Goal: Task Accomplishment & Management: Use online tool/utility

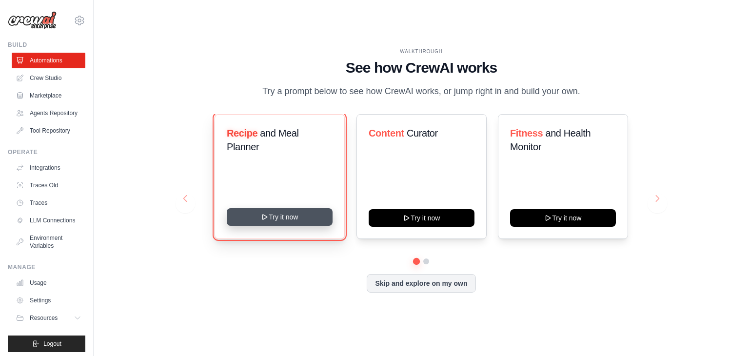
click at [284, 216] on button "Try it now" at bounding box center [280, 217] width 106 height 18
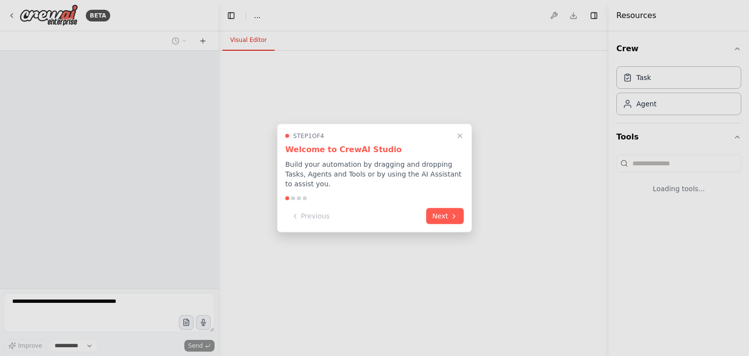
select select "****"
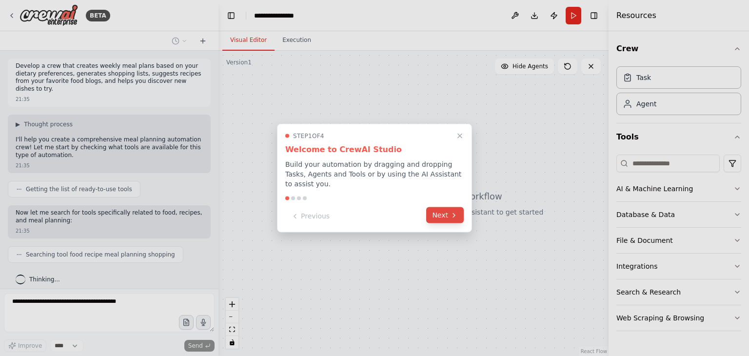
click at [452, 212] on icon at bounding box center [454, 215] width 8 height 8
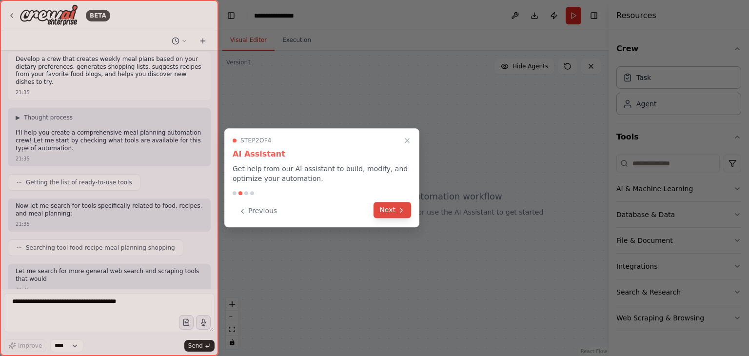
scroll to position [64, 0]
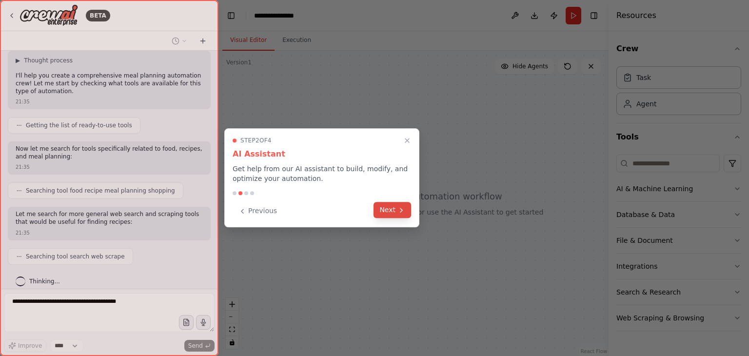
click at [396, 212] on button "Next" at bounding box center [392, 210] width 38 height 16
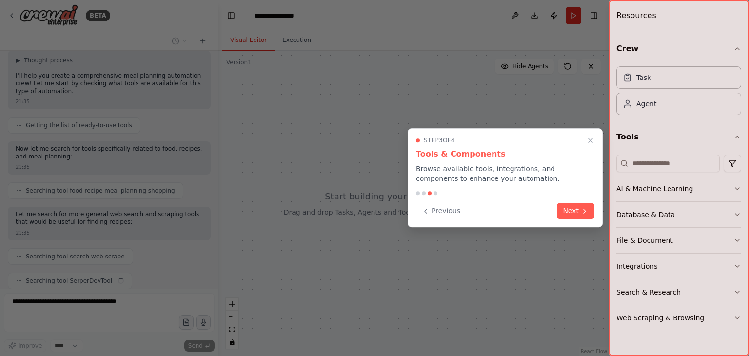
scroll to position [88, 0]
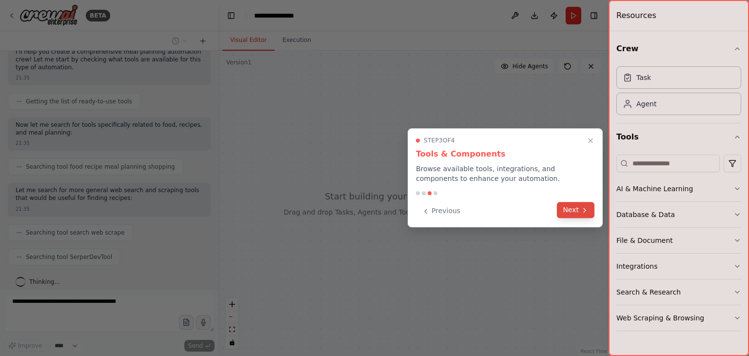
click at [576, 213] on button "Next" at bounding box center [576, 210] width 38 height 16
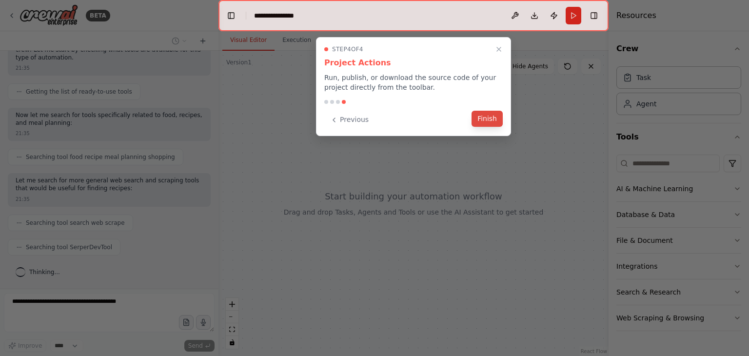
click at [491, 121] on button "Finish" at bounding box center [486, 119] width 31 height 16
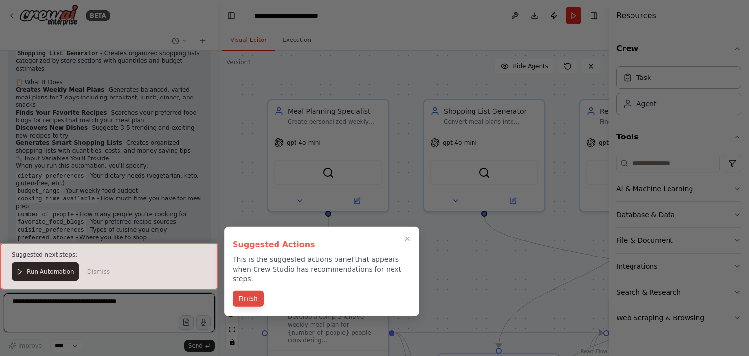
scroll to position [1196, 0]
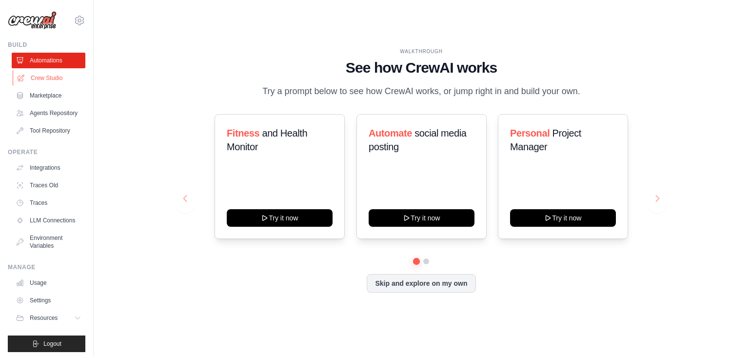
click at [53, 70] on link "Crew Studio" at bounding box center [50, 78] width 74 height 16
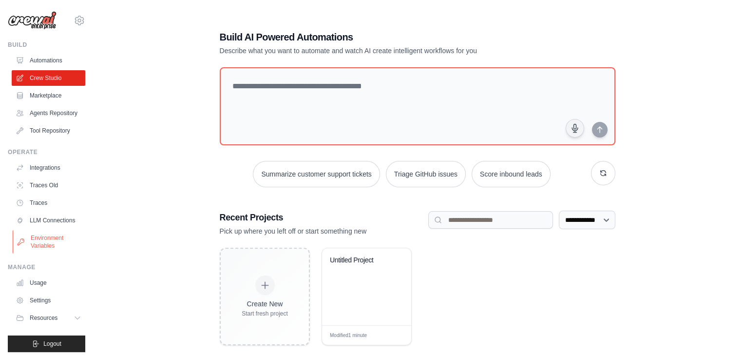
scroll to position [19, 0]
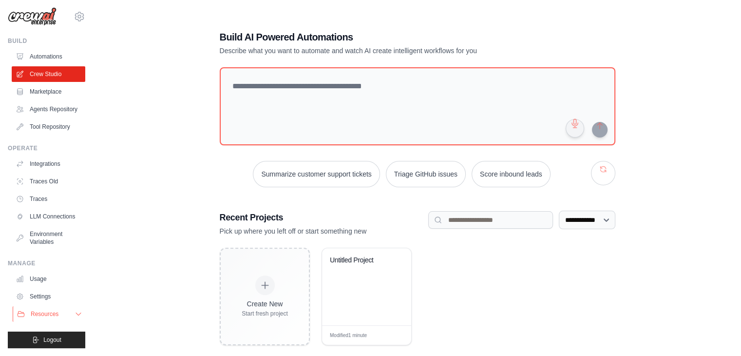
click at [62, 312] on button "Resources" at bounding box center [50, 314] width 74 height 16
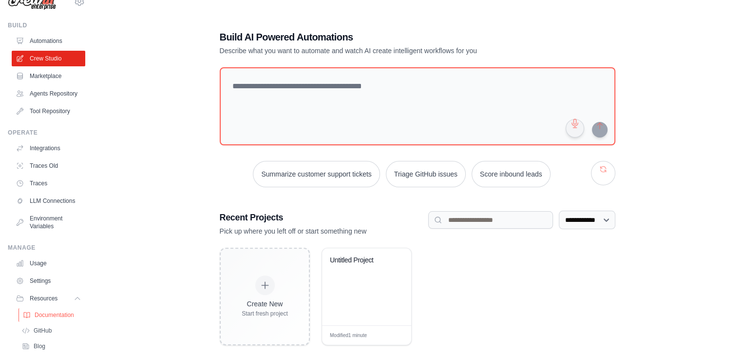
scroll to position [82, 0]
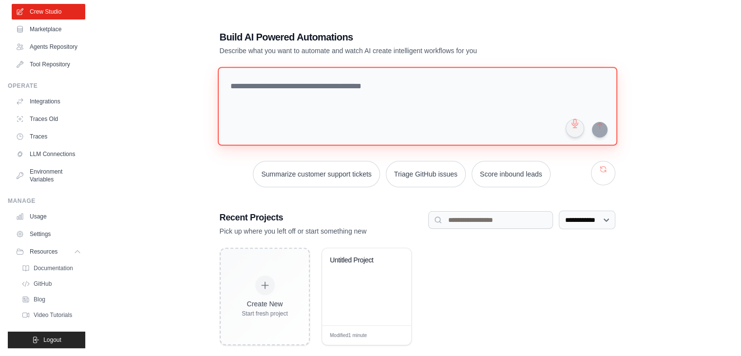
click at [320, 90] on textarea at bounding box center [417, 106] width 400 height 79
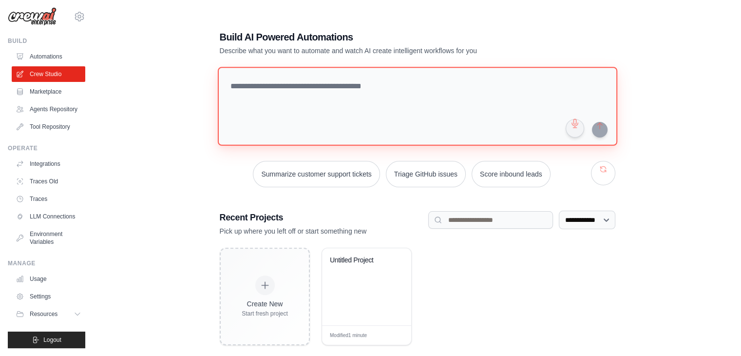
scroll to position [19, 0]
type textarea "**********"
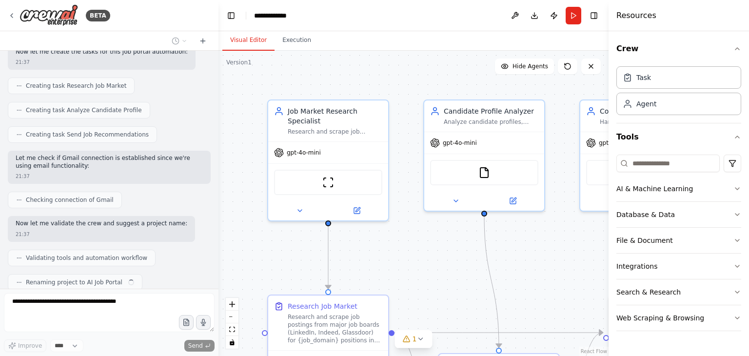
scroll to position [437, 0]
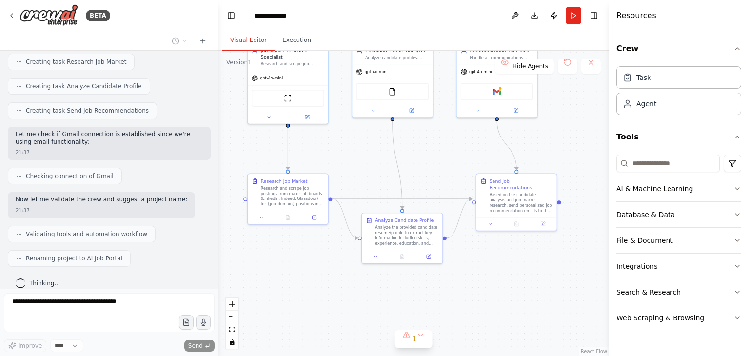
drag, startPoint x: 498, startPoint y: 275, endPoint x: 441, endPoint y: 166, distance: 123.6
click at [441, 166] on div ".deletable-edge-delete-btn { width: 20px; height: 20px; border: 0px solid #ffff…" at bounding box center [413, 203] width 390 height 305
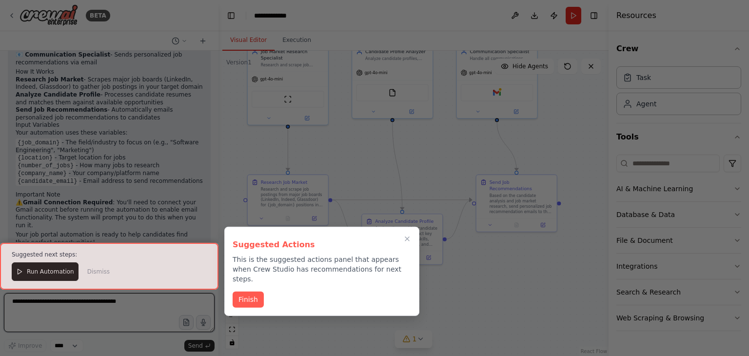
scroll to position [727, 0]
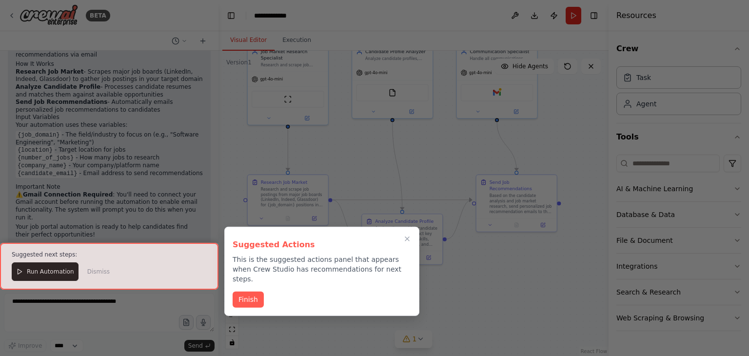
click at [49, 270] on div at bounding box center [109, 266] width 218 height 46
click at [248, 291] on button "Finish" at bounding box center [248, 299] width 31 height 16
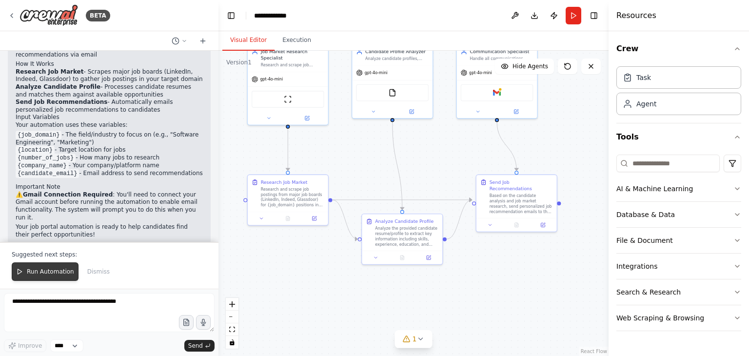
click at [36, 270] on span "Run Automation" at bounding box center [50, 272] width 47 height 8
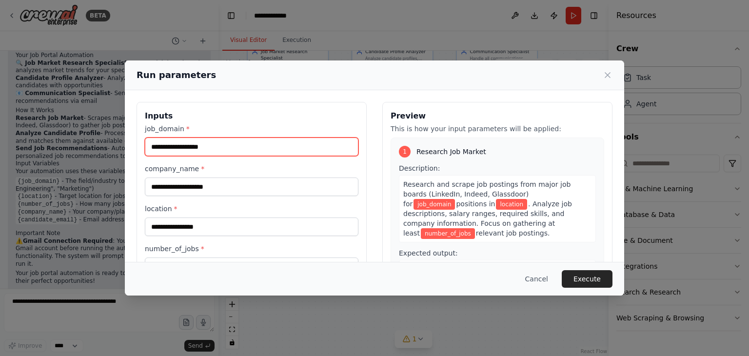
click at [175, 148] on input "job_domain *" at bounding box center [251, 146] width 213 height 19
type input "******"
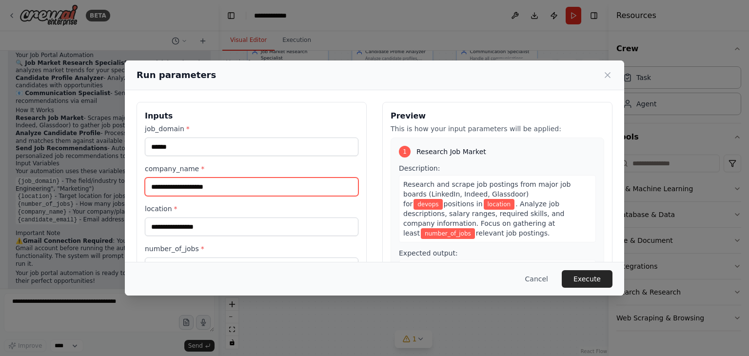
click at [184, 189] on input "company_name *" at bounding box center [251, 186] width 213 height 19
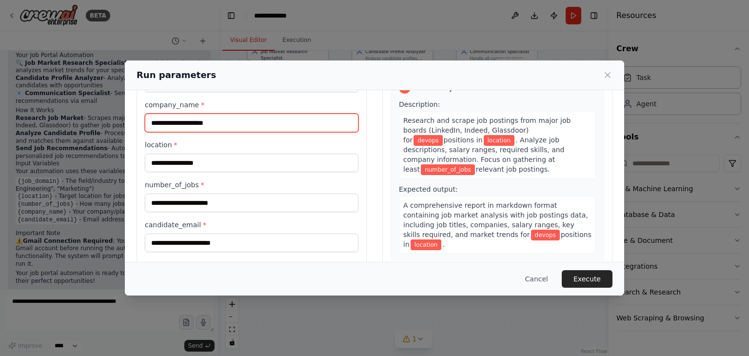
scroll to position [64, 0]
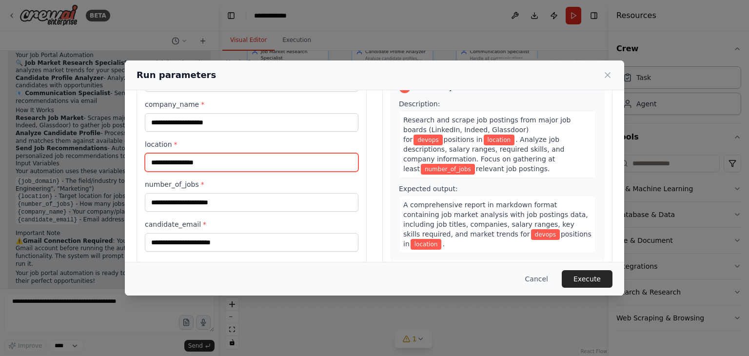
click at [216, 156] on input "location *" at bounding box center [251, 162] width 213 height 19
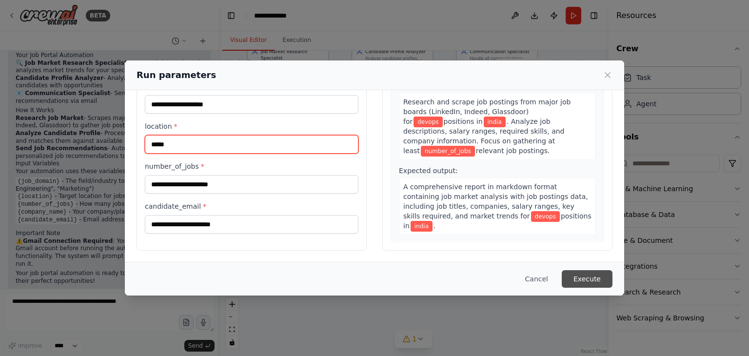
type input "*****"
click at [591, 276] on button "Execute" at bounding box center [587, 279] width 51 height 18
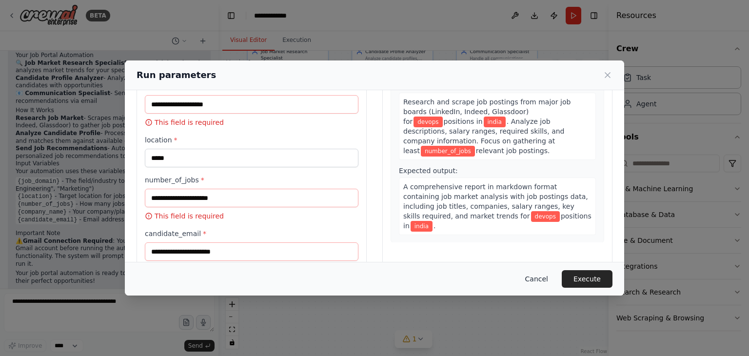
click at [538, 282] on button "Cancel" at bounding box center [536, 279] width 39 height 18
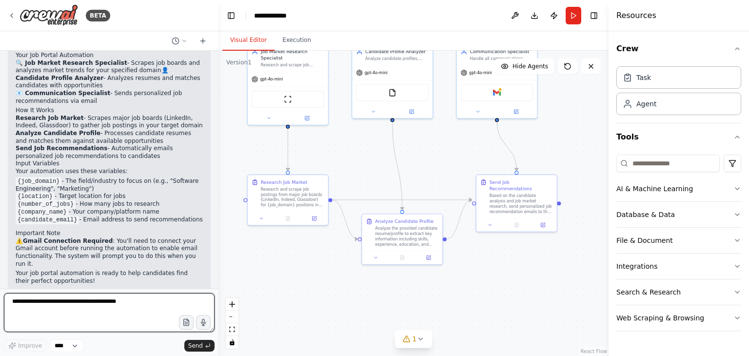
click at [46, 308] on textarea at bounding box center [109, 312] width 211 height 39
type textarea "*"
type textarea "**********"
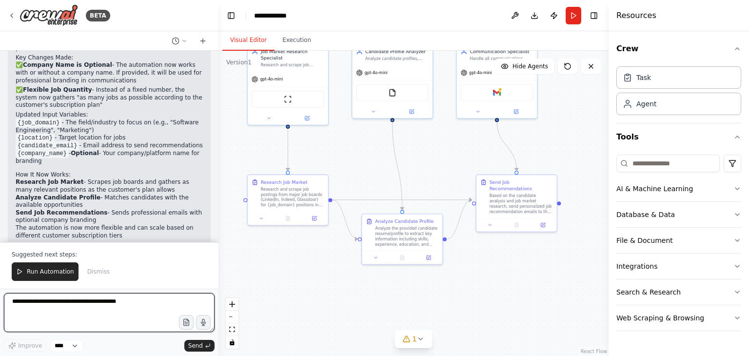
scroll to position [1292, 0]
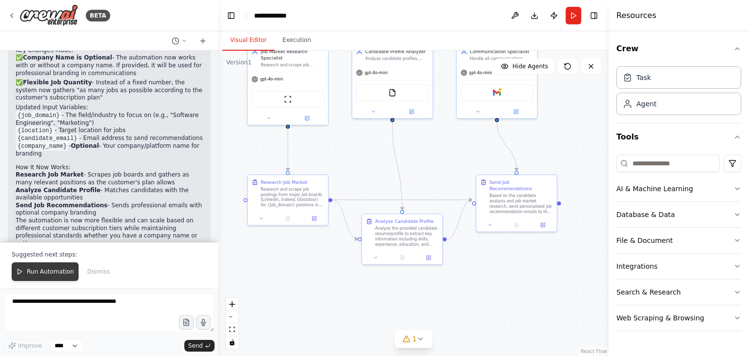
click at [47, 268] on button "Run Automation" at bounding box center [45, 271] width 67 height 19
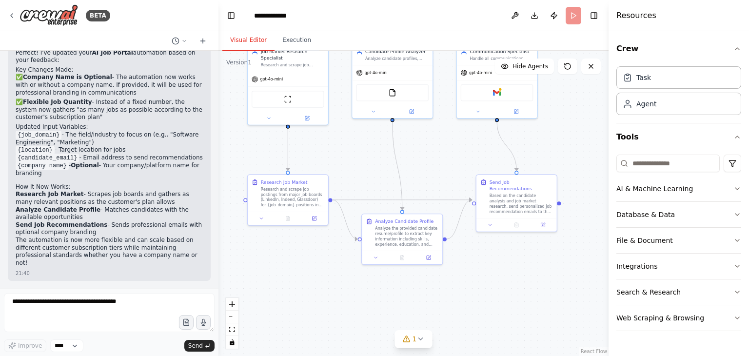
scroll to position [1246, 0]
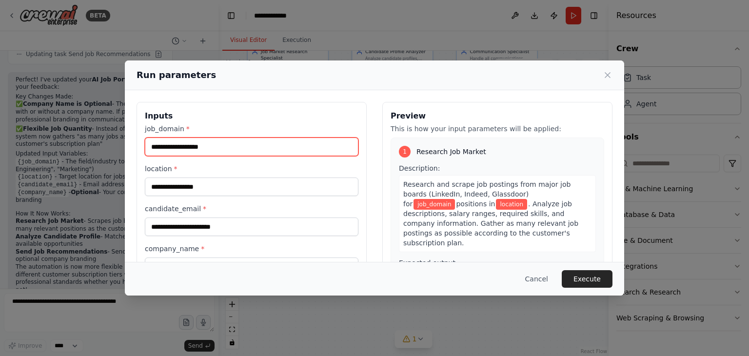
click at [194, 147] on input "job_domain *" at bounding box center [251, 146] width 213 height 19
type input "******"
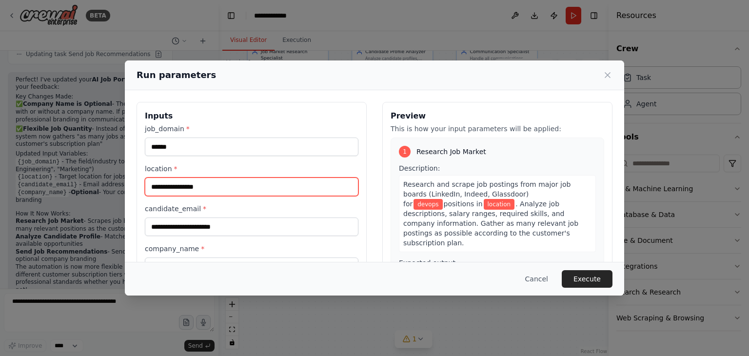
click at [205, 186] on input "location *" at bounding box center [251, 186] width 213 height 19
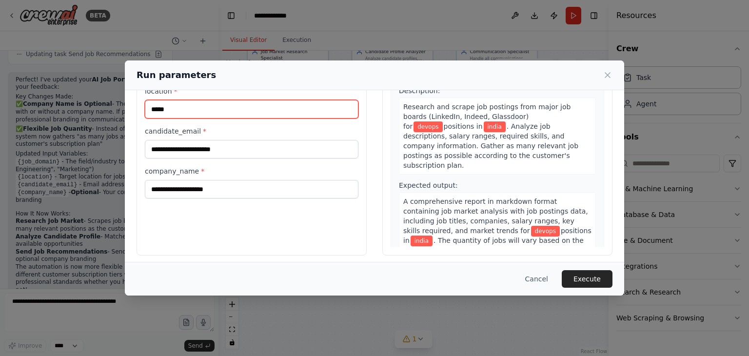
scroll to position [82, 0]
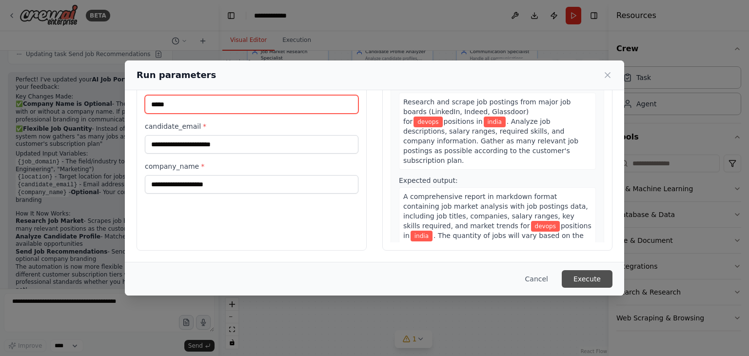
type input "*****"
click at [598, 280] on button "Execute" at bounding box center [587, 279] width 51 height 18
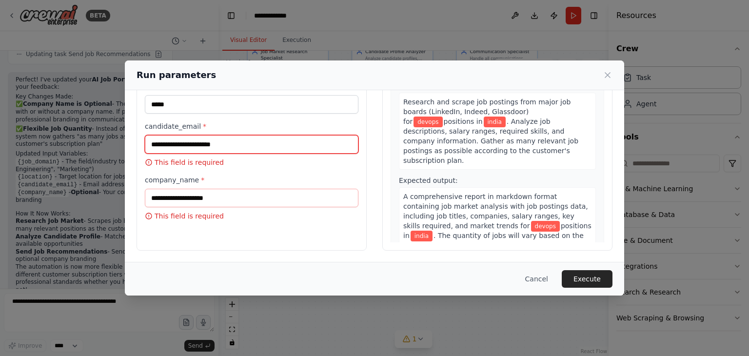
click at [261, 144] on input "candidate_email *" at bounding box center [251, 144] width 213 height 19
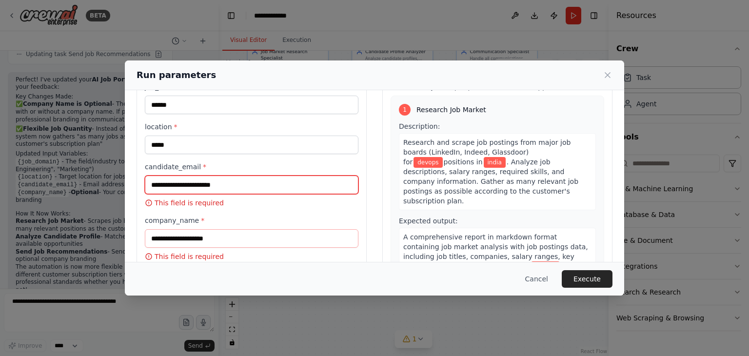
scroll to position [41, 0]
click at [179, 186] on input "candidate_email *" at bounding box center [251, 185] width 213 height 19
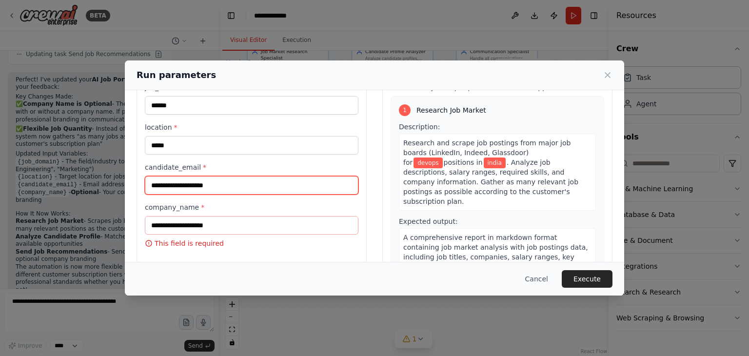
type input "**********"
drag, startPoint x: 229, startPoint y: 185, endPoint x: 90, endPoint y: 177, distance: 139.6
drag, startPoint x: 90, startPoint y: 177, endPoint x: 294, endPoint y: 189, distance: 205.1
click at [294, 189] on input "**********" at bounding box center [251, 185] width 213 height 19
drag, startPoint x: 291, startPoint y: 186, endPoint x: 99, endPoint y: 187, distance: 191.1
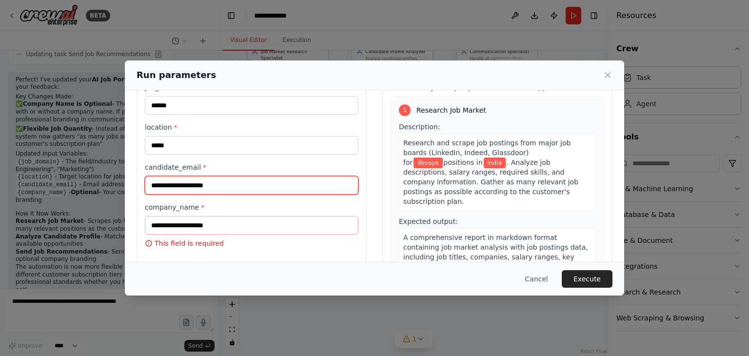
click at [99, 187] on div "**********" at bounding box center [374, 178] width 749 height 356
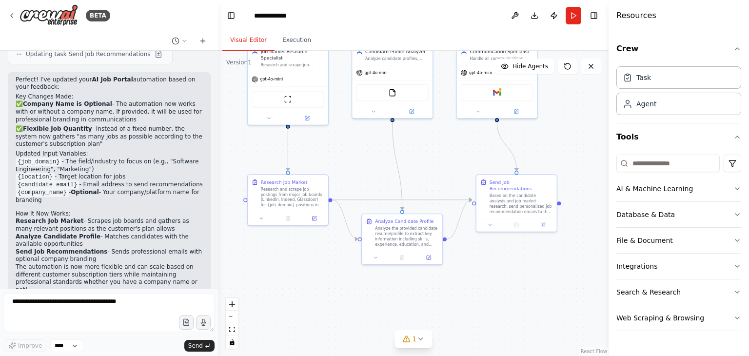
click at [92, 248] on strong "Send Job Recommendations" at bounding box center [62, 251] width 92 height 7
click at [574, 16] on button "Run" at bounding box center [573, 16] width 16 height 18
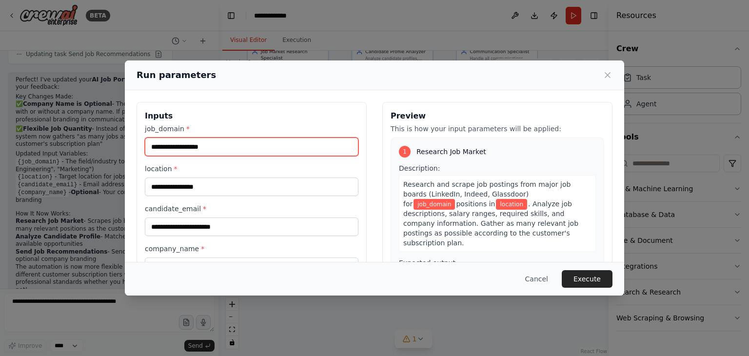
click at [183, 143] on input "job_domain *" at bounding box center [251, 146] width 213 height 19
type input "******"
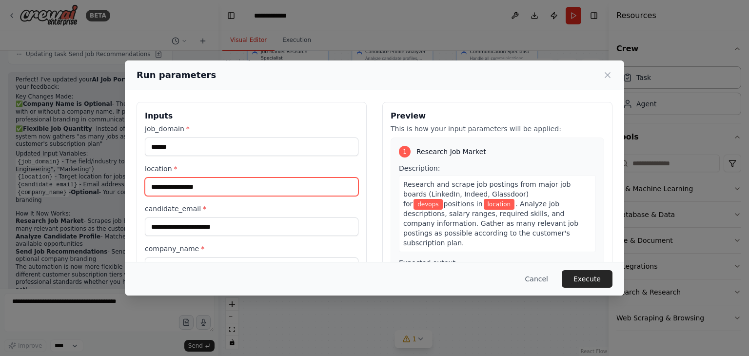
click at [193, 185] on input "location *" at bounding box center [251, 186] width 213 height 19
type input "*****"
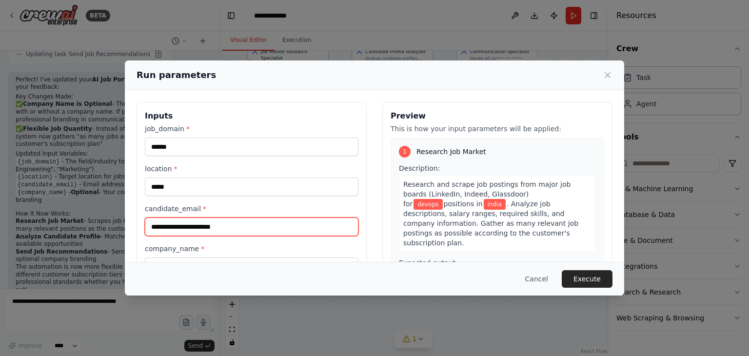
click at [207, 218] on input "candidate_email *" at bounding box center [251, 226] width 213 height 19
paste input "**********"
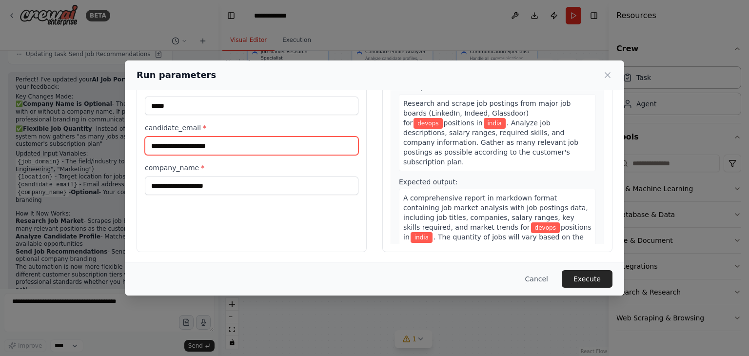
scroll to position [81, 0]
type input "**********"
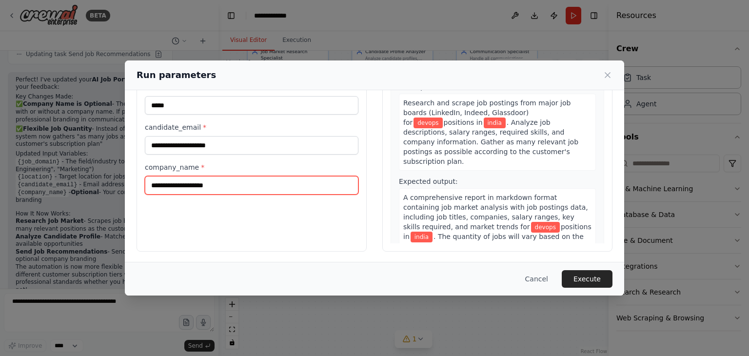
click at [220, 188] on input "company_name *" at bounding box center [251, 185] width 213 height 19
type input "******"
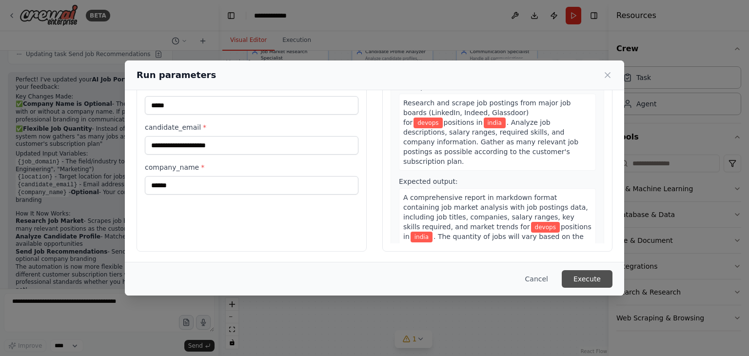
click at [581, 281] on button "Execute" at bounding box center [587, 279] width 51 height 18
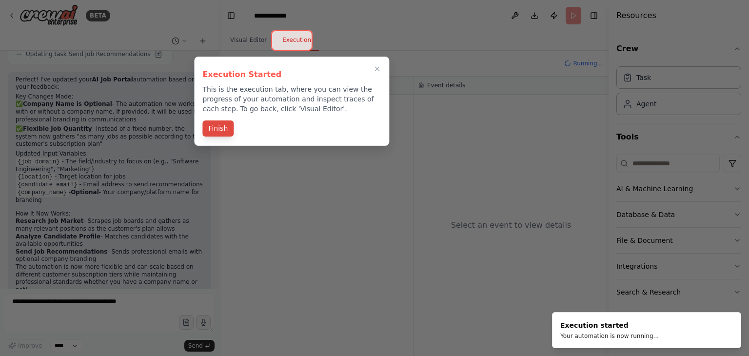
click at [219, 129] on button "Finish" at bounding box center [217, 128] width 31 height 16
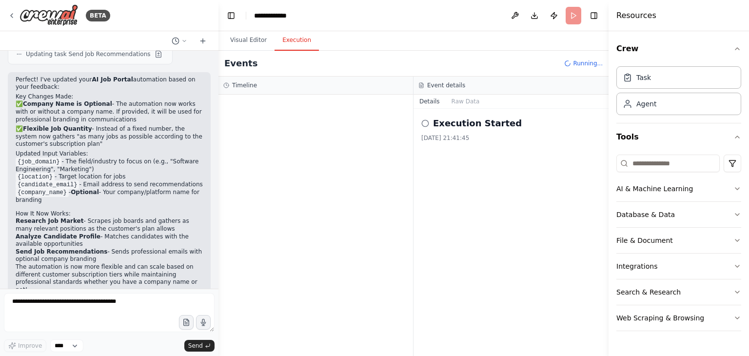
click at [116, 150] on h2 "Updated Input Variables:" at bounding box center [109, 154] width 187 height 8
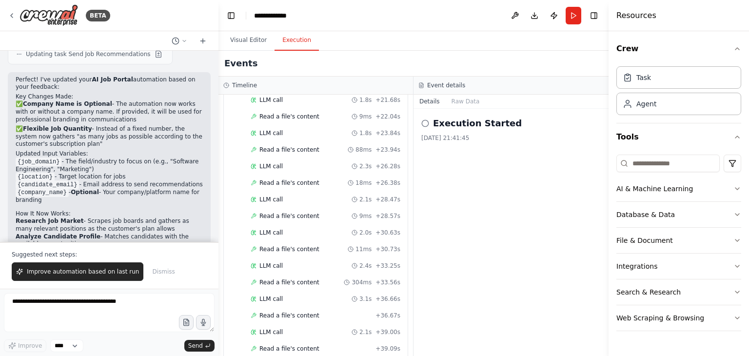
scroll to position [0, 0]
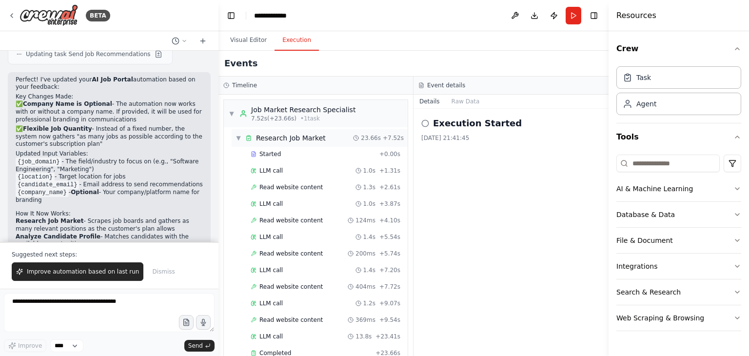
click at [238, 133] on div "▼ Research Job Market" at bounding box center [280, 138] width 90 height 10
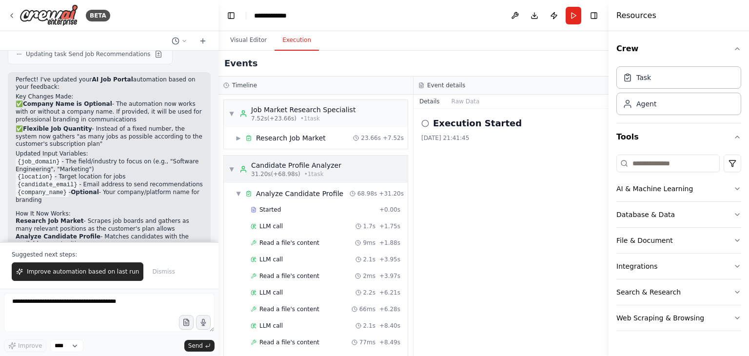
click at [228, 170] on div "▼ Candidate Profile Analyzer 31.20s (+68.98s) • 1 task" at bounding box center [316, 168] width 184 height 27
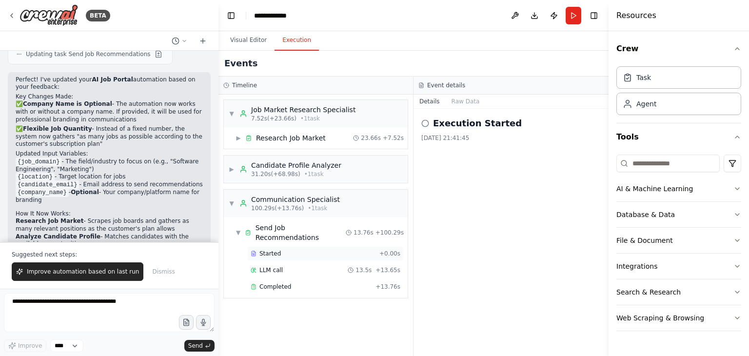
click at [274, 250] on span "Started" at bounding box center [269, 254] width 21 height 8
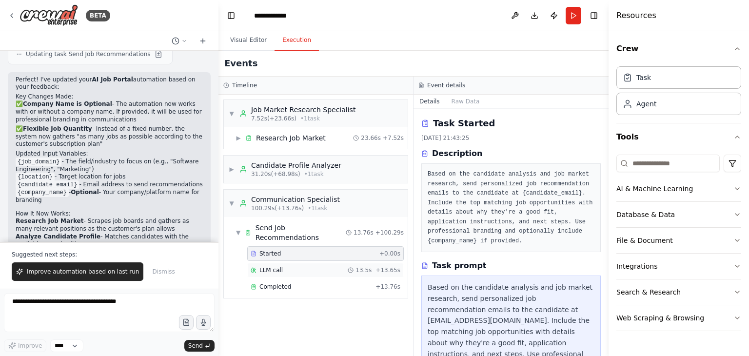
click at [272, 266] on span "LLM call" at bounding box center [270, 270] width 23 height 8
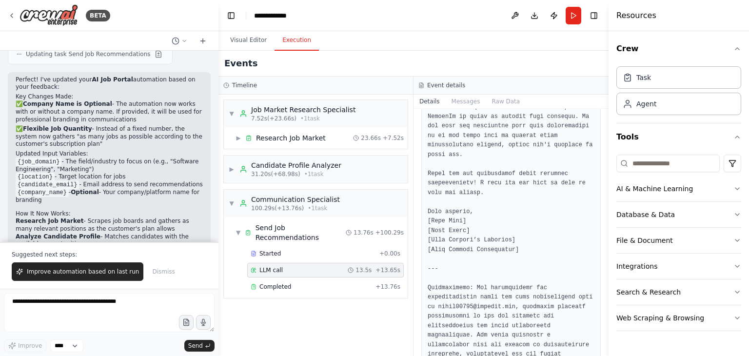
scroll to position [856, 0]
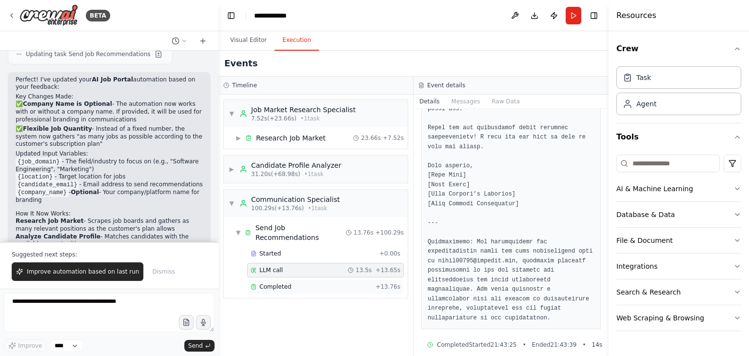
click at [300, 283] on div "Completed" at bounding box center [311, 287] width 121 height 8
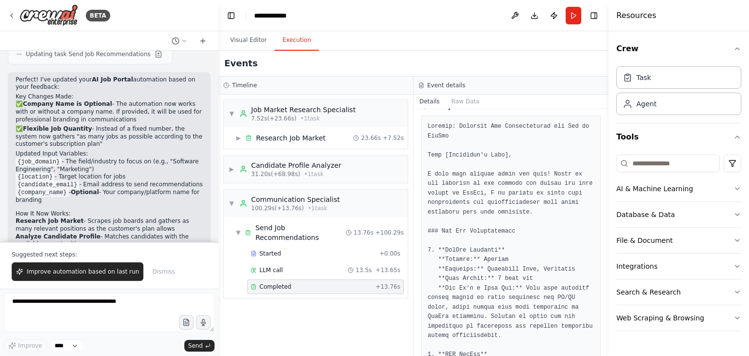
scroll to position [0, 0]
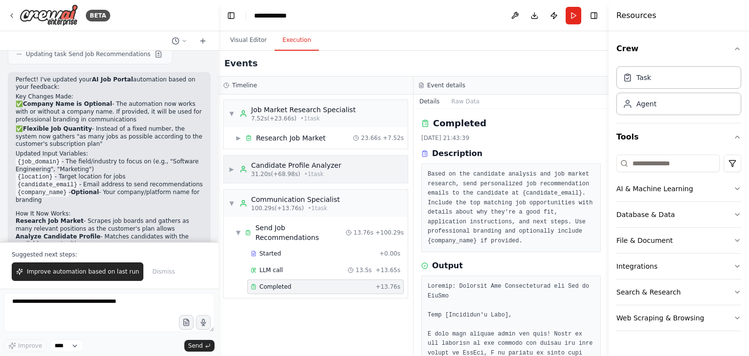
click at [230, 169] on span "▶" at bounding box center [232, 169] width 6 height 8
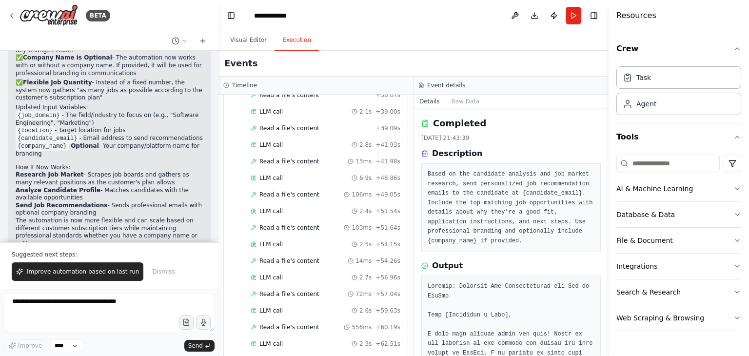
scroll to position [832, 0]
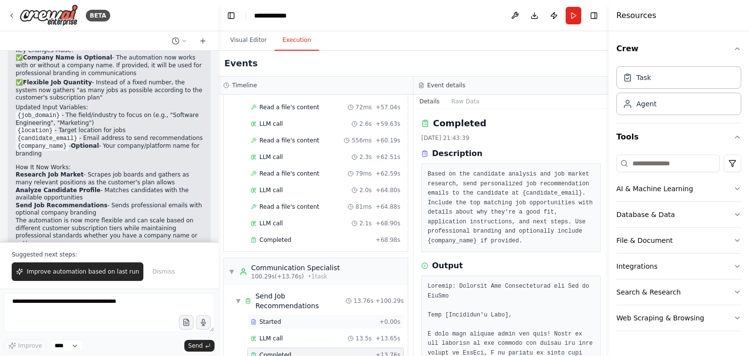
click at [303, 318] on div "Started" at bounding box center [313, 322] width 125 height 8
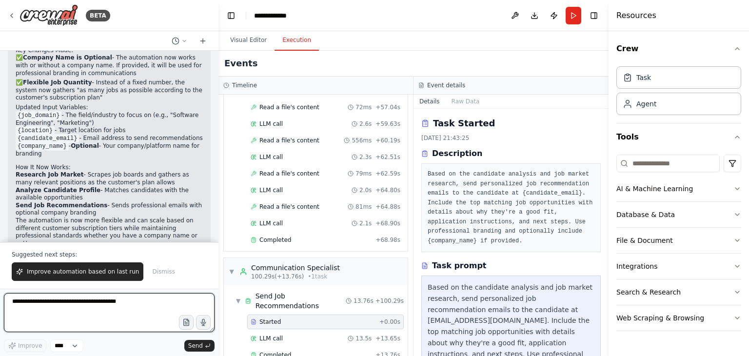
click at [84, 303] on textarea at bounding box center [109, 312] width 211 height 39
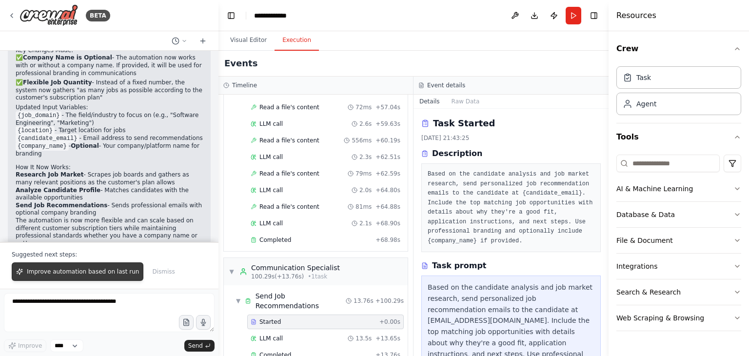
click at [61, 271] on span "Improve automation based on last run" at bounding box center [83, 272] width 112 height 8
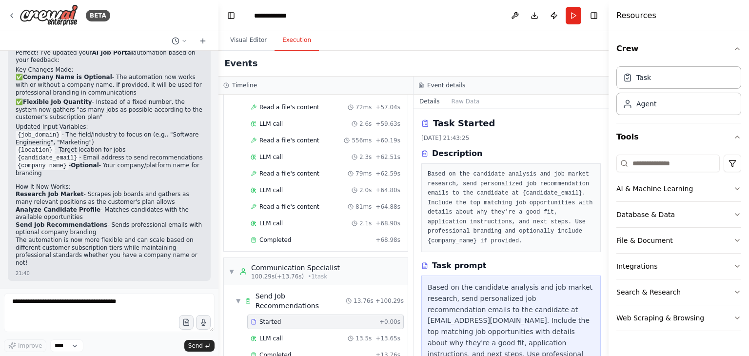
scroll to position [1246, 0]
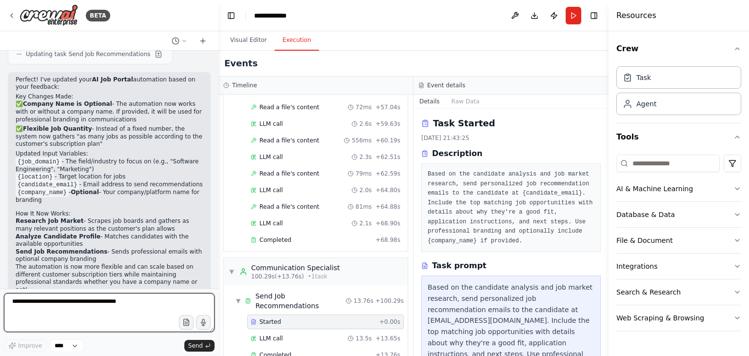
click at [70, 317] on textarea at bounding box center [109, 312] width 211 height 39
type textarea "**********"
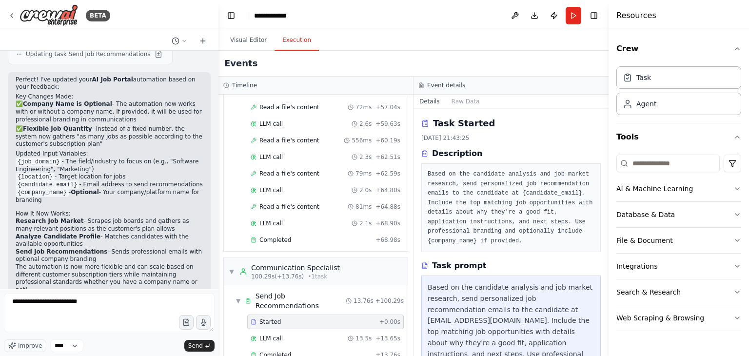
scroll to position [1271, 0]
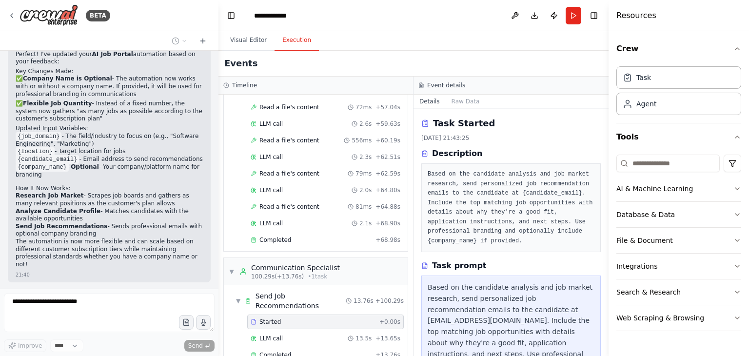
click at [203, 346] on div "**********" at bounding box center [109, 322] width 211 height 59
click at [331, 334] on div "LLM call 13.5s + 13.65s" at bounding box center [326, 338] width 150 height 8
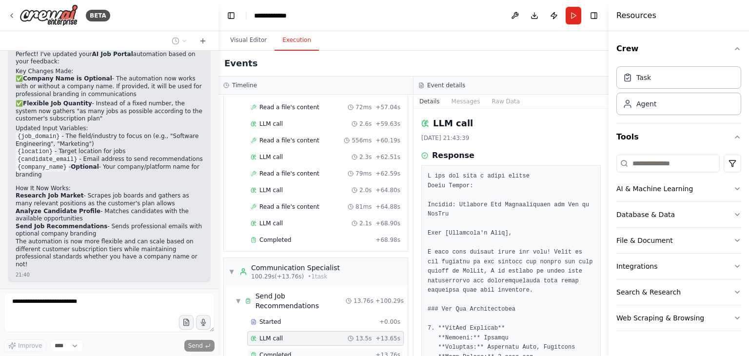
click at [320, 351] on div "Completed" at bounding box center [311, 355] width 121 height 8
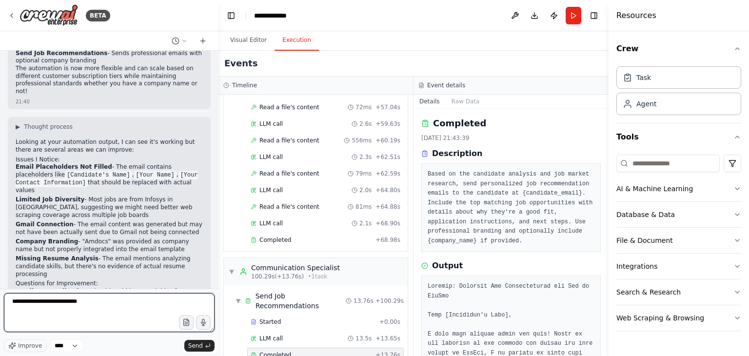
scroll to position [1539, 0]
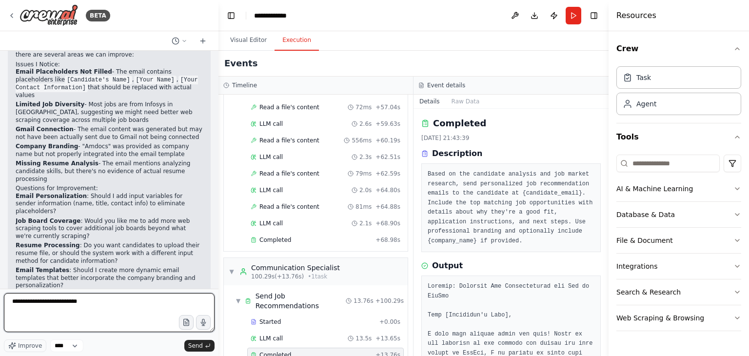
click at [97, 308] on textarea "**********" at bounding box center [109, 312] width 211 height 39
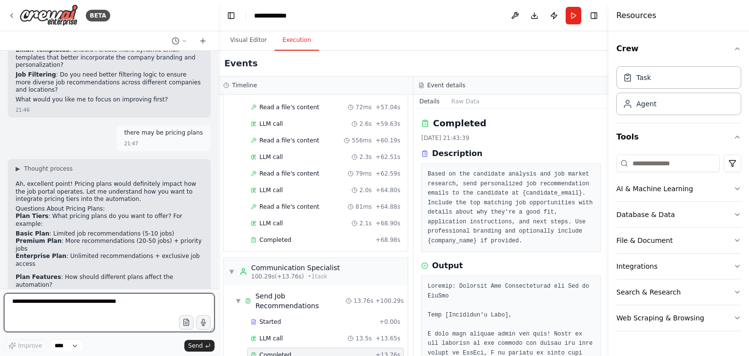
scroll to position [1761, 0]
click at [77, 309] on textarea at bounding box center [109, 312] width 211 height 39
type textarea "**********"
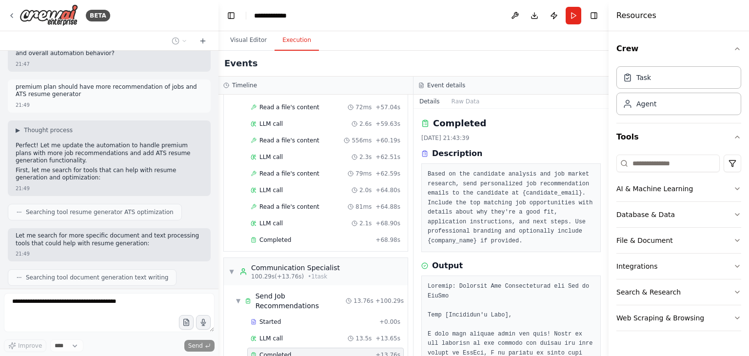
scroll to position [2205, 0]
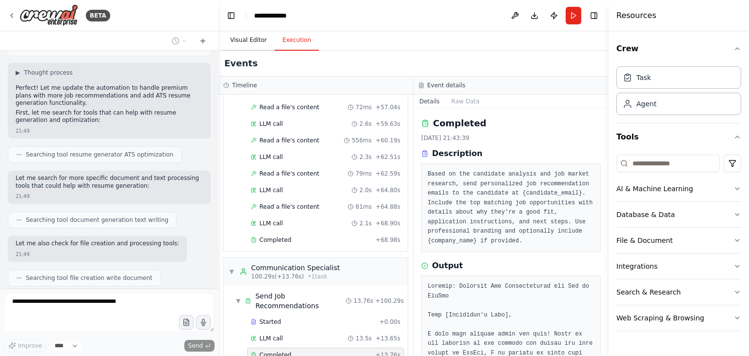
click at [246, 35] on button "Visual Editor" at bounding box center [248, 40] width 52 height 20
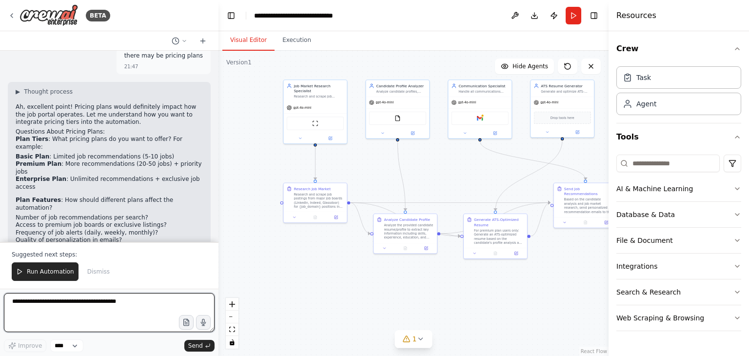
scroll to position [1836, 0]
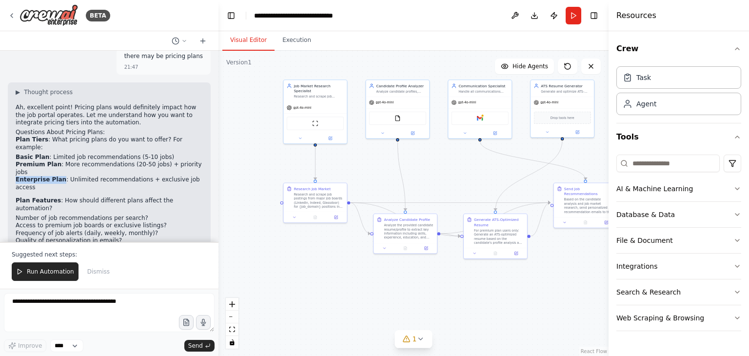
drag, startPoint x: 56, startPoint y: 106, endPoint x: 13, endPoint y: 105, distance: 42.4
click at [13, 105] on div "▶ Thought process Ah, excellent point! Pricing plans would definitely impact ho…" at bounding box center [109, 232] width 203 height 301
copy strong "Enterprise Plan"
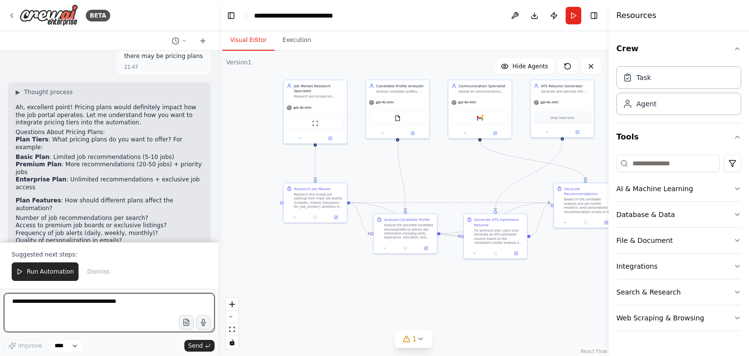
click at [55, 309] on textarea at bounding box center [109, 312] width 211 height 39
type textarea "**********"
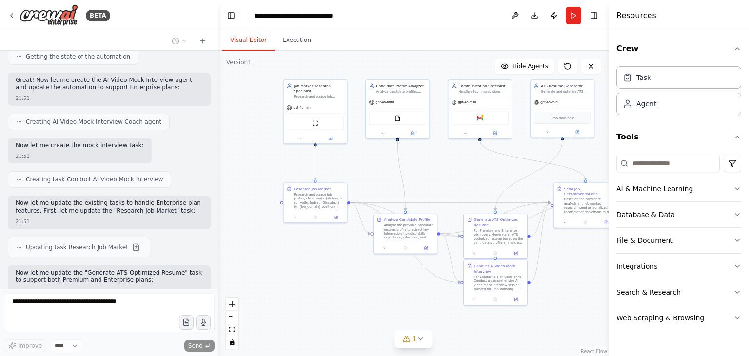
scroll to position [3703, 0]
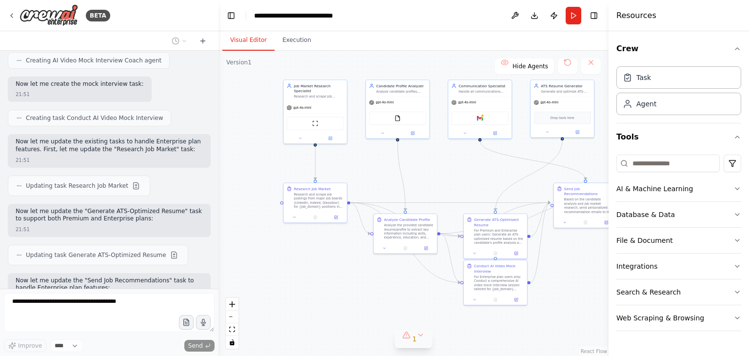
click at [423, 344] on button "1" at bounding box center [414, 339] width 38 height 18
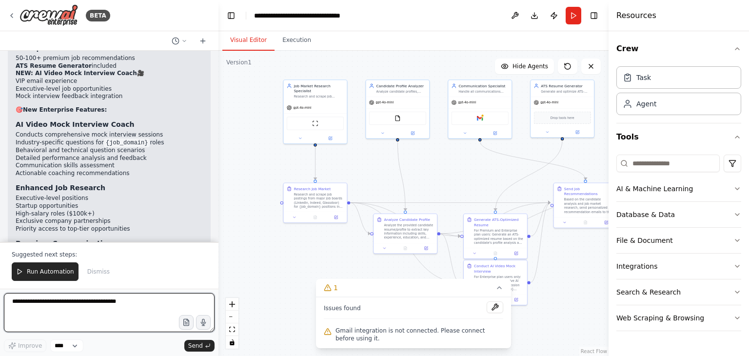
scroll to position [4270, 0]
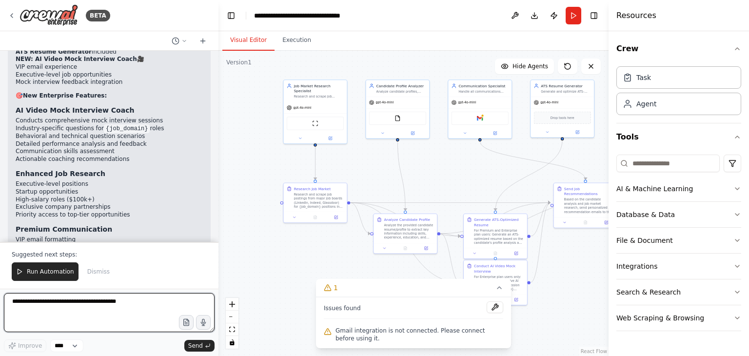
click at [94, 308] on textarea at bounding box center [109, 312] width 211 height 39
type textarea "*"
type textarea "**********"
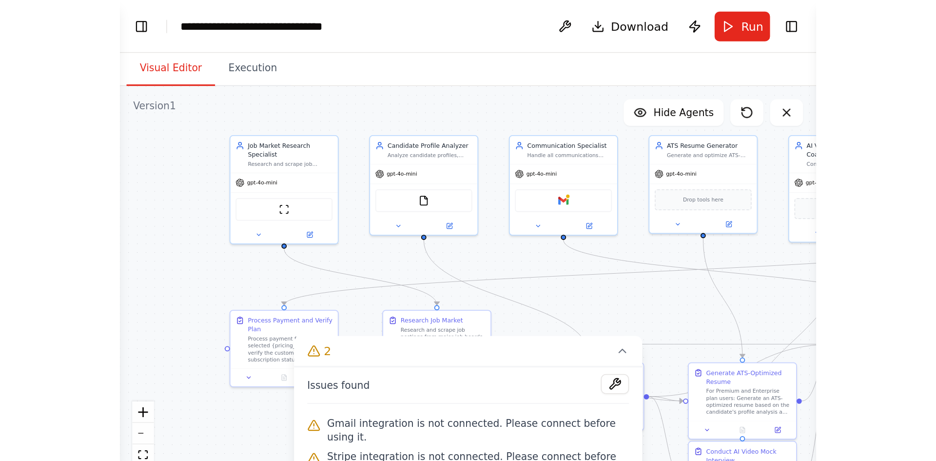
scroll to position [5329, 0]
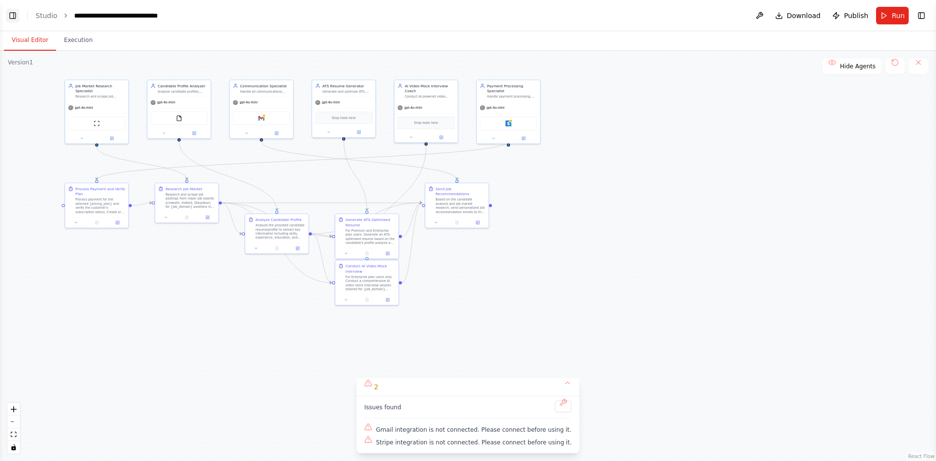
click at [12, 16] on button "Toggle Left Sidebar" at bounding box center [13, 16] width 14 height 14
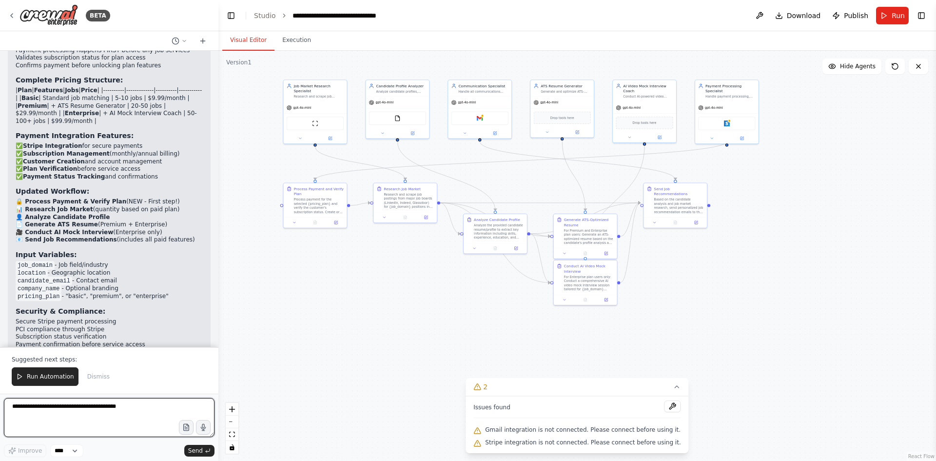
click at [98, 355] on textarea at bounding box center [109, 417] width 211 height 39
click at [96, 355] on textarea at bounding box center [109, 417] width 211 height 39
type textarea "**********"
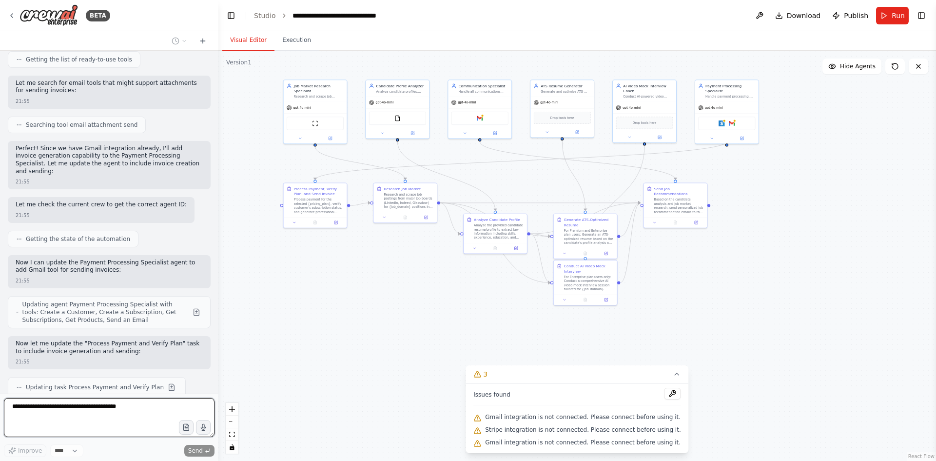
scroll to position [6120, 0]
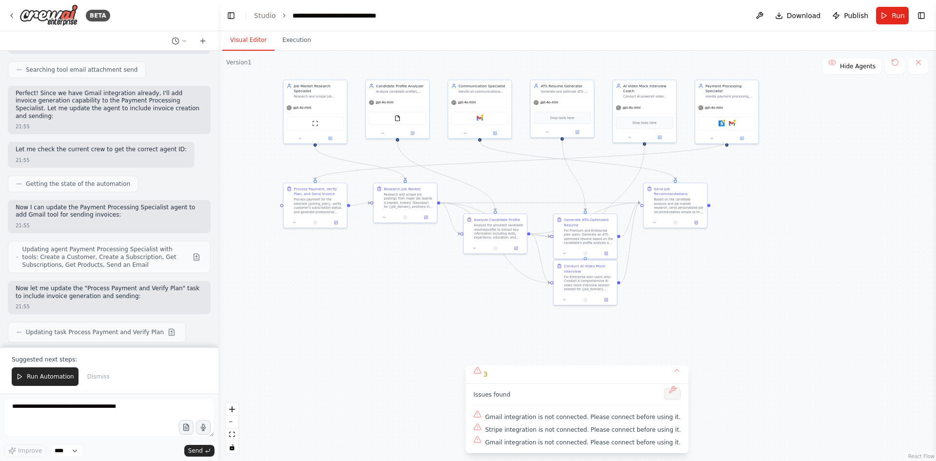
click at [664, 355] on button at bounding box center [672, 394] width 17 height 12
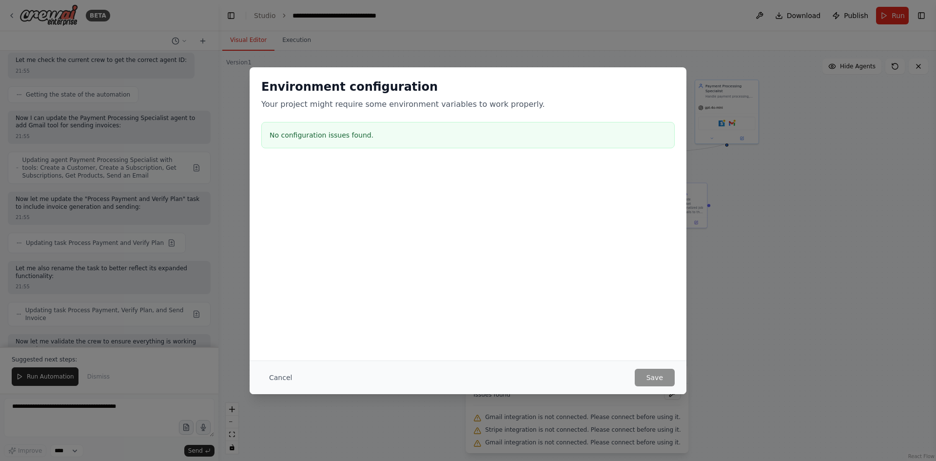
click at [665, 355] on div "Environment configuration Your project might require some environment variables…" at bounding box center [468, 230] width 936 height 461
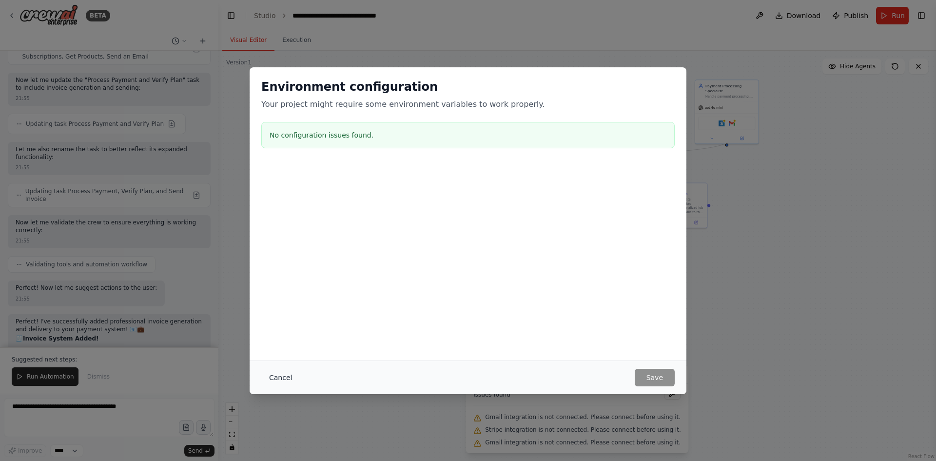
click at [273, 355] on button "Cancel" at bounding box center [280, 377] width 39 height 18
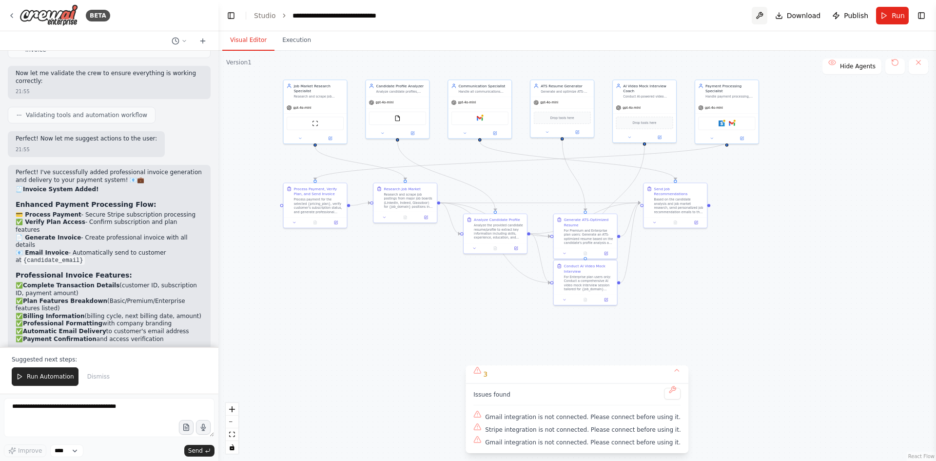
click at [748, 14] on button at bounding box center [760, 16] width 16 height 18
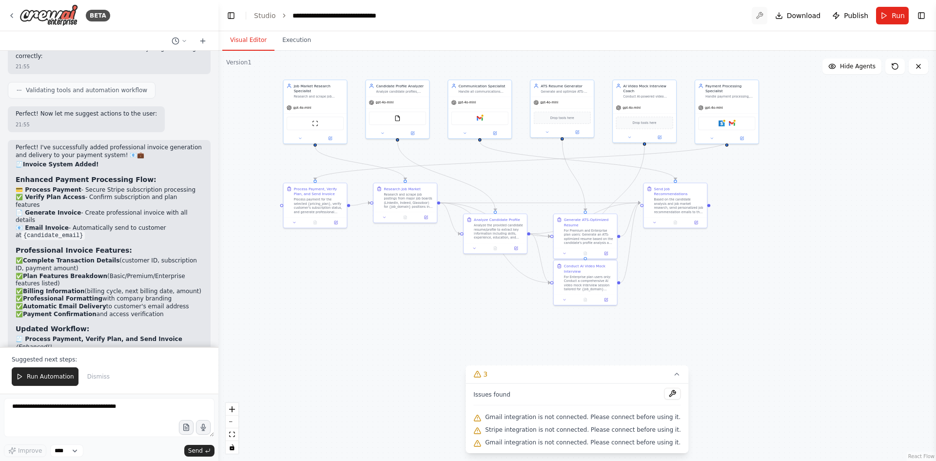
scroll to position [6512, 0]
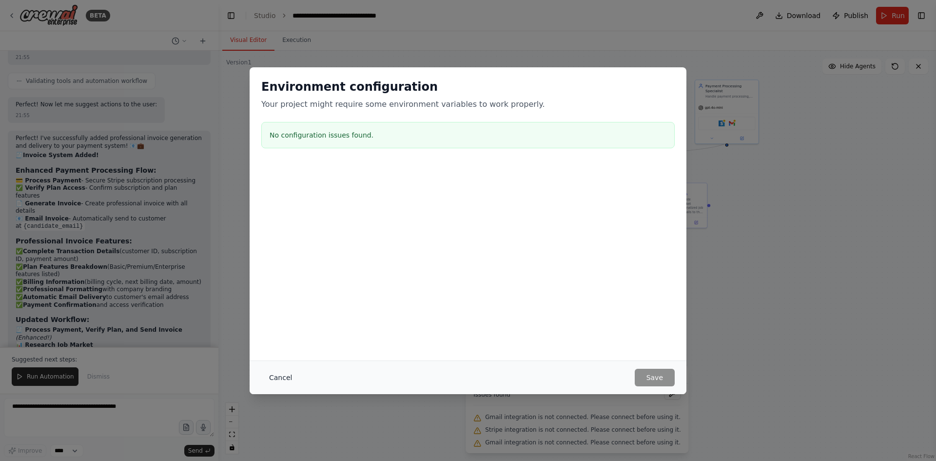
click at [274, 355] on button "Cancel" at bounding box center [280, 377] width 39 height 18
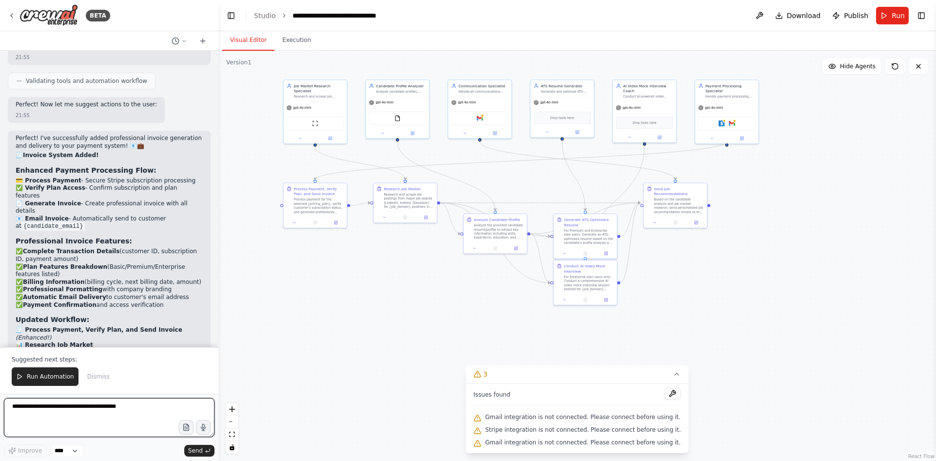
click at [133, 355] on textarea at bounding box center [109, 417] width 211 height 39
type textarea "**********"
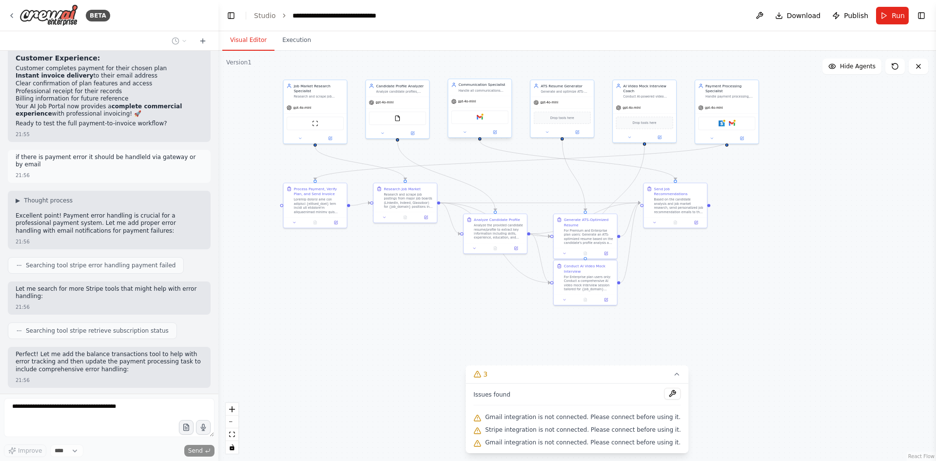
scroll to position [6922, 0]
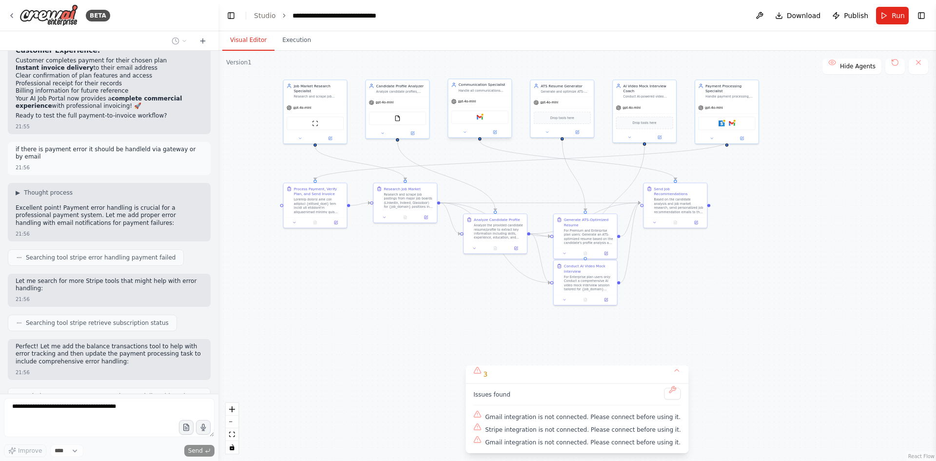
click at [475, 93] on div "Communication Specialist Handle all communications between candidates and emplo…" at bounding box center [479, 87] width 63 height 17
click at [476, 104] on div "gpt-4o-mini" at bounding box center [479, 101] width 63 height 11
click at [477, 115] on img at bounding box center [480, 117] width 6 height 6
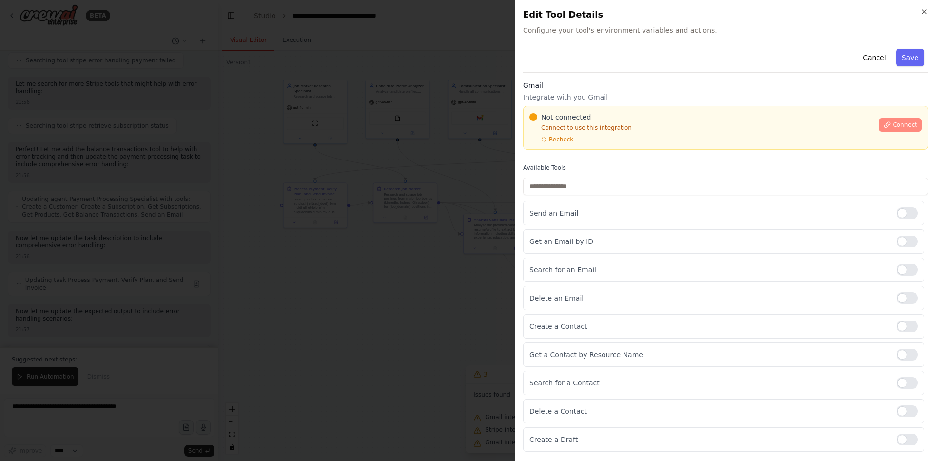
scroll to position [7127, 0]
click at [748, 126] on span "Connect" at bounding box center [904, 125] width 24 height 8
click at [748, 7] on div "Close Edit Tool Details Configure your tool's environment variables and actions…" at bounding box center [725, 230] width 421 height 461
click at [748, 9] on icon "button" at bounding box center [924, 12] width 8 height 8
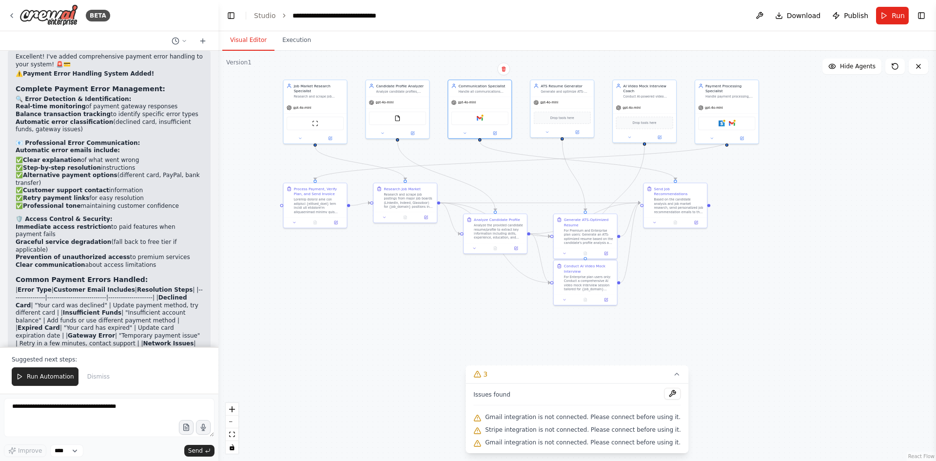
scroll to position [7647, 0]
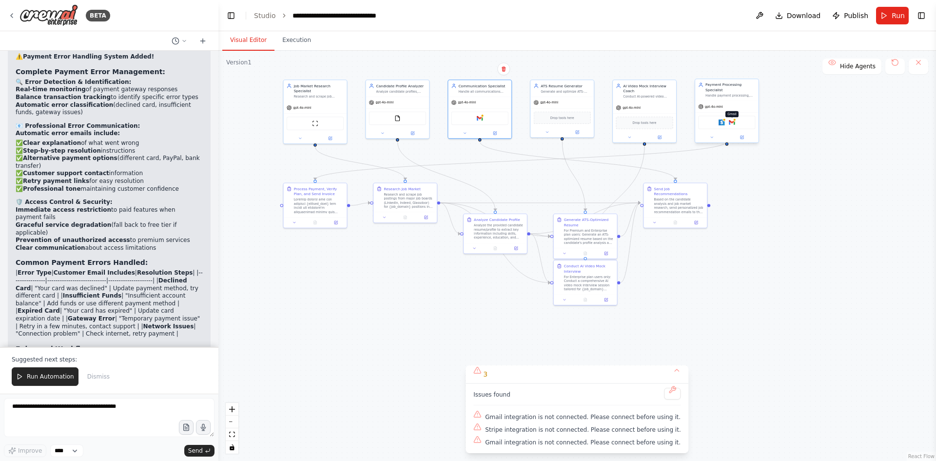
click at [730, 120] on img at bounding box center [732, 122] width 6 height 6
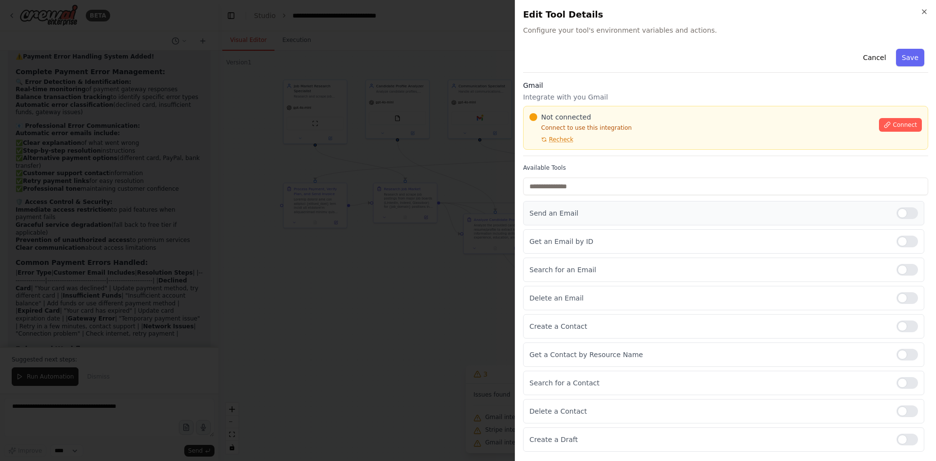
click at [576, 215] on p "Send an Email" at bounding box center [708, 213] width 359 height 10
click at [748, 130] on button "Connect" at bounding box center [900, 125] width 43 height 14
click at [586, 152] on div "Gmail Integrate with you Gmail Not connected Connect to use this integration Re…" at bounding box center [725, 118] width 405 height 76
click at [406, 195] on div at bounding box center [468, 230] width 936 height 461
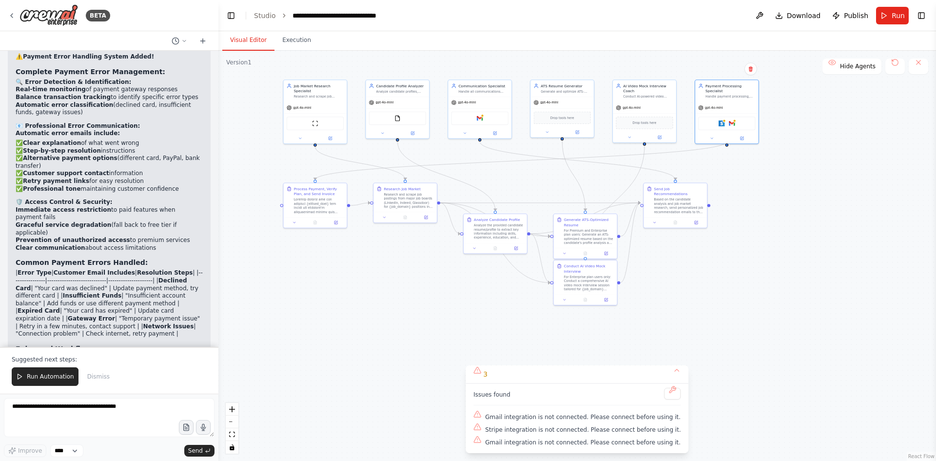
click at [357, 256] on div ".deletable-edge-delete-btn { width: 20px; height: 20px; border: 0px solid #ffff…" at bounding box center [576, 256] width 717 height 410
click at [99, 355] on textarea at bounding box center [109, 417] width 211 height 39
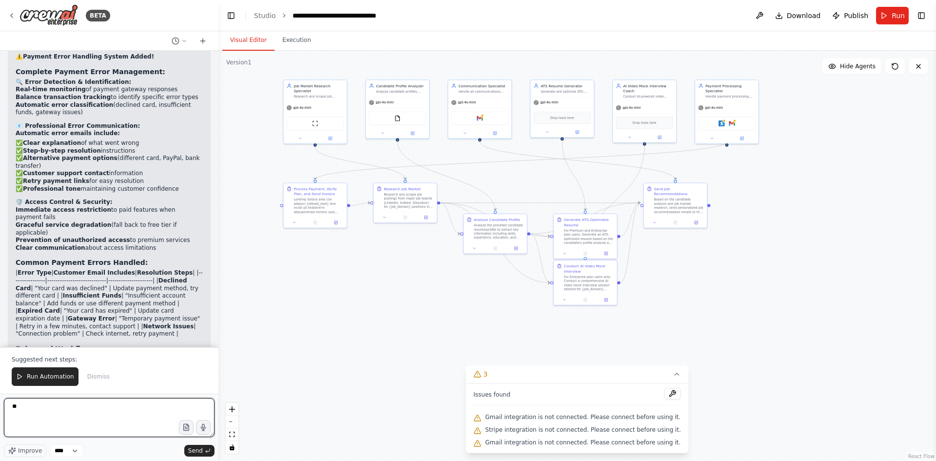
type textarea "*"
type textarea "**********"
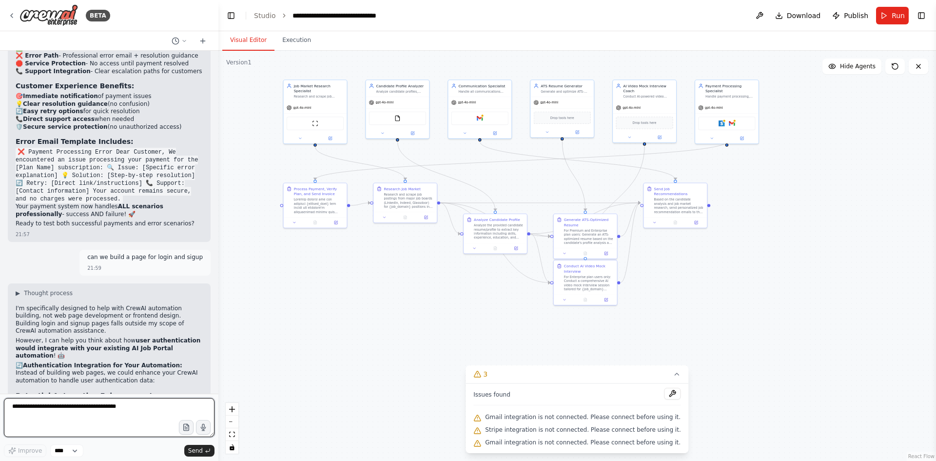
scroll to position [7974, 0]
click at [75, 355] on textarea at bounding box center [109, 417] width 211 height 39
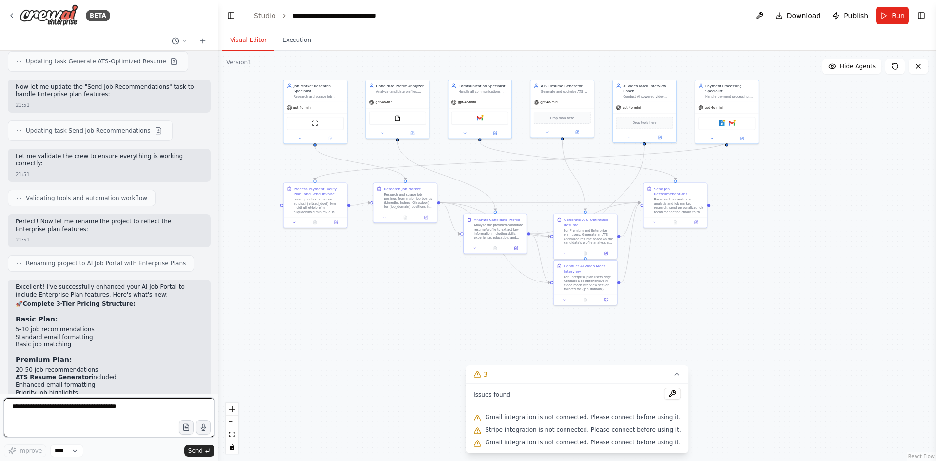
scroll to position [3896, 0]
drag, startPoint x: 65, startPoint y: 221, endPoint x: 9, endPoint y: 221, distance: 55.6
copy strong "Premium Plan:"
click at [54, 355] on textarea at bounding box center [109, 417] width 211 height 39
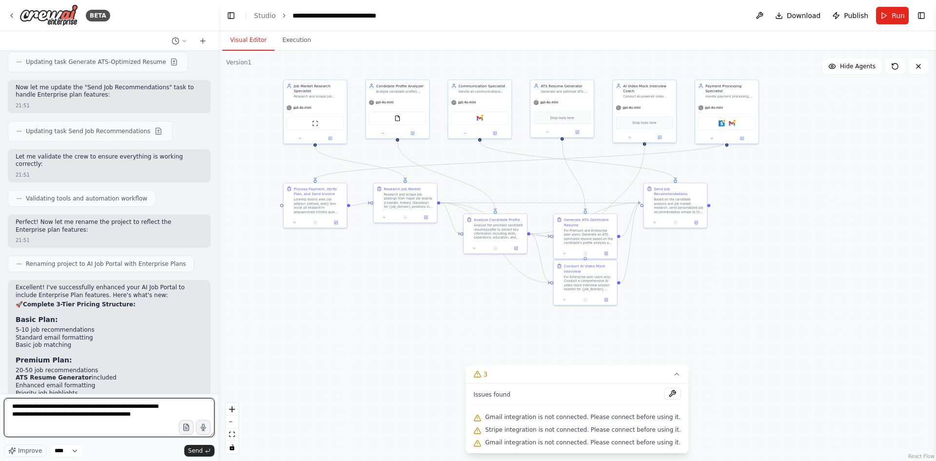
click at [162, 355] on textarea "**********" at bounding box center [109, 417] width 211 height 39
click at [169, 355] on textarea "**********" at bounding box center [109, 417] width 211 height 39
type textarea "**********"
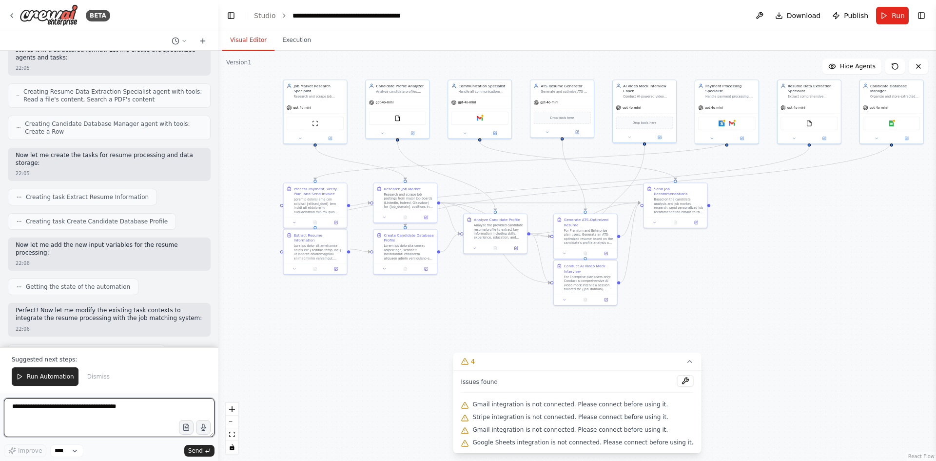
scroll to position [9007, 0]
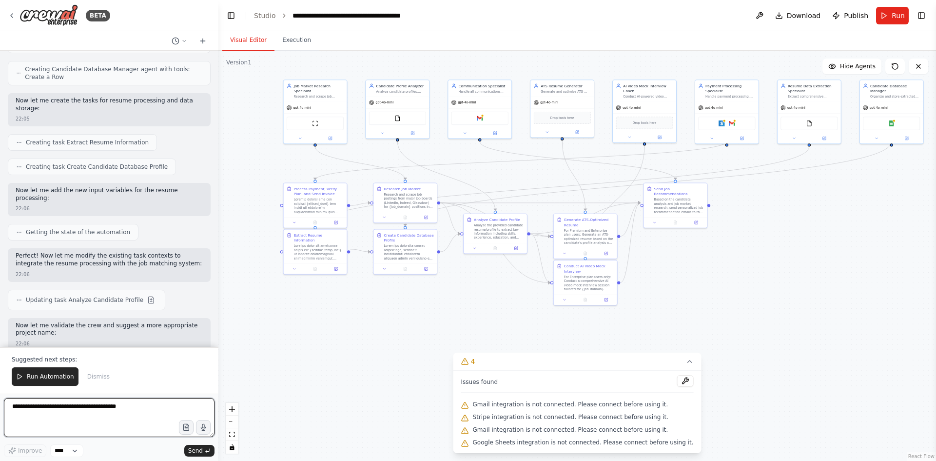
click at [133, 355] on textarea at bounding box center [109, 417] width 211 height 39
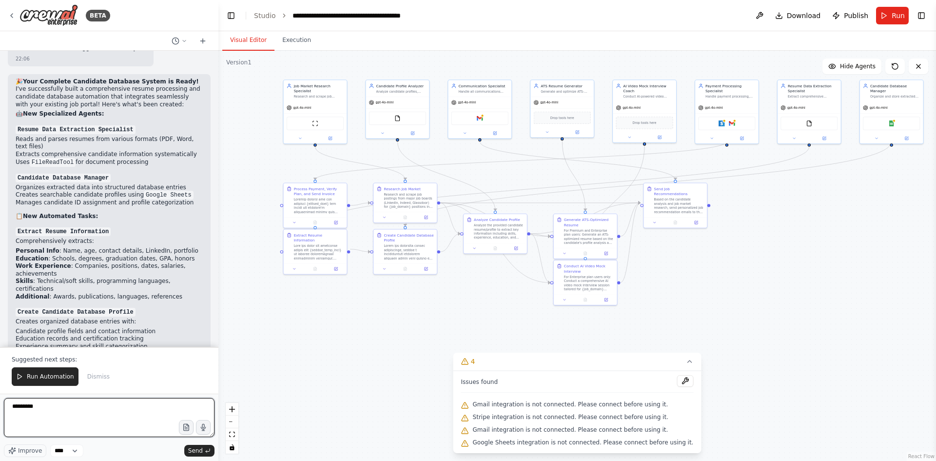
scroll to position [9571, 0]
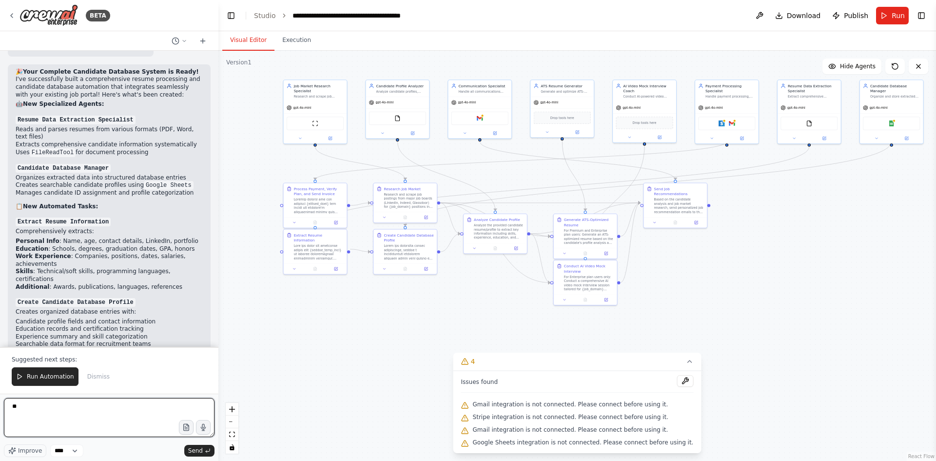
type textarea "*"
click at [102, 355] on textarea "**********" at bounding box center [109, 417] width 211 height 39
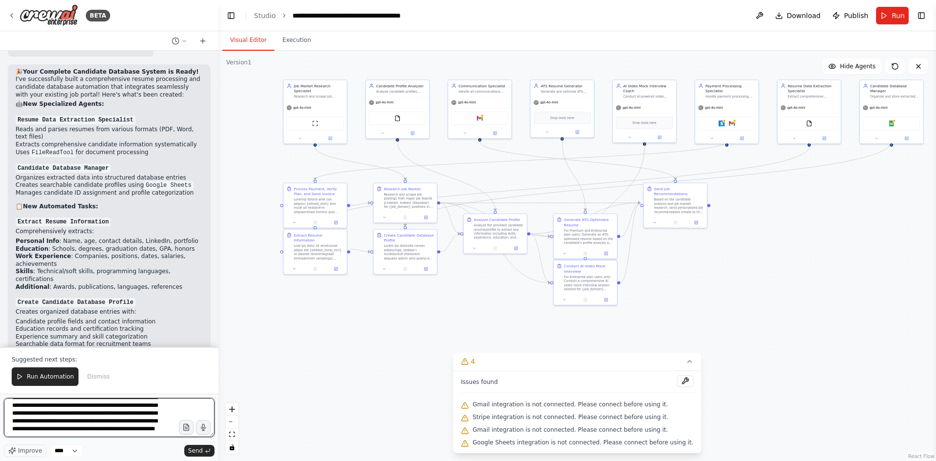
scroll to position [28, 0]
type textarea "**********"
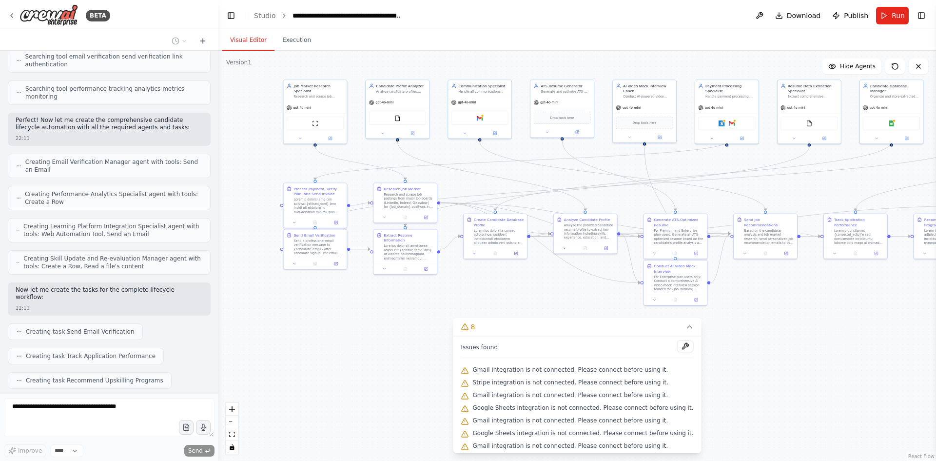
scroll to position [10424, 0]
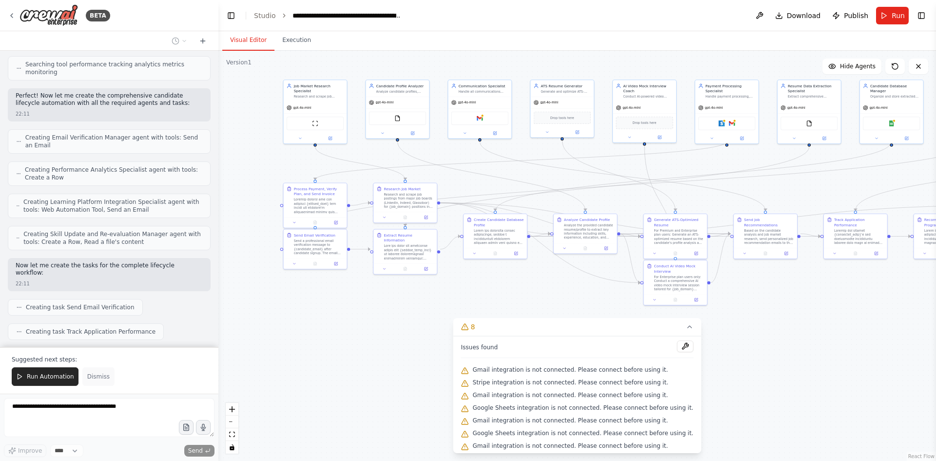
click at [97, 355] on span "Dismiss" at bounding box center [98, 376] width 22 height 8
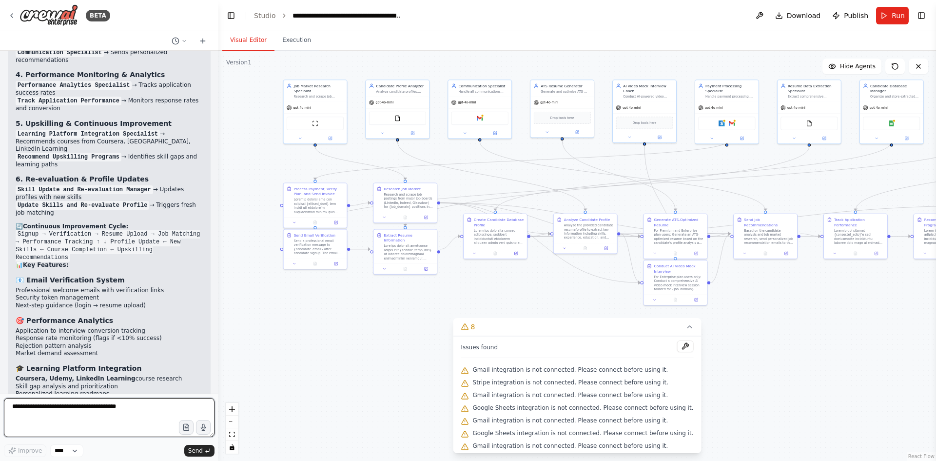
scroll to position [11340, 0]
click at [73, 355] on textarea at bounding box center [109, 417] width 211 height 39
type textarea "**********"
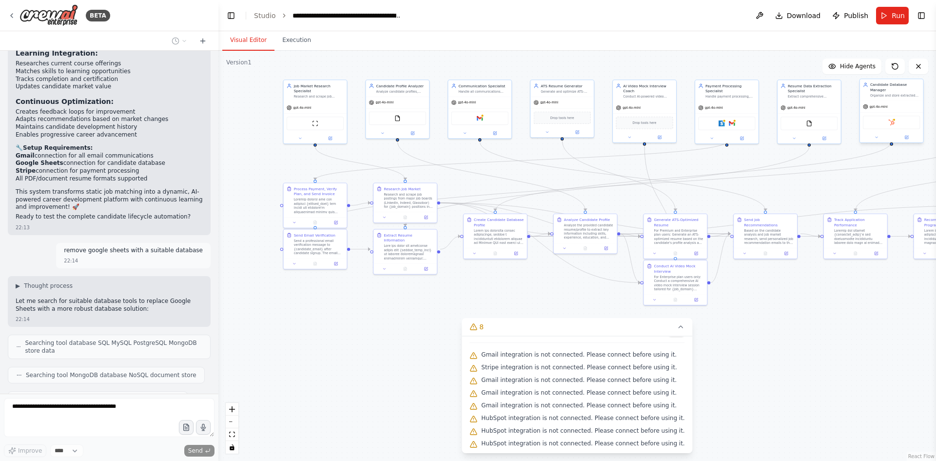
scroll to position [11924, 0]
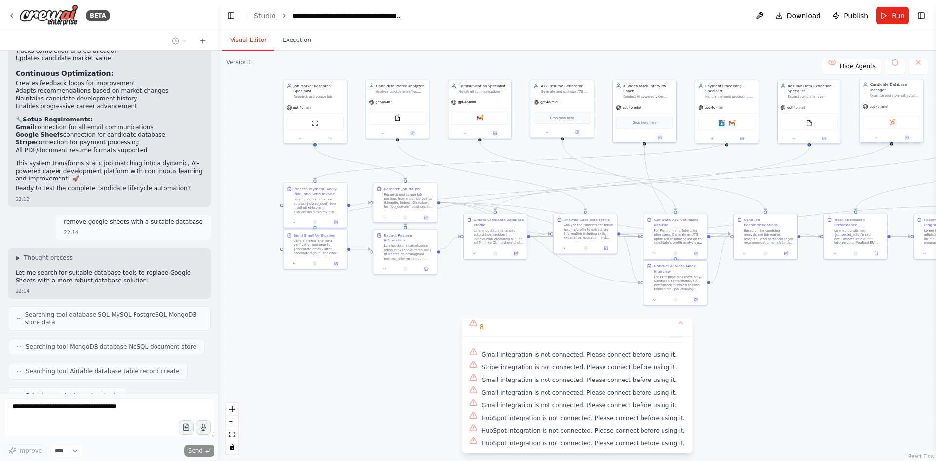
click at [748, 122] on div "HubSpot" at bounding box center [891, 122] width 57 height 13
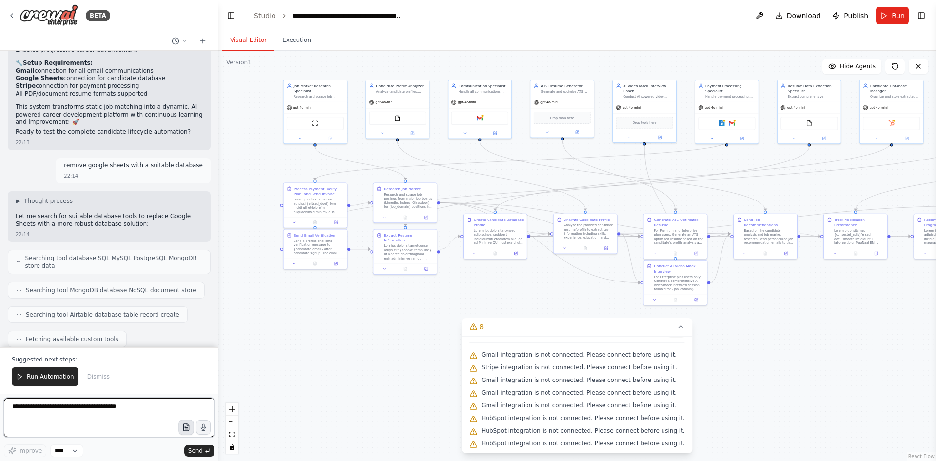
scroll to position [12036, 0]
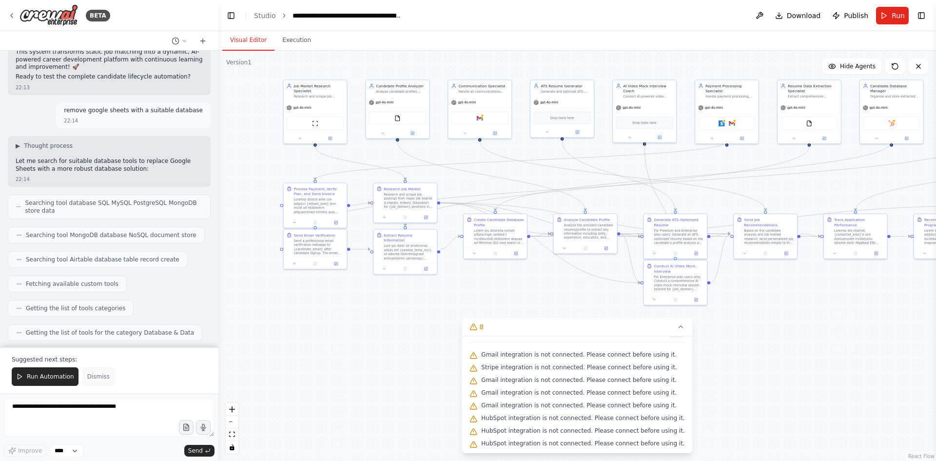
click at [92, 355] on span "Dismiss" at bounding box center [98, 376] width 22 height 8
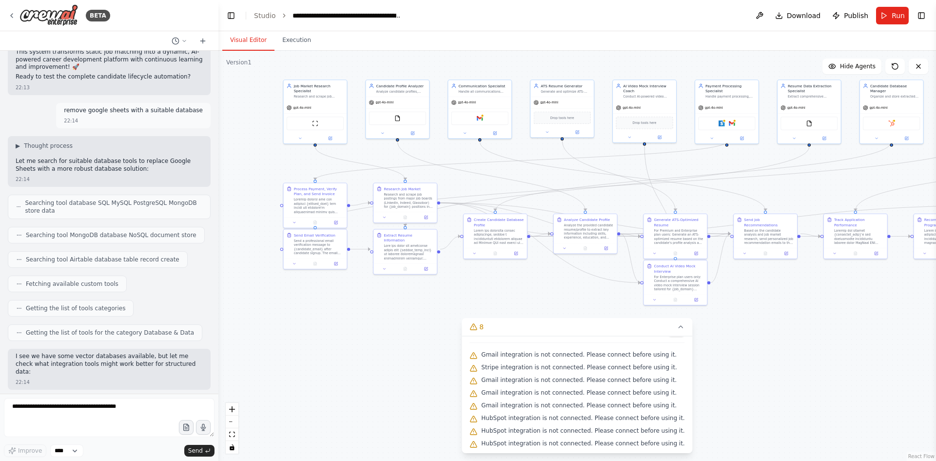
scroll to position [11989, 0]
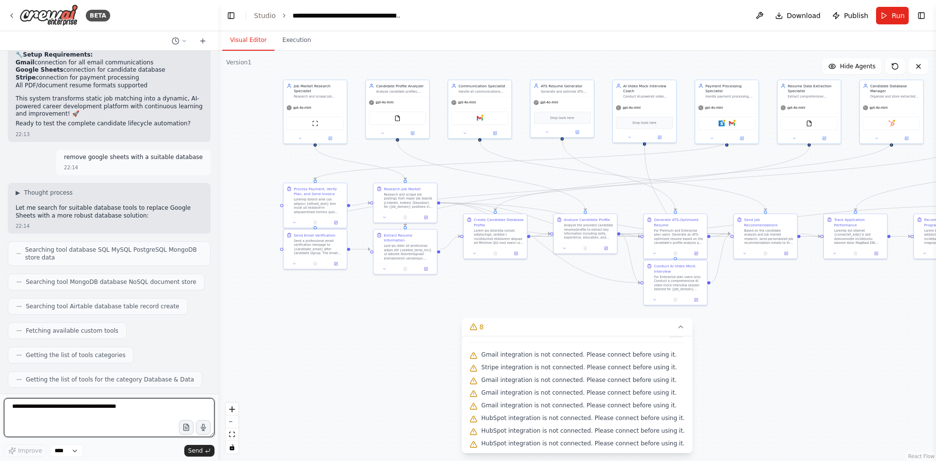
click at [125, 355] on textarea at bounding box center [109, 417] width 211 height 39
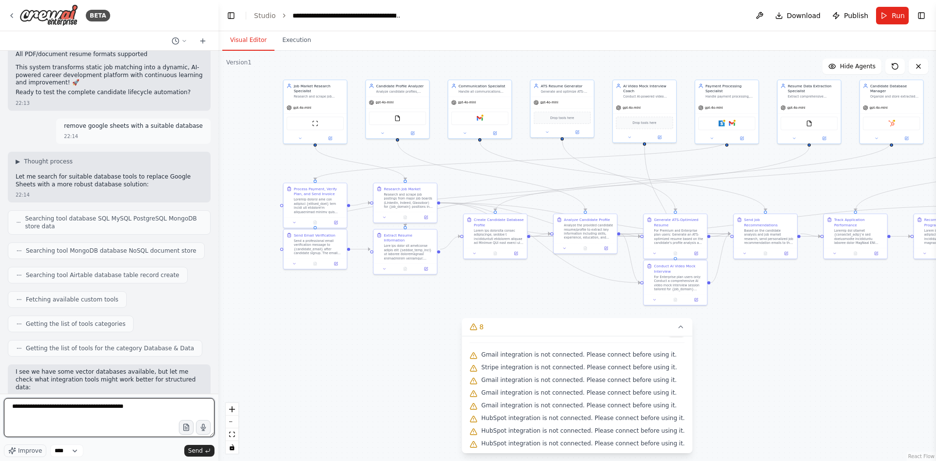
type textarea "**********"
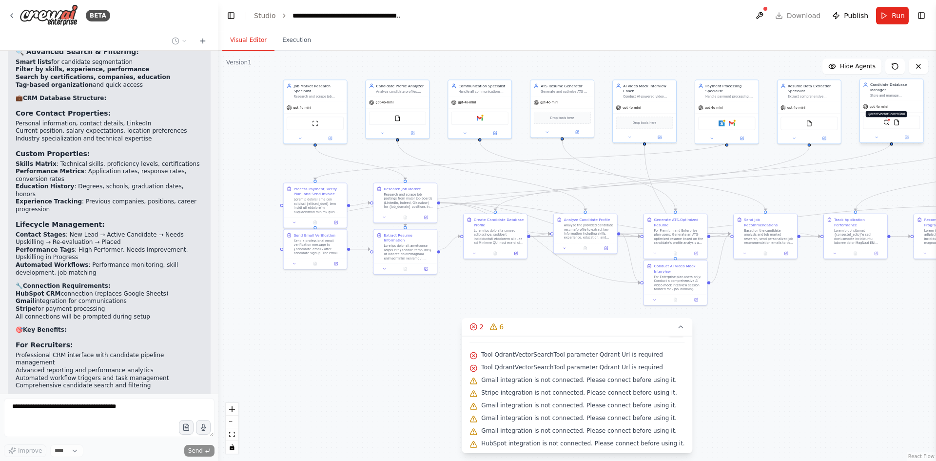
scroll to position [13269, 0]
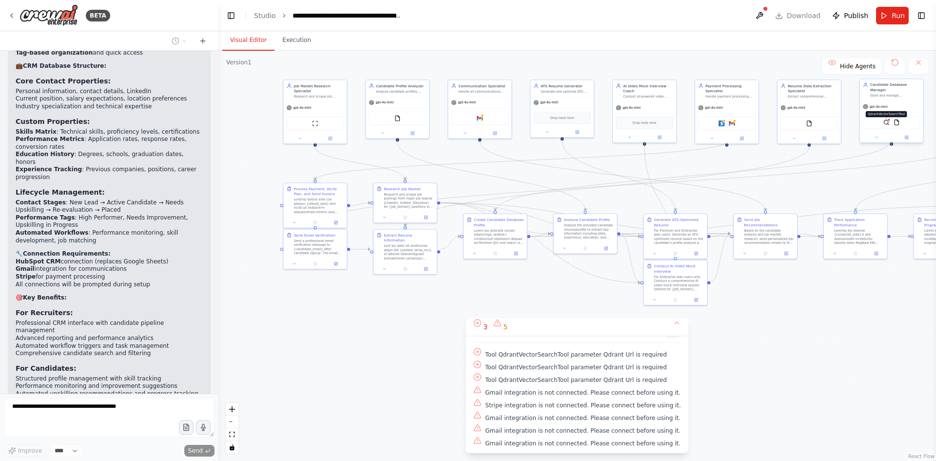
click at [748, 119] on img at bounding box center [886, 122] width 6 height 6
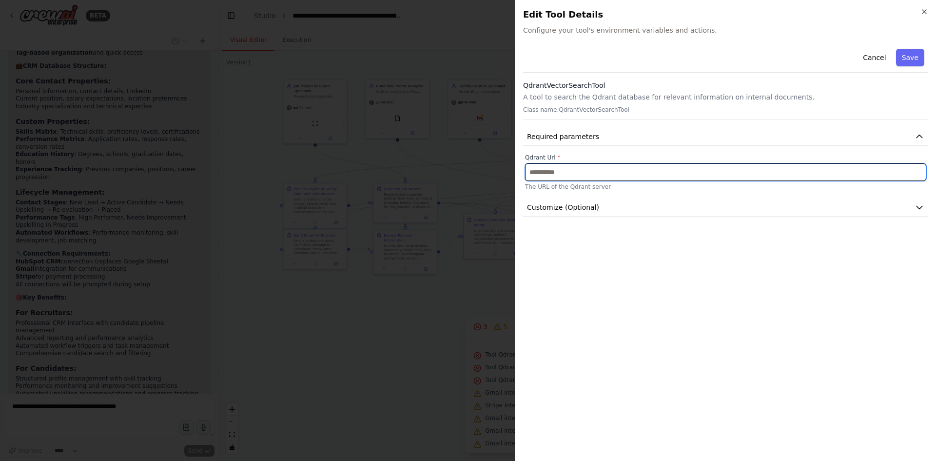
click at [642, 174] on input "text" at bounding box center [725, 172] width 401 height 18
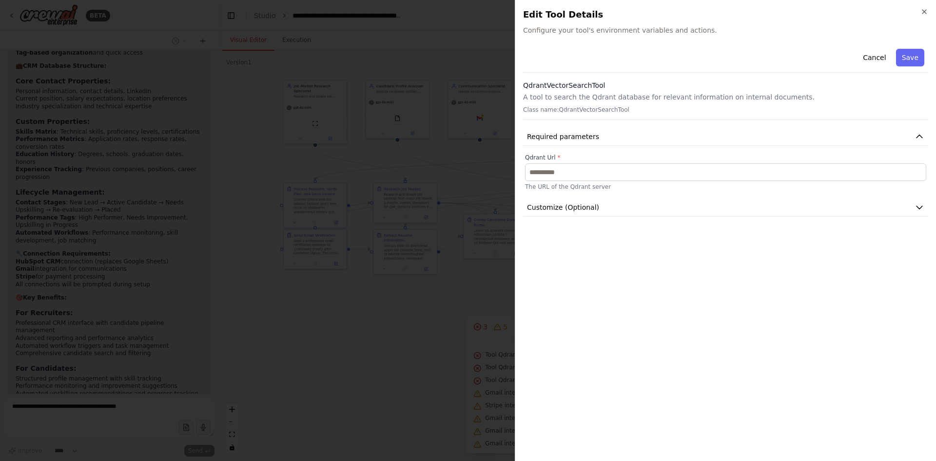
click at [415, 307] on div at bounding box center [468, 230] width 936 height 461
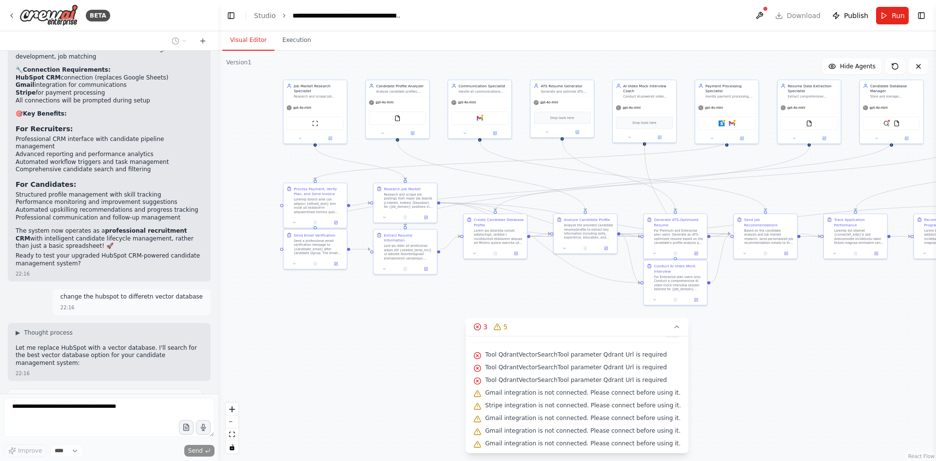
scroll to position [13460, 0]
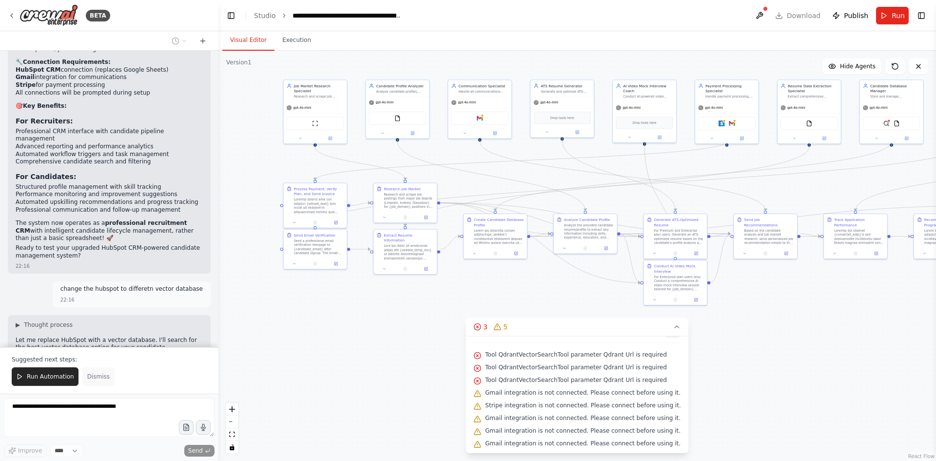
click at [97, 355] on button "Dismiss" at bounding box center [98, 376] width 32 height 19
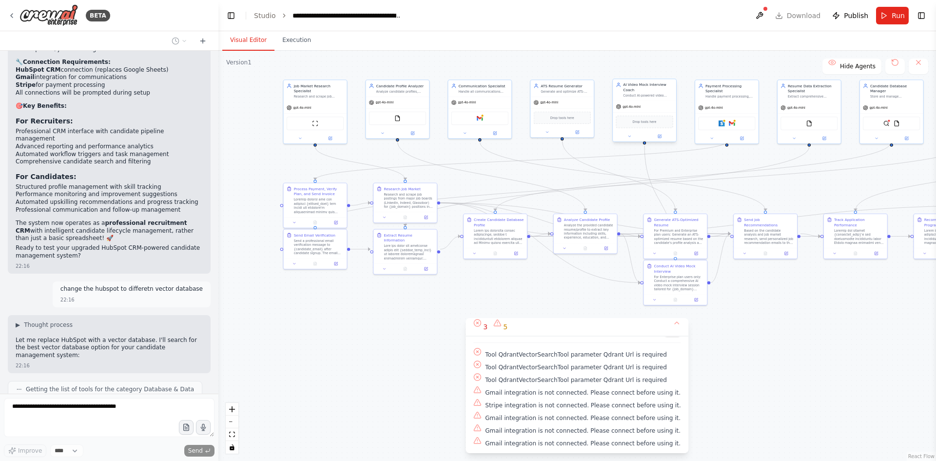
click at [641, 128] on div "Drop tools here" at bounding box center [644, 122] width 57 height 12
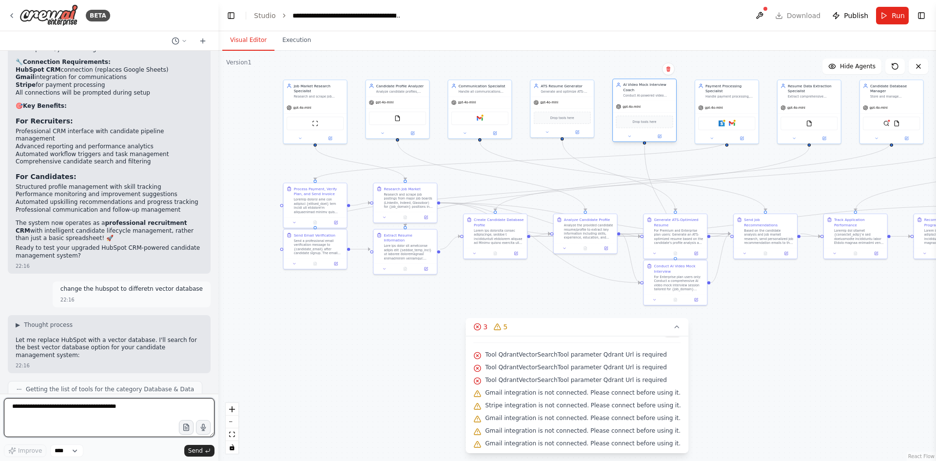
click at [638, 95] on div "Conduct AI-powered video mock interviews for {job_domain} positions for Enterpr…" at bounding box center [648, 96] width 50 height 4
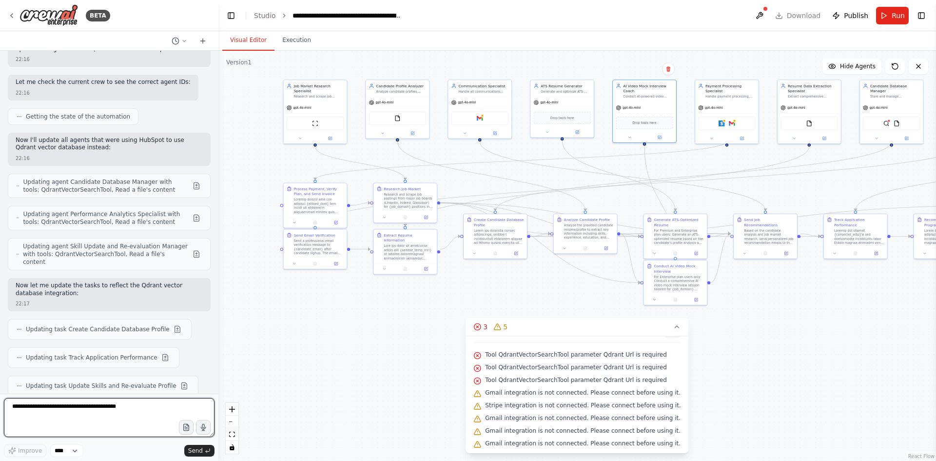
click at [53, 355] on textarea at bounding box center [109, 417] width 211 height 39
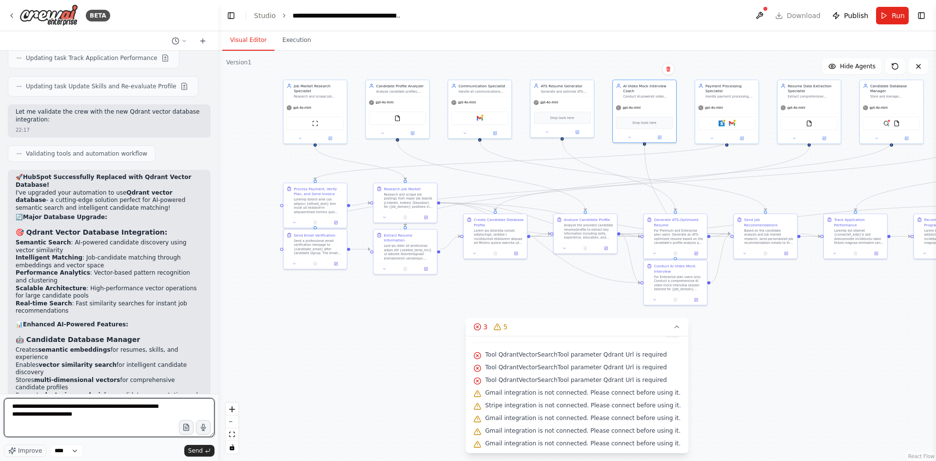
scroll to position [14147, 0]
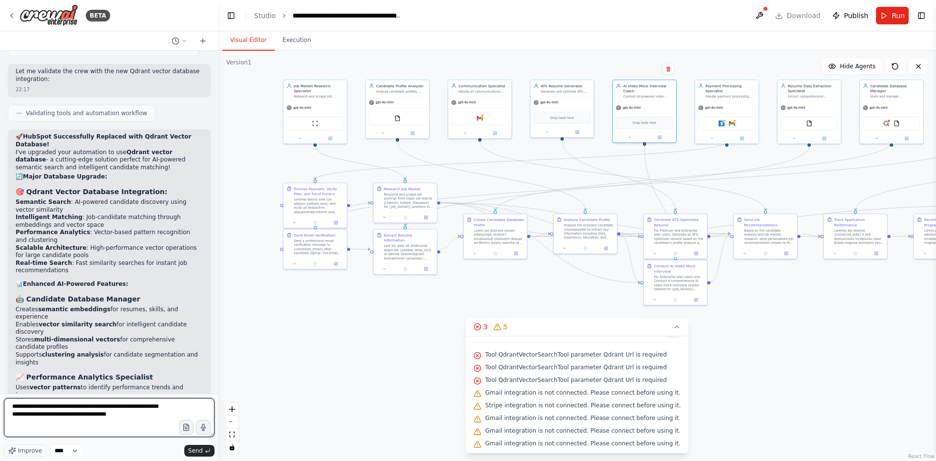
type textarea "**********"
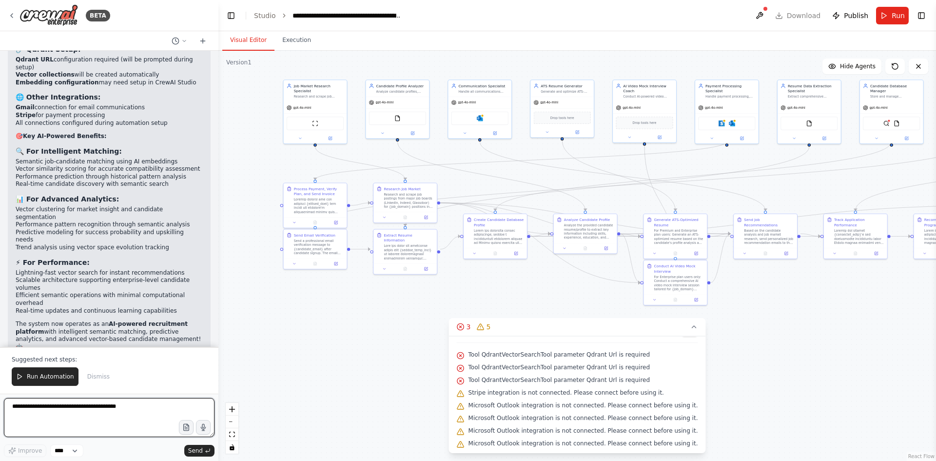
scroll to position [15053, 0]
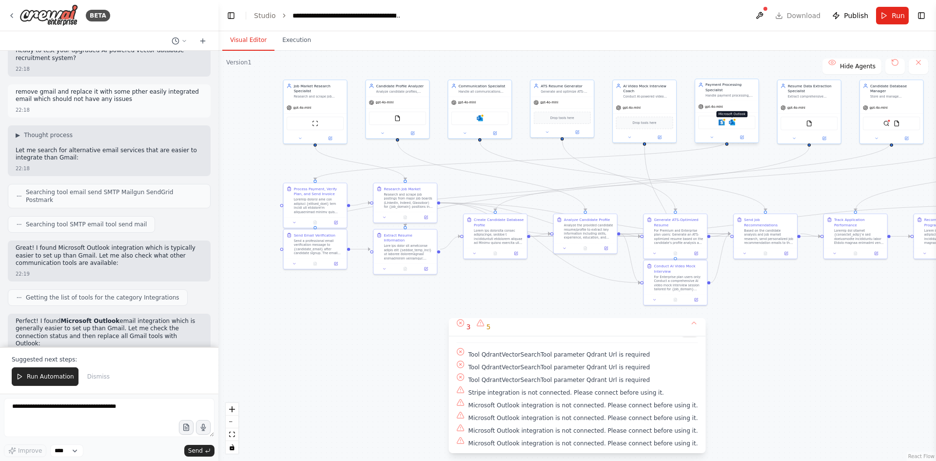
click at [733, 120] on img at bounding box center [732, 122] width 6 height 6
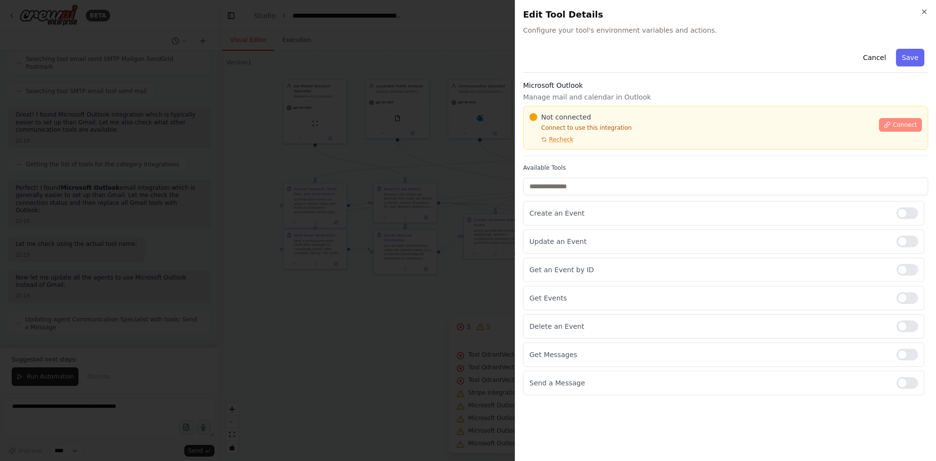
click at [748, 126] on icon at bounding box center [887, 124] width 7 height 7
click at [640, 131] on p "Connect to use this integration" at bounding box center [701, 128] width 344 height 8
click at [570, 143] on div "Not connected Connect to use this integration Recheck Connect" at bounding box center [725, 128] width 405 height 44
click at [654, 124] on p "Connect to use this integration" at bounding box center [701, 128] width 344 height 8
click at [640, 129] on p "Connect to use this integration" at bounding box center [701, 128] width 344 height 8
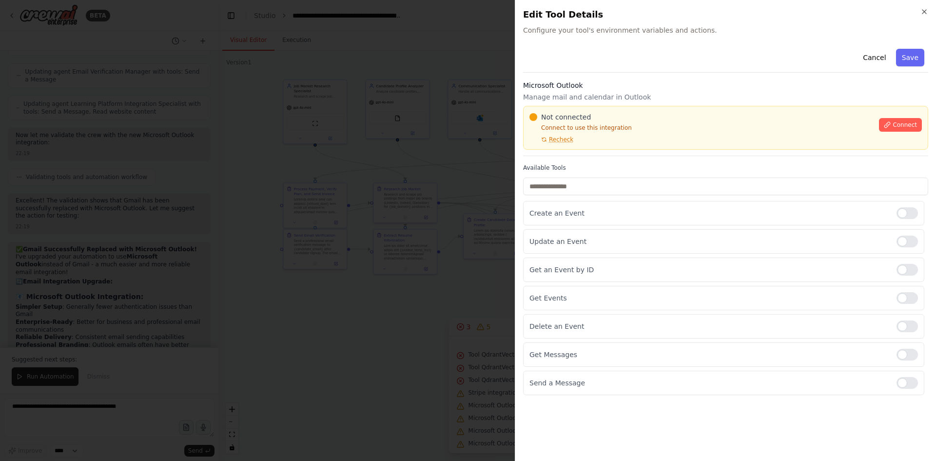
click at [640, 129] on p "Connect to use this integration" at bounding box center [701, 128] width 344 height 8
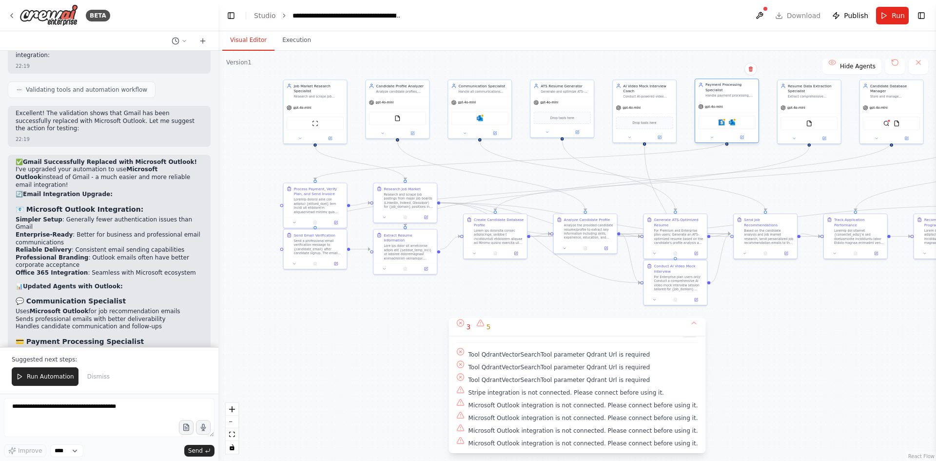
click at [747, 124] on div "Stripe Microsoft Outlook" at bounding box center [726, 122] width 63 height 20
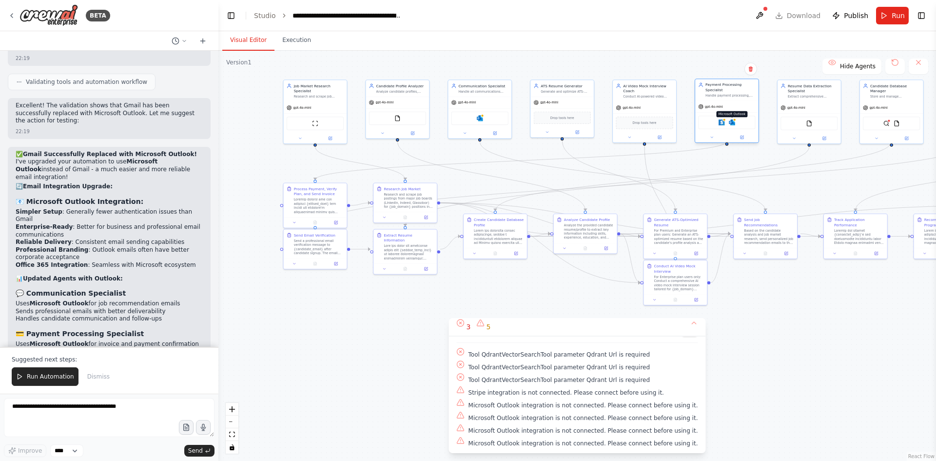
click at [732, 119] on img at bounding box center [732, 122] width 6 height 6
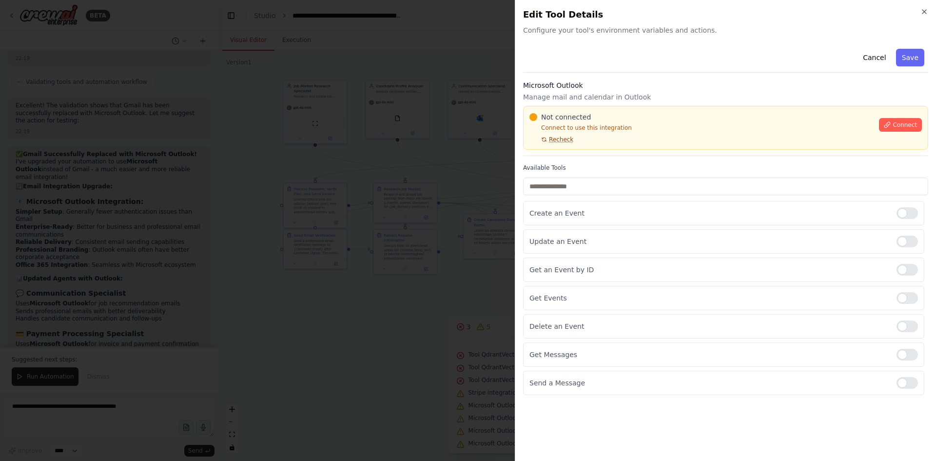
click at [560, 139] on span "Recheck" at bounding box center [561, 140] width 24 height 8
click at [748, 128] on span "Connect" at bounding box center [904, 125] width 24 height 8
click at [587, 151] on div "Microsoft Outlook Manage mail and calendar in Outlook Not connected Connect to …" at bounding box center [725, 118] width 405 height 76
click at [576, 148] on div "Not connected Connect to use this integration Recheck Connect" at bounding box center [725, 128] width 405 height 44
click at [548, 139] on button "Recheck" at bounding box center [551, 140] width 44 height 8
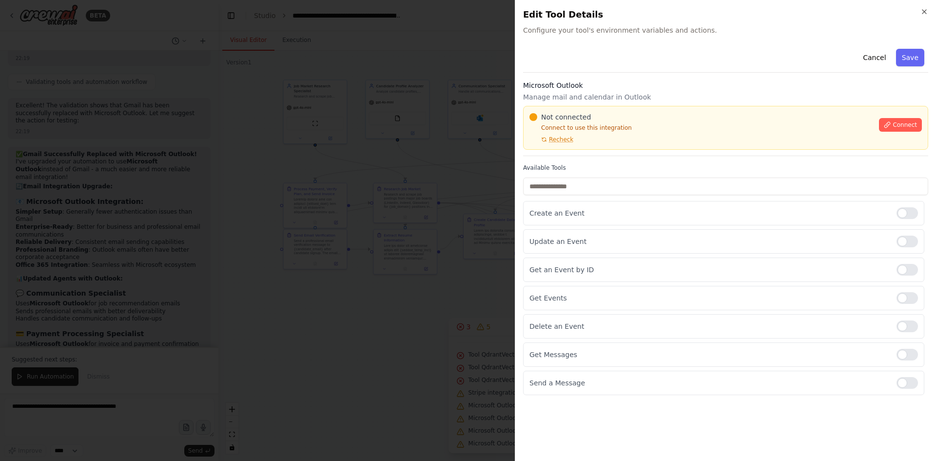
click at [572, 148] on div "Not connected Connect to use this integration Recheck Connect" at bounding box center [725, 128] width 405 height 44
click at [582, 149] on div "Not connected Connect to use this integration Recheck Connect" at bounding box center [725, 128] width 405 height 44
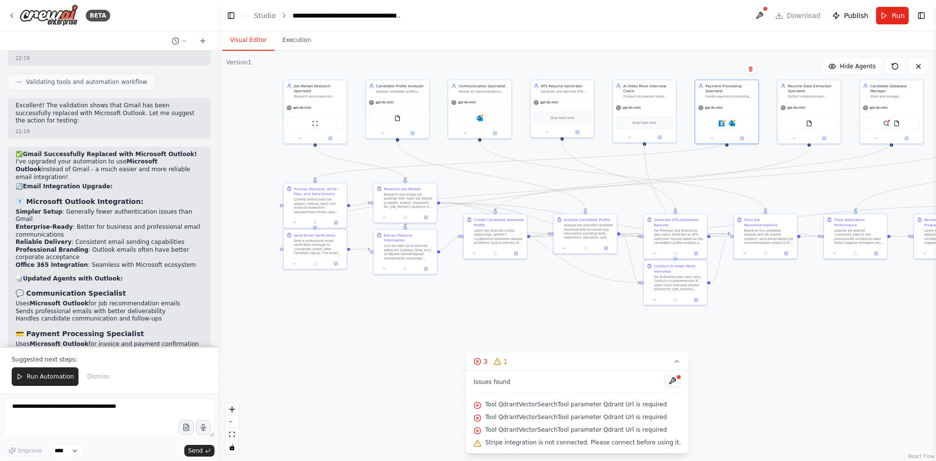
scroll to position [0, 0]
click at [745, 355] on div ".deletable-edge-delete-btn { width: 20px; height: 20px; border: 0px solid #ffff…" at bounding box center [576, 256] width 717 height 410
click at [722, 119] on img at bounding box center [721, 122] width 6 height 6
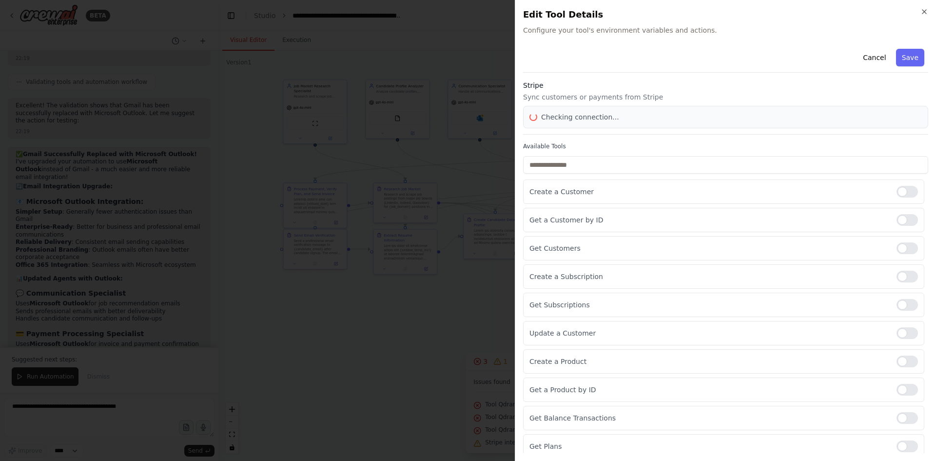
click at [562, 115] on span "Checking connection..." at bounding box center [580, 117] width 78 height 10
click at [748, 59] on button "Cancel" at bounding box center [874, 58] width 35 height 18
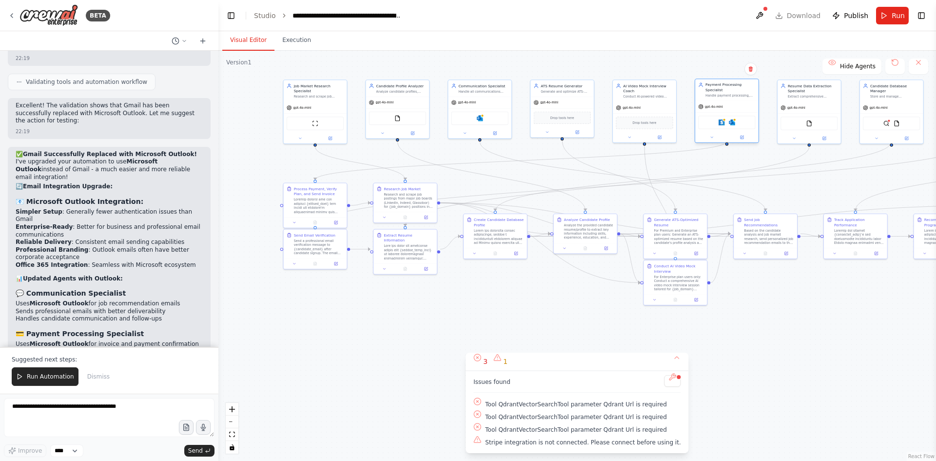
click at [735, 121] on div "Stripe Microsoft Outlook" at bounding box center [726, 122] width 57 height 13
click at [731, 119] on img at bounding box center [732, 122] width 6 height 6
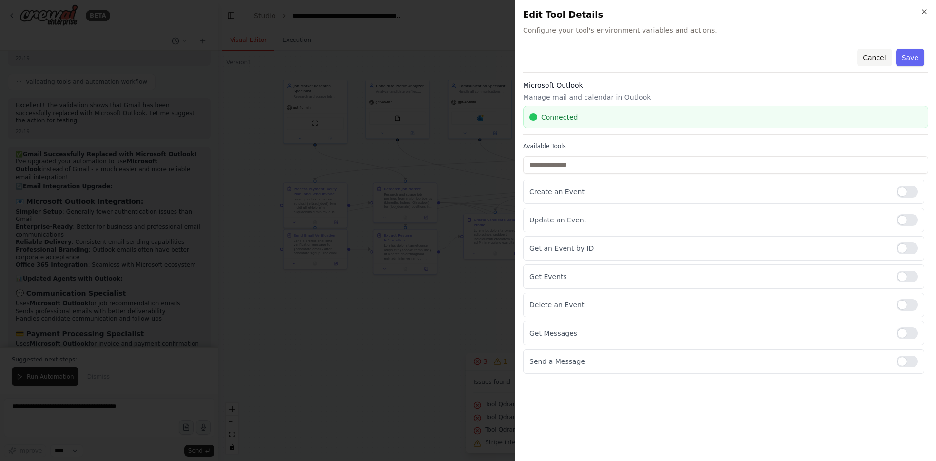
click at [748, 60] on button "Cancel" at bounding box center [874, 58] width 35 height 18
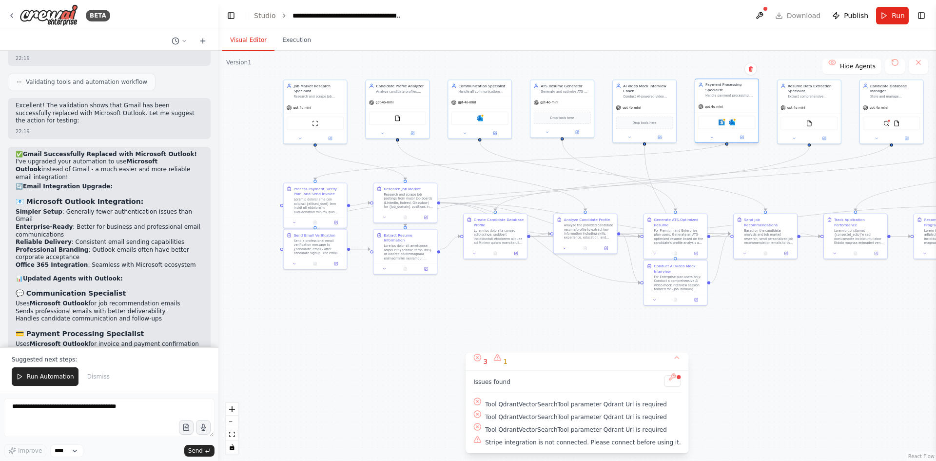
click at [722, 120] on div "Stripe Microsoft Outlook" at bounding box center [726, 122] width 57 height 13
click at [723, 119] on img at bounding box center [721, 122] width 6 height 6
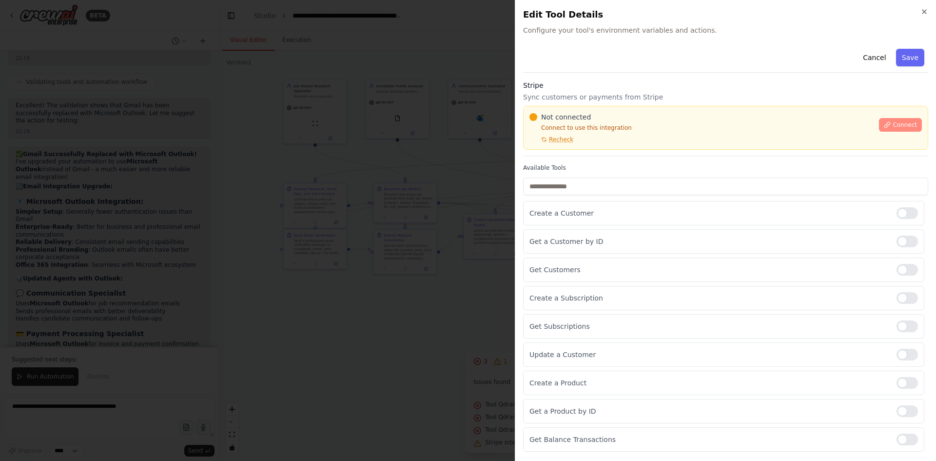
click at [748, 125] on span "Connect" at bounding box center [904, 125] width 24 height 8
click at [583, 153] on div "Stripe Sync customers or payments from Stripe Not connected Connect to use this…" at bounding box center [725, 118] width 405 height 76
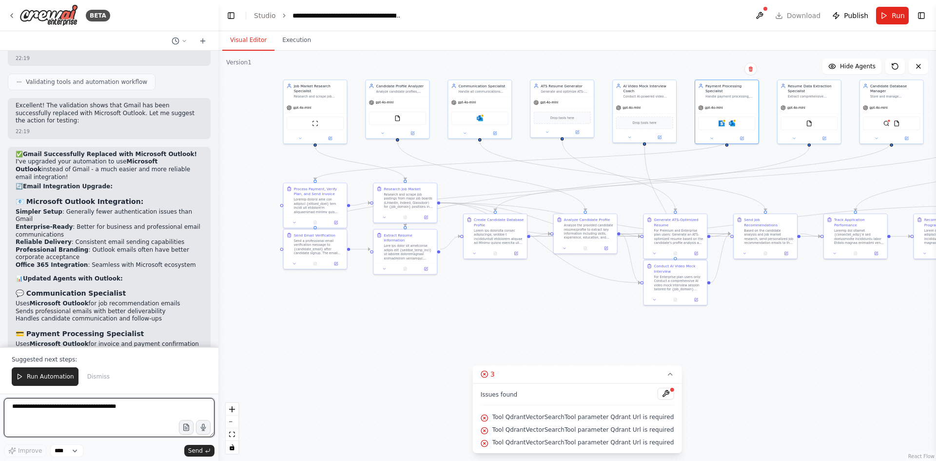
click at [103, 355] on textarea at bounding box center [109, 417] width 211 height 39
type textarea "**********"
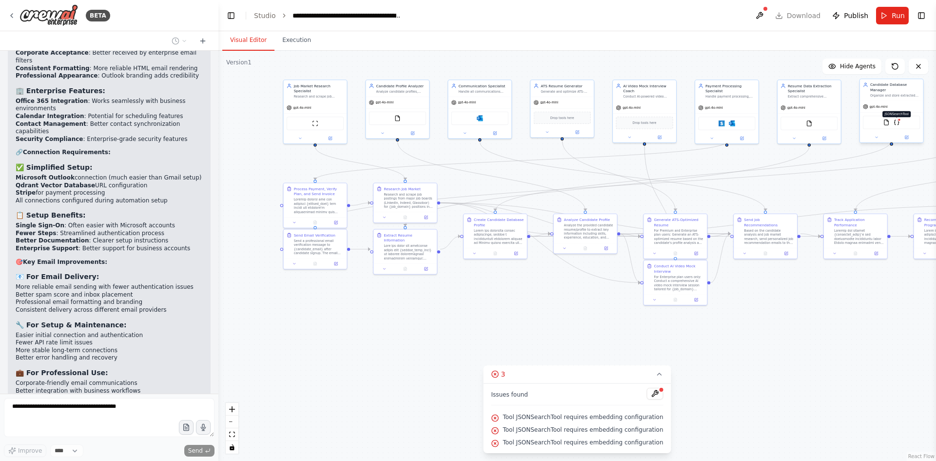
scroll to position [16457, 0]
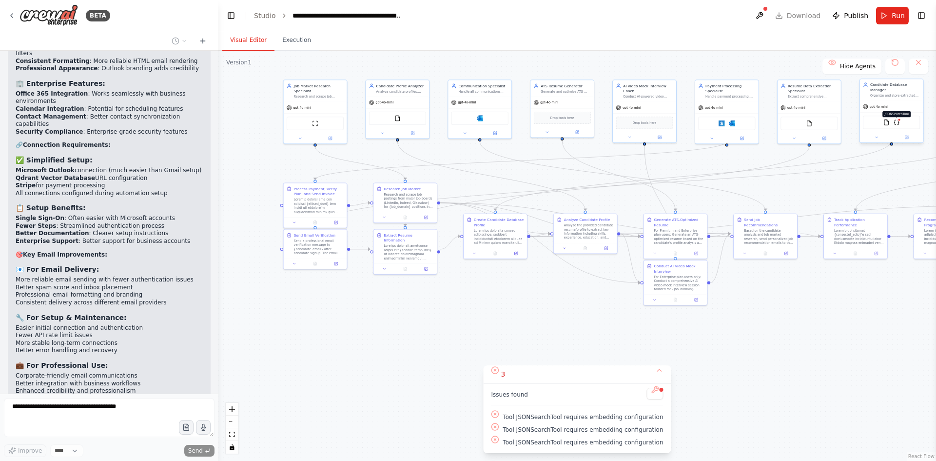
click at [748, 119] on img at bounding box center [896, 122] width 6 height 6
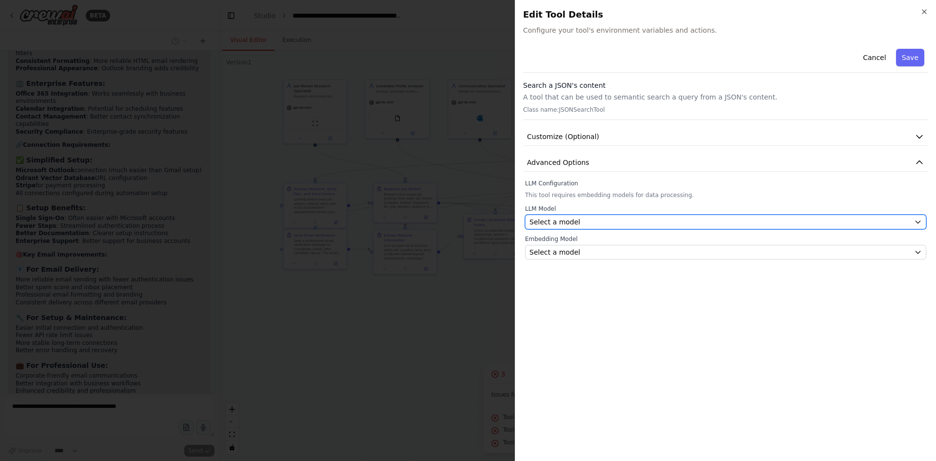
click at [593, 222] on div "Select a model" at bounding box center [719, 222] width 381 height 10
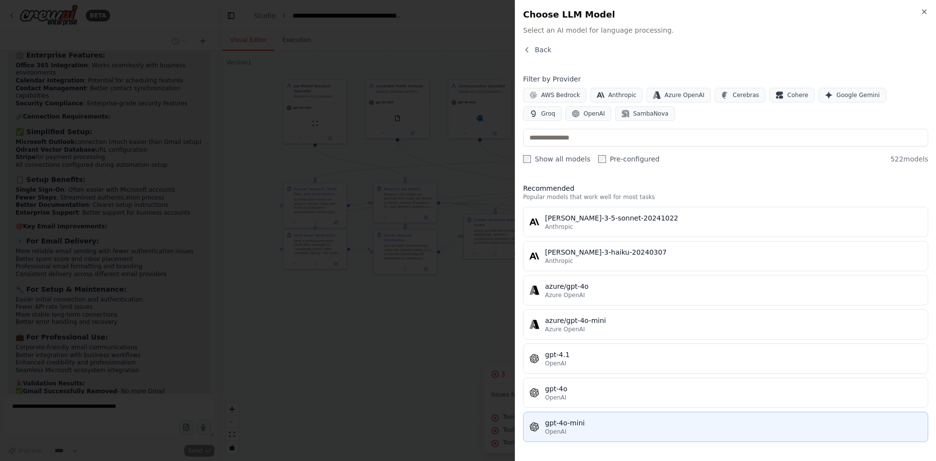
scroll to position [16514, 0]
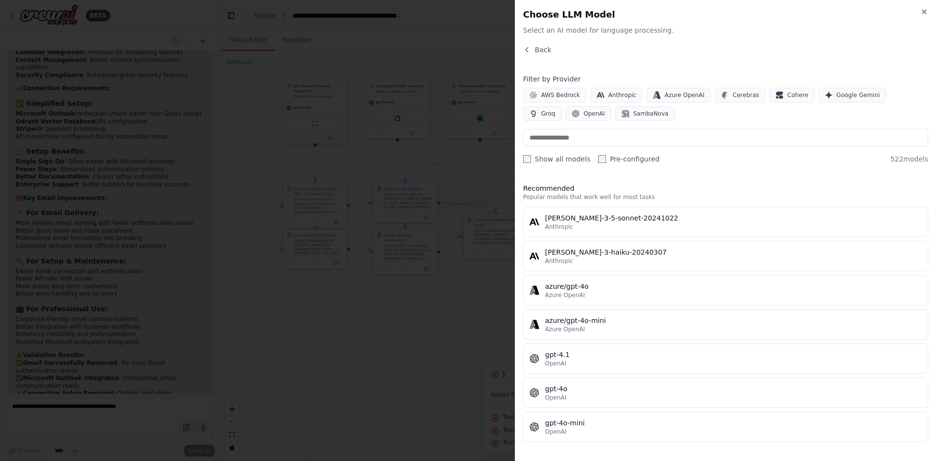
click at [424, 355] on div at bounding box center [468, 230] width 936 height 461
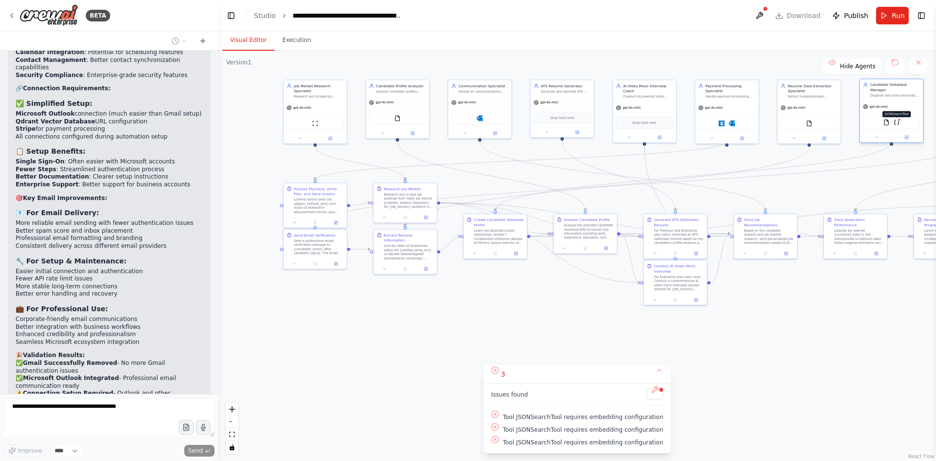
click at [748, 119] on img at bounding box center [896, 122] width 6 height 6
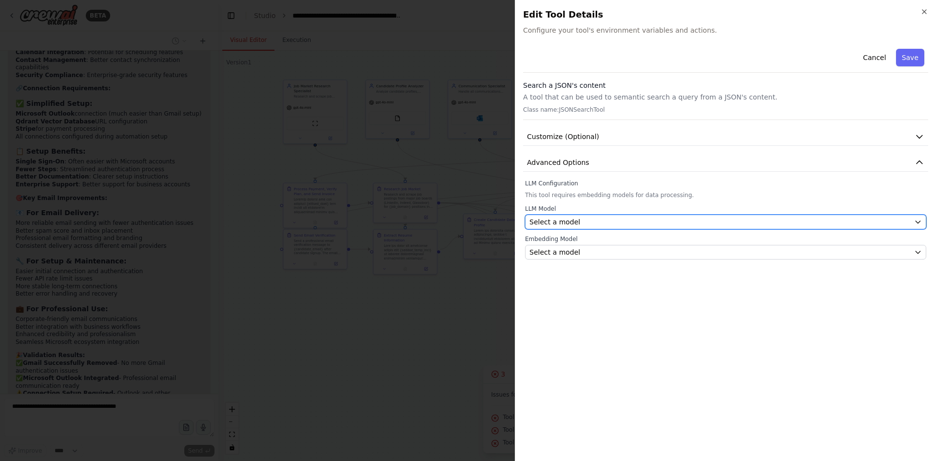
click at [614, 217] on div "Select a model" at bounding box center [719, 222] width 381 height 10
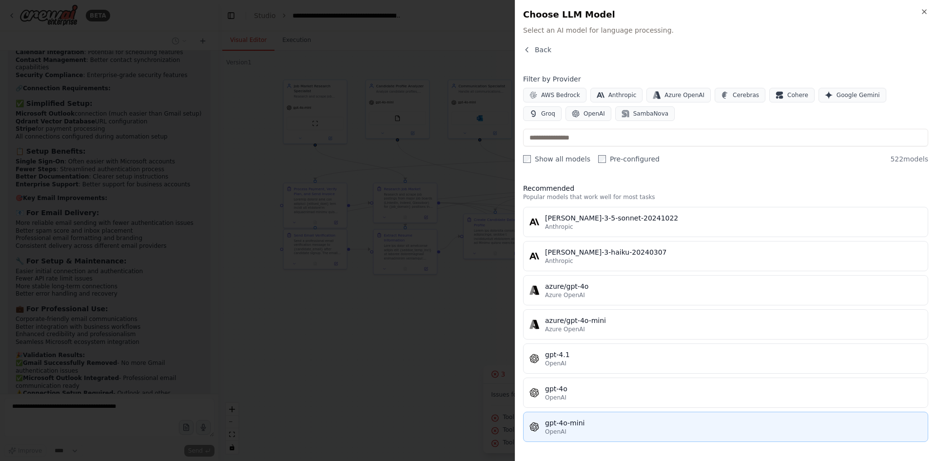
click at [613, 355] on button "gpt-4o-mini OpenAI" at bounding box center [725, 426] width 405 height 30
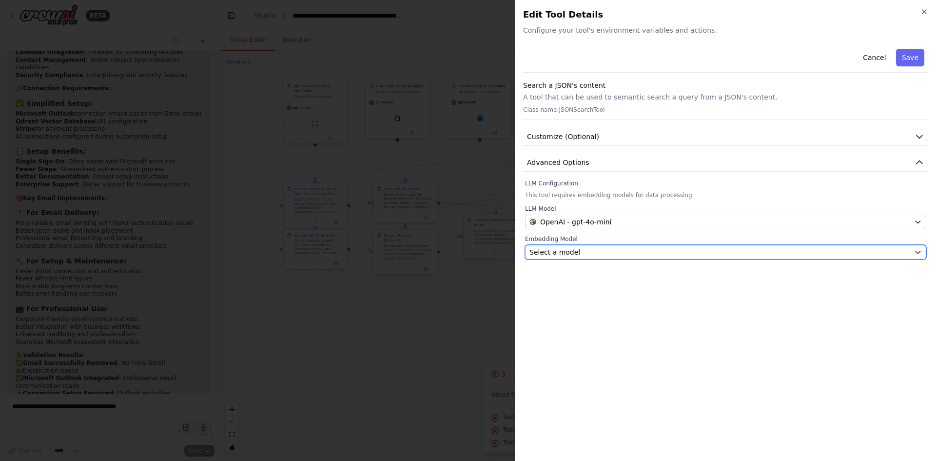
click at [663, 253] on div "Select a model" at bounding box center [719, 252] width 381 height 10
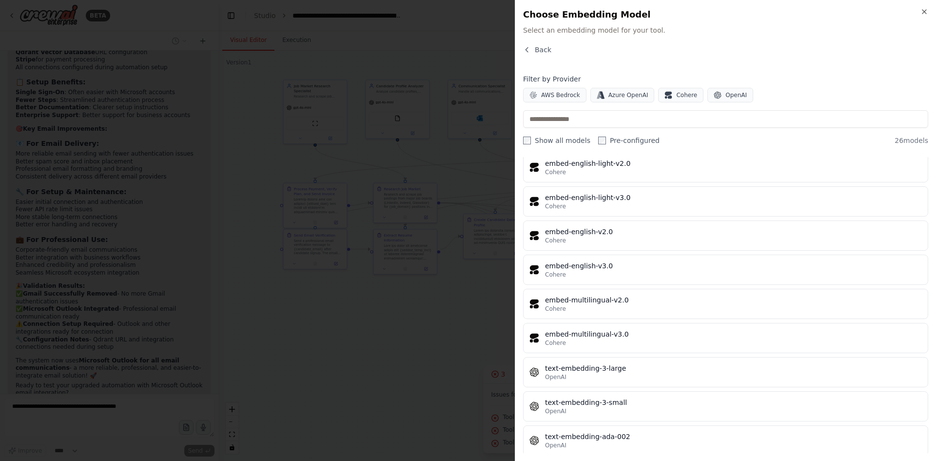
scroll to position [626, 0]
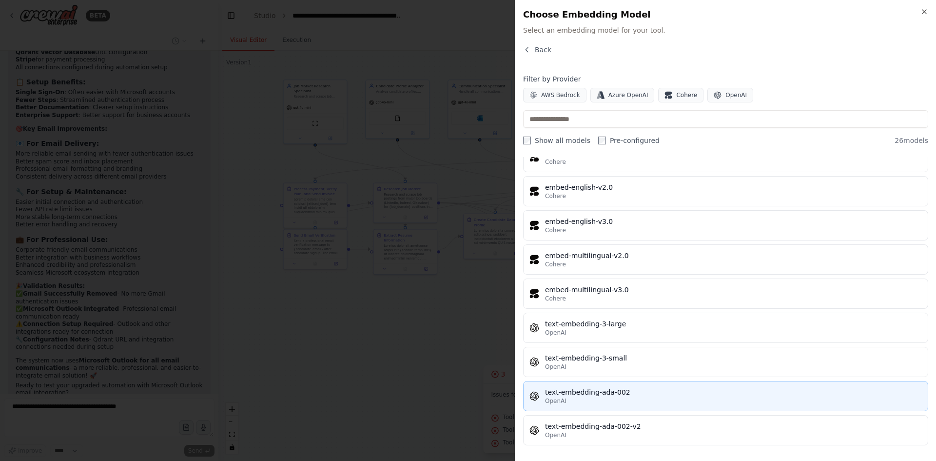
click at [643, 355] on div "OpenAI" at bounding box center [733, 401] width 377 height 8
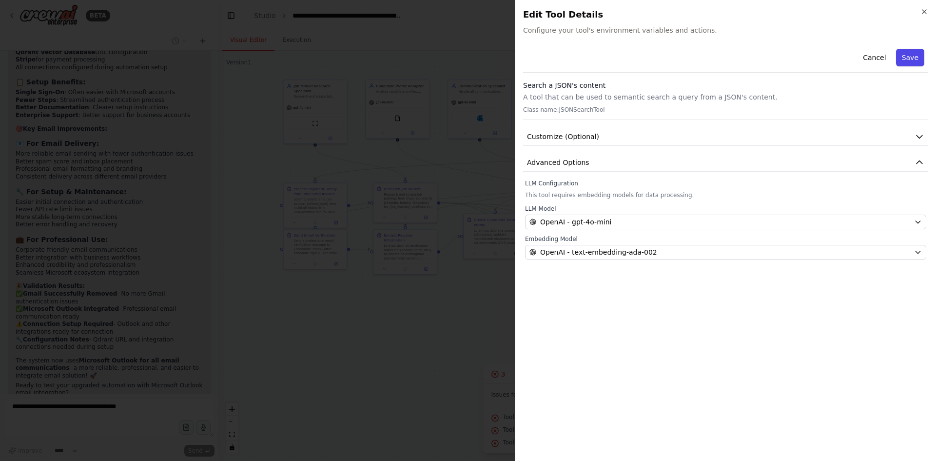
scroll to position [16611, 0]
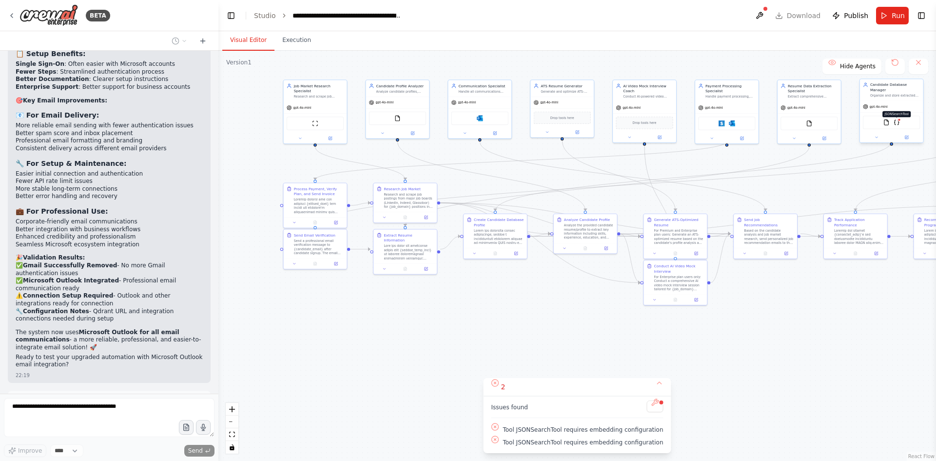
click at [899, 119] on img at bounding box center [896, 122] width 6 height 6
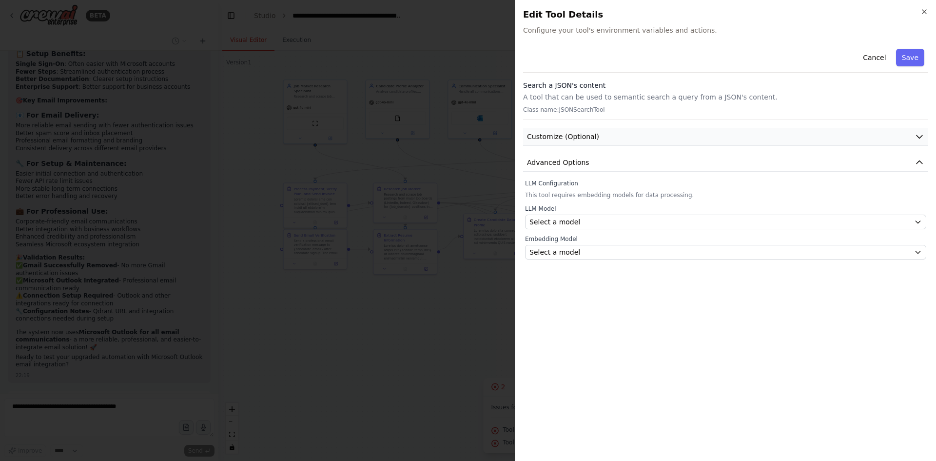
click at [719, 136] on button "Customize (Optional)" at bounding box center [725, 137] width 405 height 18
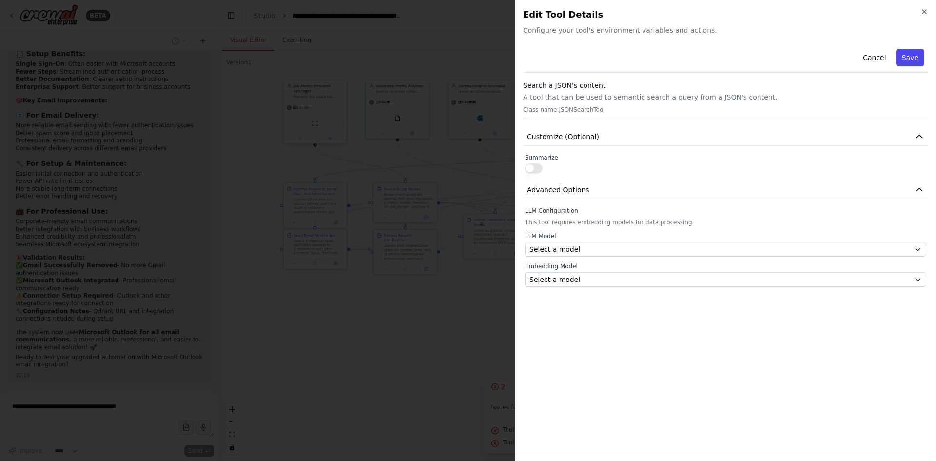
click at [910, 58] on button "Save" at bounding box center [910, 58] width 28 height 18
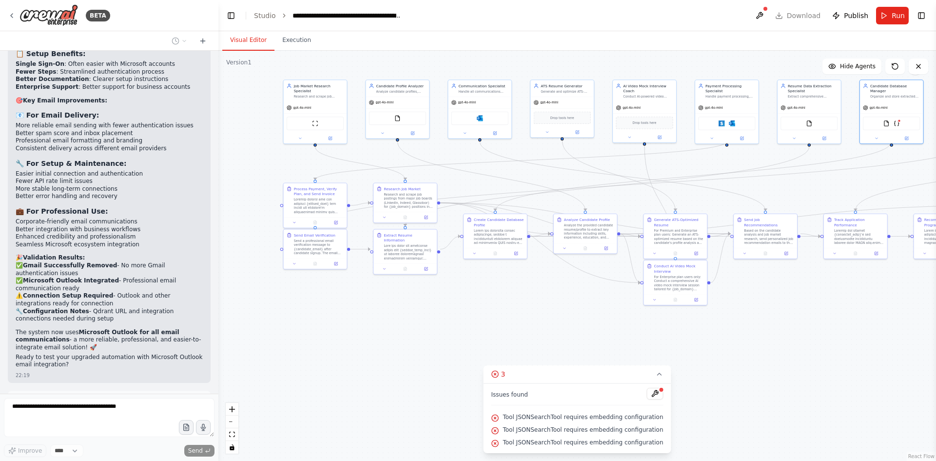
scroll to position [16639, 0]
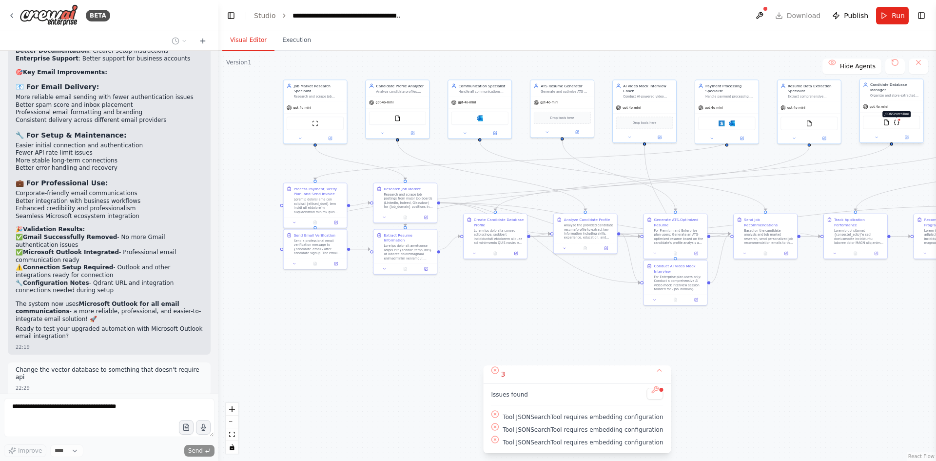
click at [897, 119] on img at bounding box center [896, 122] width 6 height 6
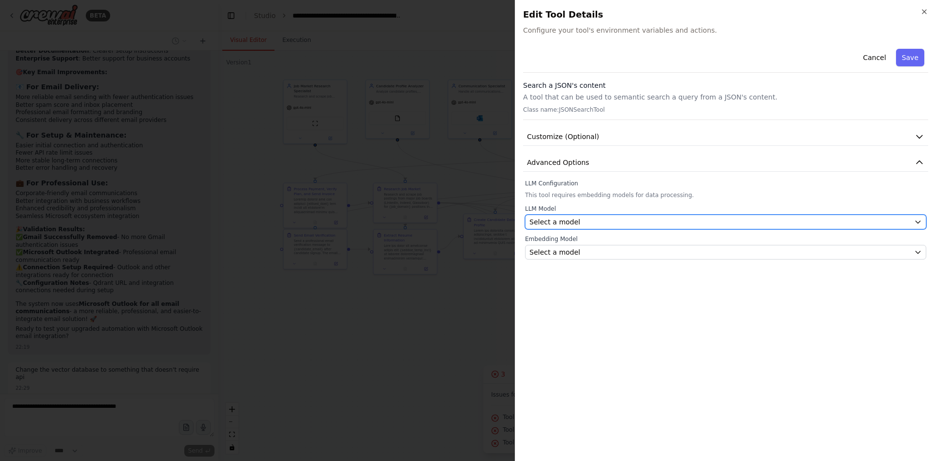
scroll to position [16701, 0]
click at [582, 222] on div "Select a model" at bounding box center [719, 222] width 381 height 10
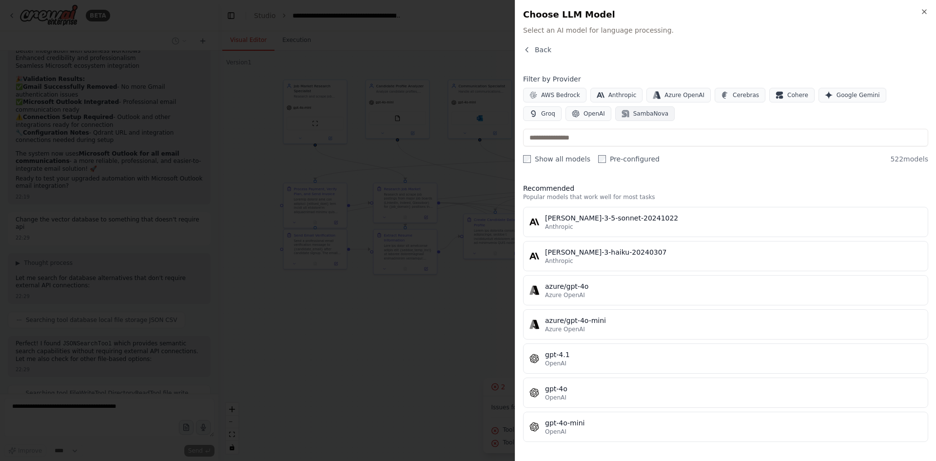
scroll to position [16822, 0]
click at [583, 112] on span "OpenAI" at bounding box center [593, 114] width 21 height 8
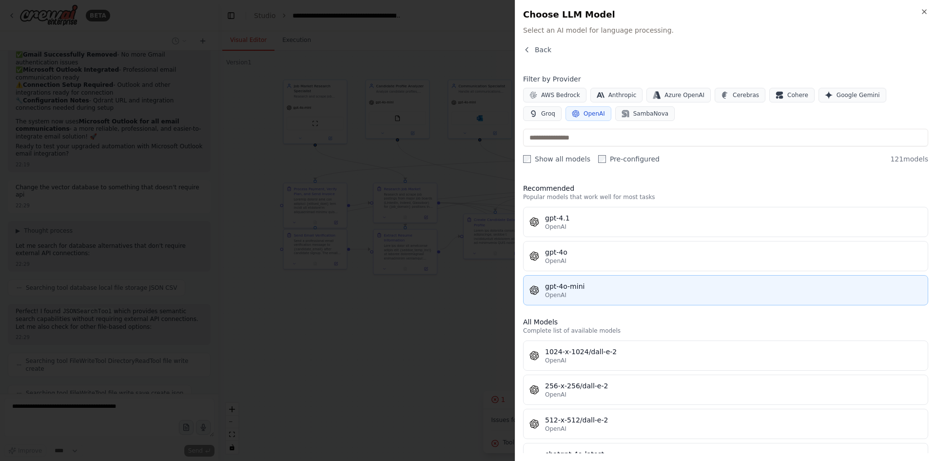
click at [582, 288] on div "gpt-4o-mini" at bounding box center [733, 286] width 377 height 10
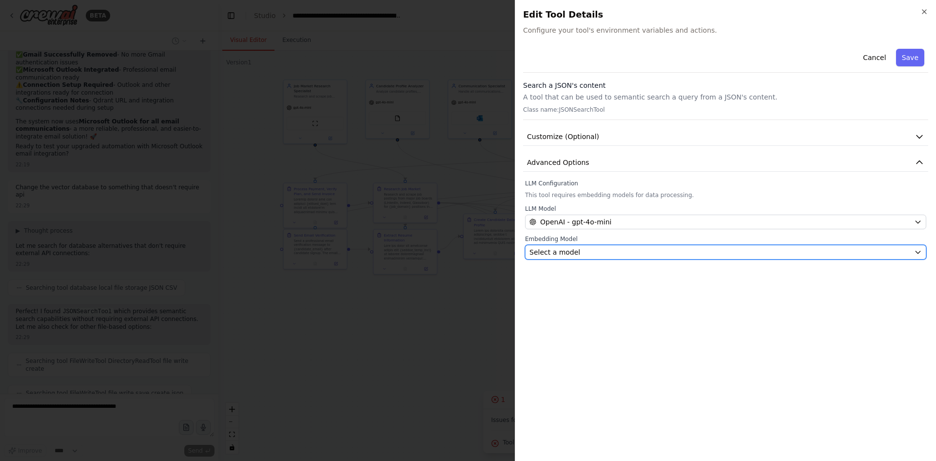
click at [581, 250] on div "Select a model" at bounding box center [719, 252] width 381 height 10
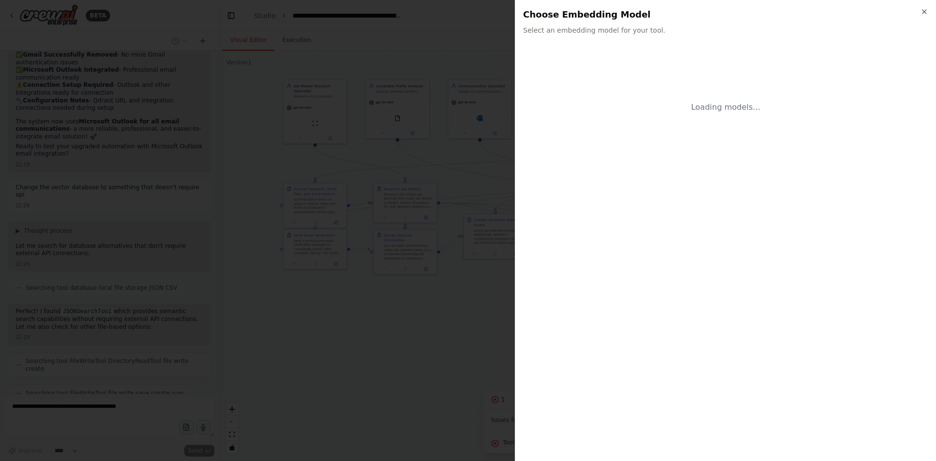
scroll to position [16854, 0]
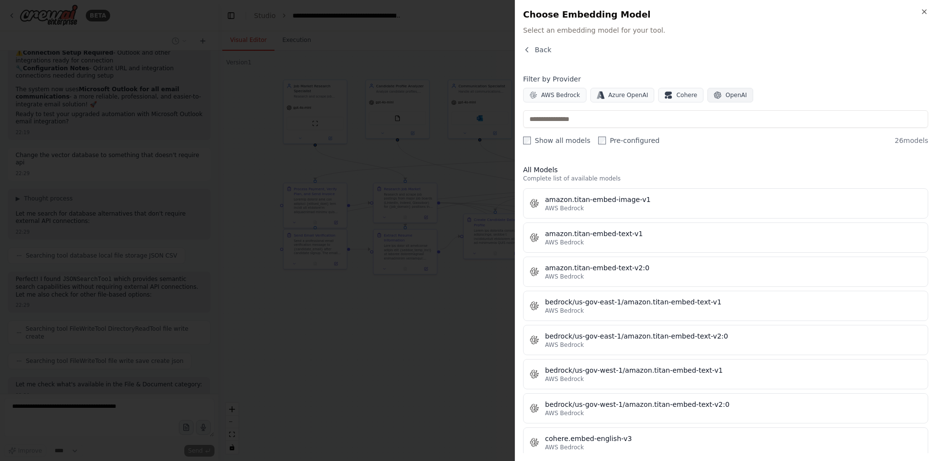
click at [725, 97] on span "OpenAI" at bounding box center [735, 95] width 21 height 8
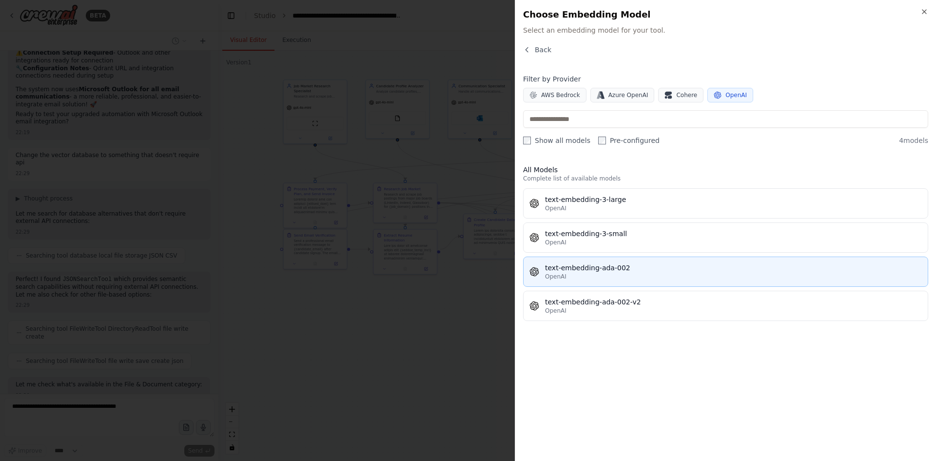
click at [640, 276] on div "OpenAI" at bounding box center [733, 276] width 377 height 8
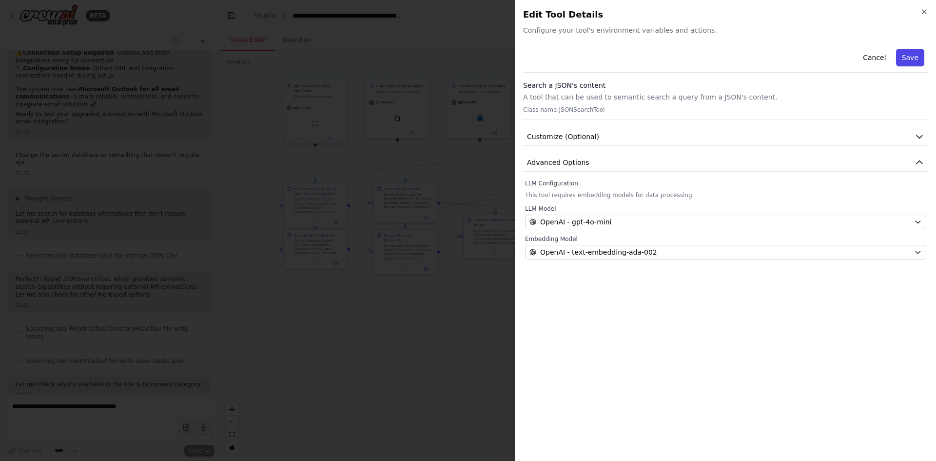
click at [910, 57] on button "Save" at bounding box center [910, 58] width 28 height 18
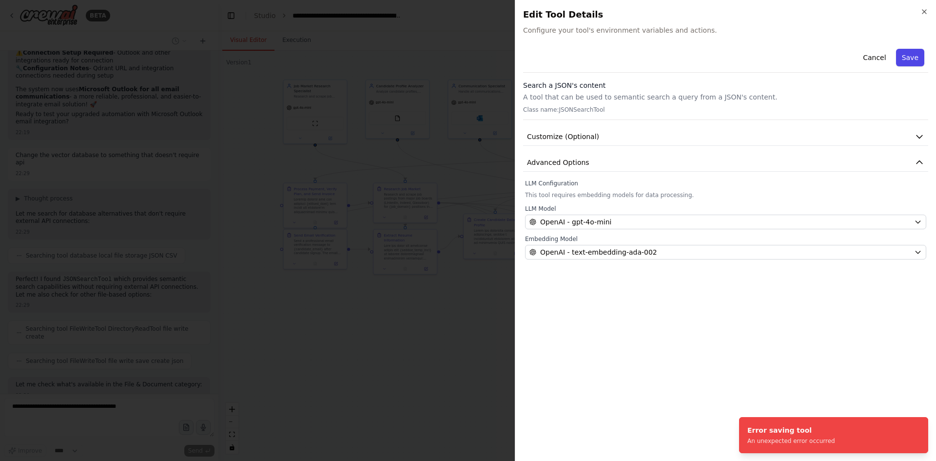
click at [910, 57] on button "Save" at bounding box center [910, 58] width 28 height 18
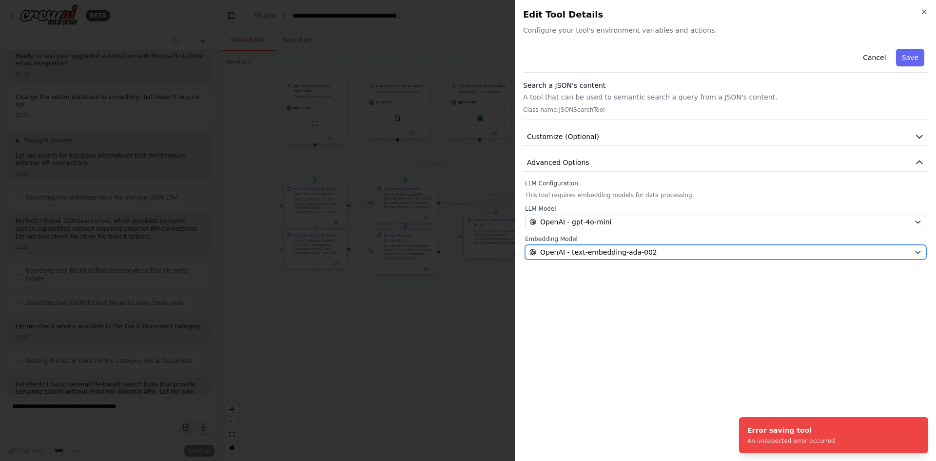
click at [680, 253] on div "OpenAI - text-embedding-ada-002" at bounding box center [719, 252] width 381 height 10
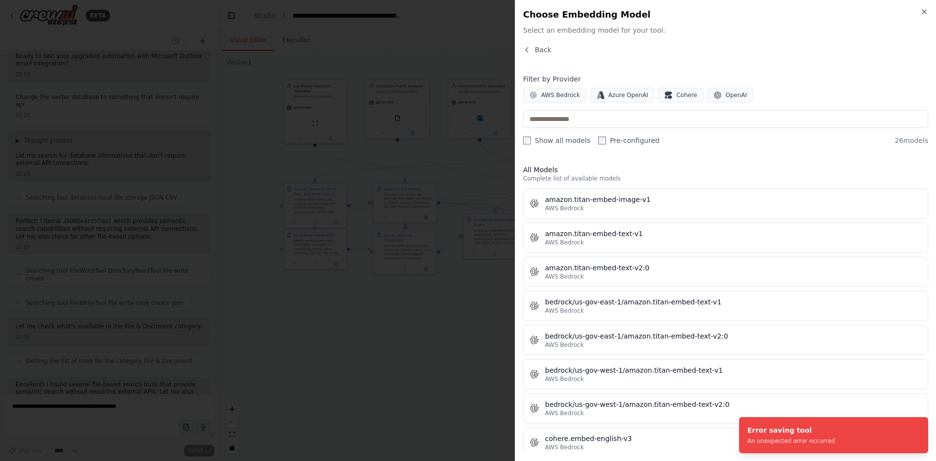
scroll to position [16923, 0]
click at [725, 92] on span "OpenAI" at bounding box center [735, 95] width 21 height 8
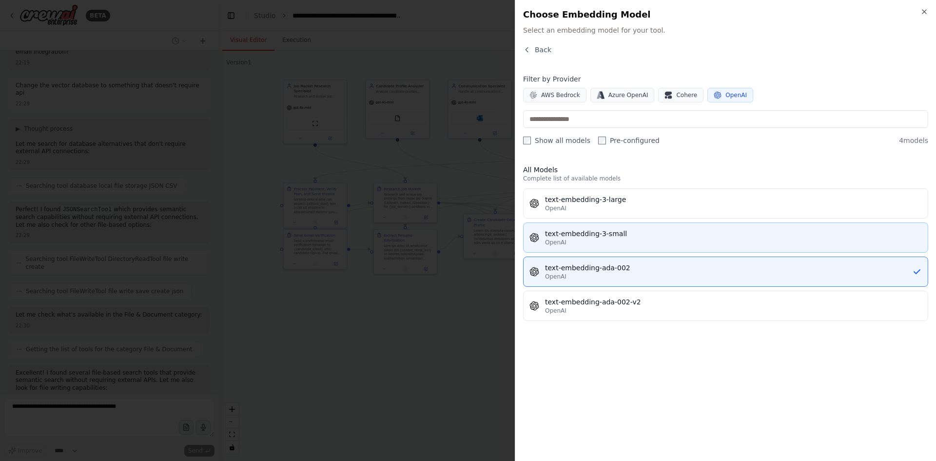
click at [632, 233] on div "text-embedding-3-small" at bounding box center [733, 234] width 377 height 10
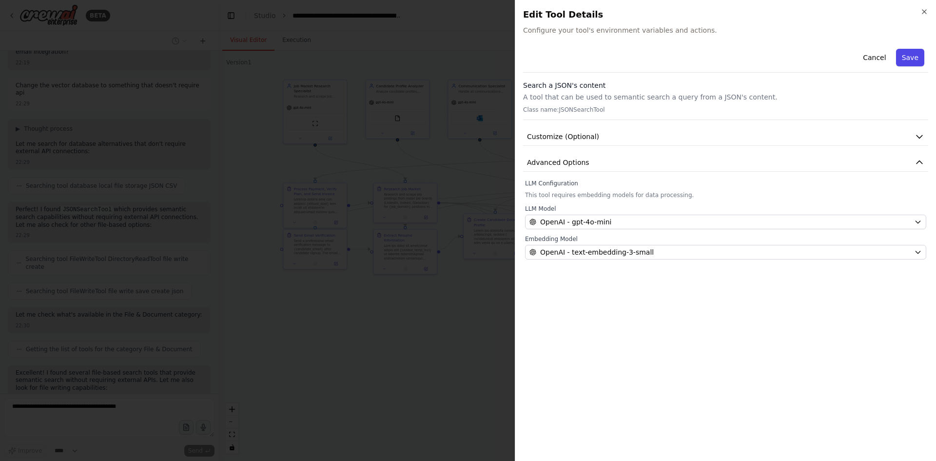
click at [913, 57] on button "Save" at bounding box center [910, 58] width 28 height 18
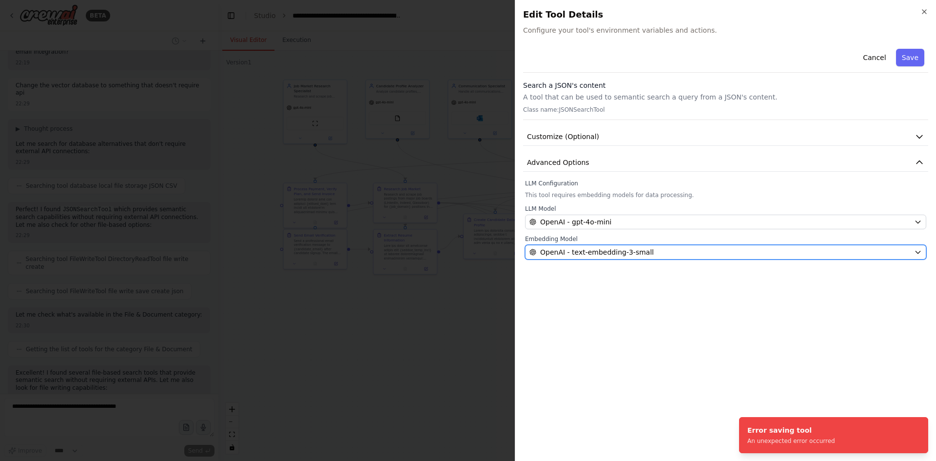
click at [682, 251] on div "OpenAI - text-embedding-3-small" at bounding box center [719, 252] width 381 height 10
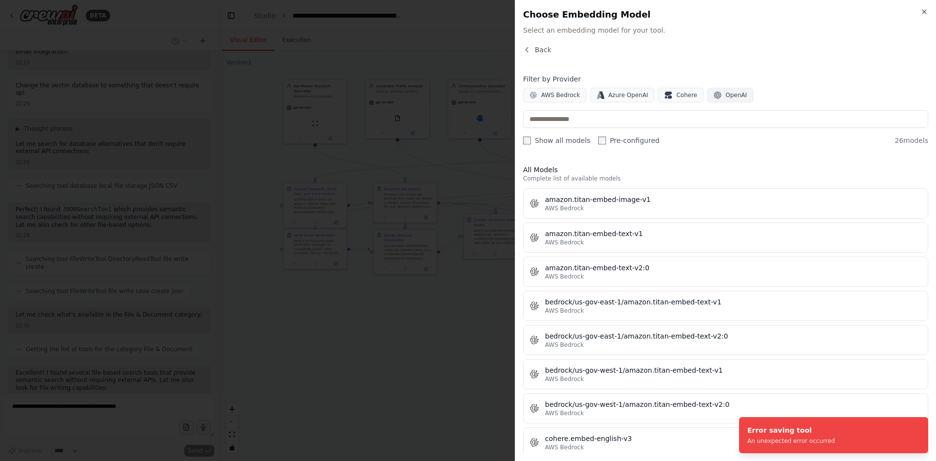
click at [733, 96] on span "OpenAI" at bounding box center [735, 95] width 21 height 8
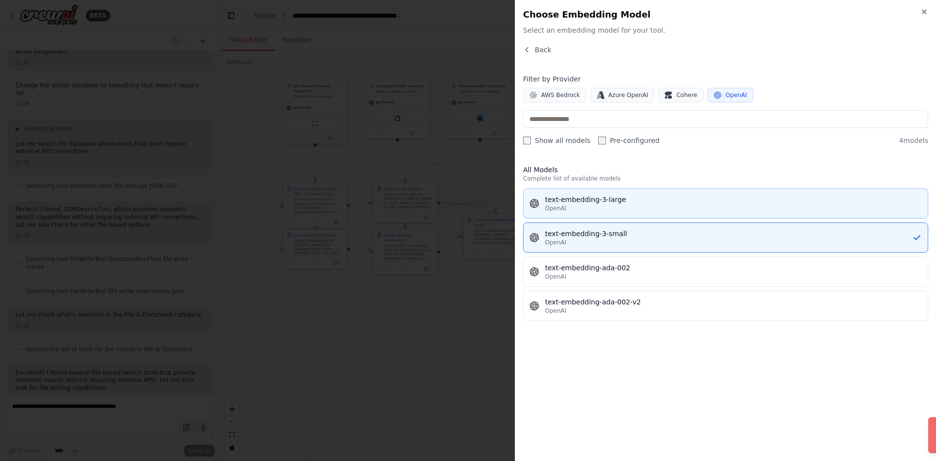
click at [593, 210] on div "OpenAI" at bounding box center [733, 208] width 377 height 8
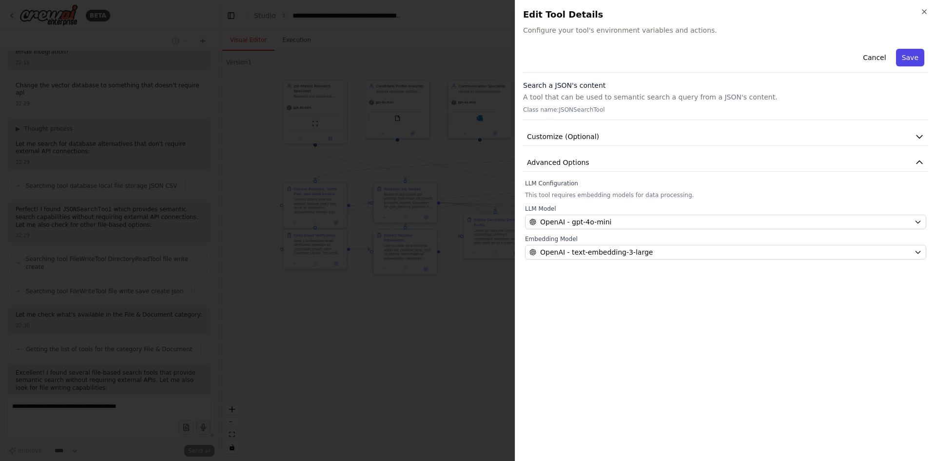
click at [915, 53] on button "Save" at bounding box center [910, 58] width 28 height 18
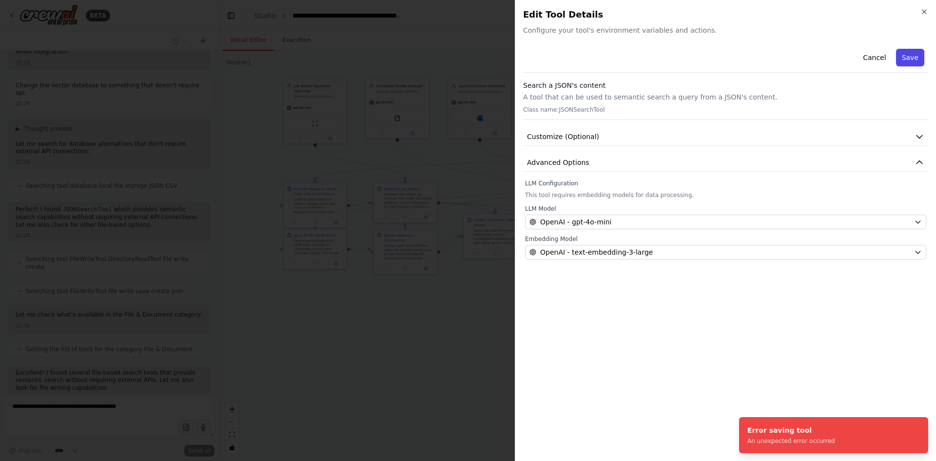
scroll to position [16948, 0]
click at [923, 14] on icon "button" at bounding box center [924, 12] width 8 height 8
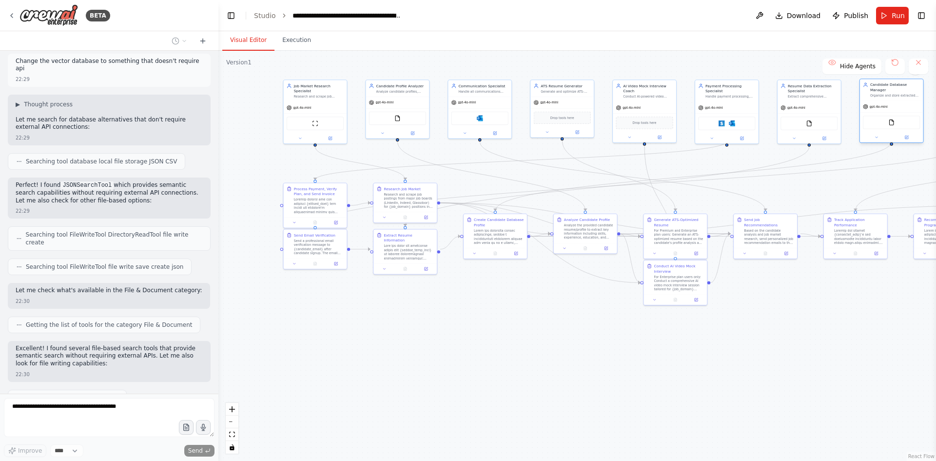
click at [893, 122] on div "FileReadTool" at bounding box center [891, 122] width 57 height 13
click at [893, 119] on img at bounding box center [891, 122] width 6 height 6
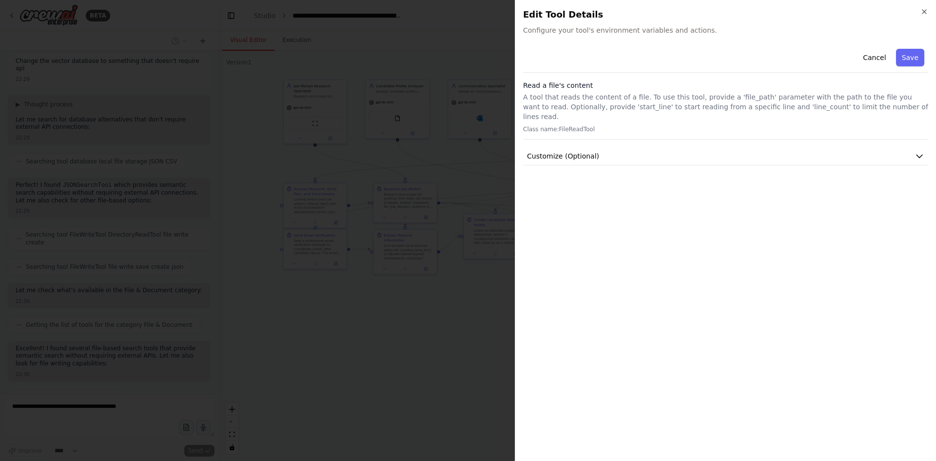
click at [663, 159] on div "Cancel Save Read a file's content A tool that reads the content of a file. To u…" at bounding box center [725, 249] width 405 height 408
click at [666, 147] on button "Customize (Optional)" at bounding box center [725, 156] width 405 height 18
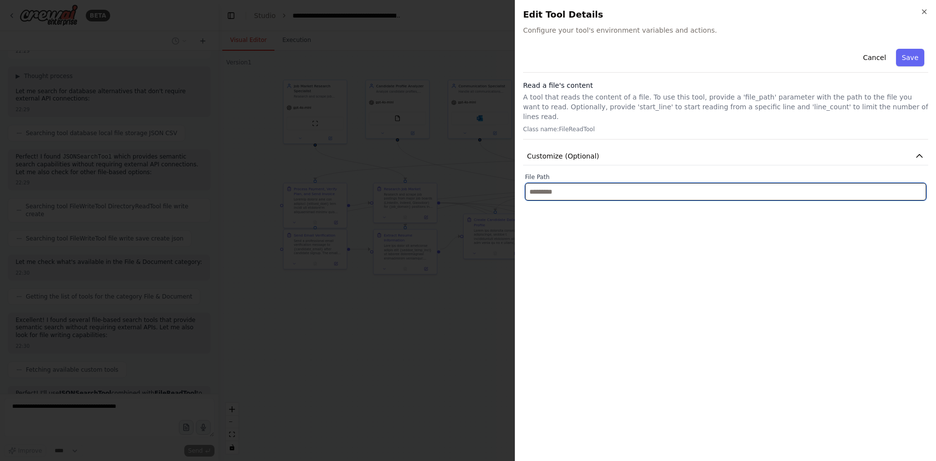
click at [666, 184] on input "text" at bounding box center [725, 192] width 401 height 18
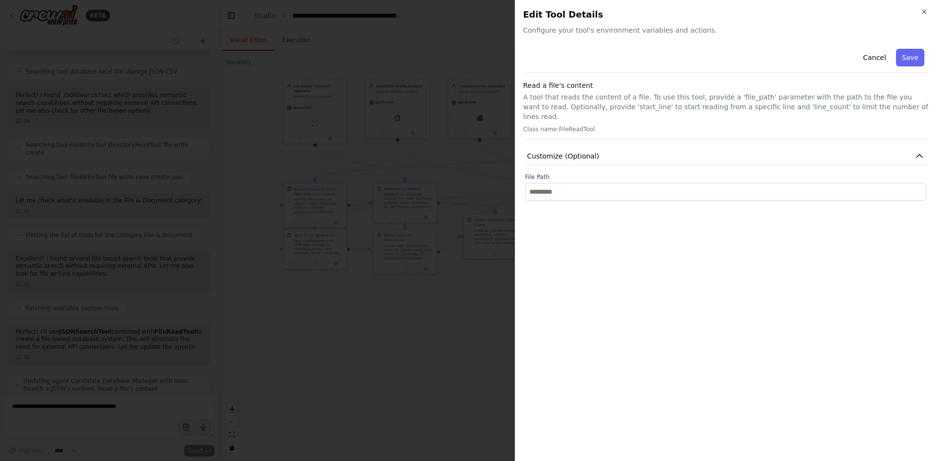
click at [848, 125] on p "Class name: FileReadTool" at bounding box center [725, 129] width 405 height 8
click at [881, 59] on button "Cancel" at bounding box center [874, 58] width 35 height 18
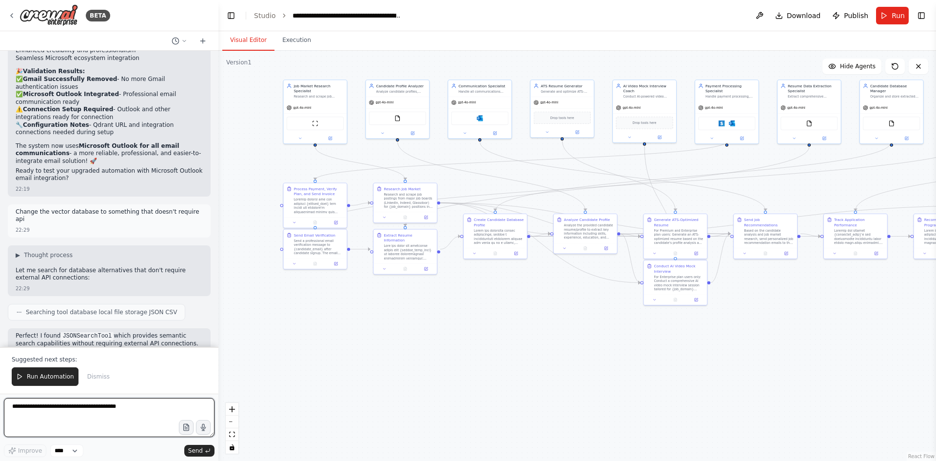
scroll to position [16798, 0]
click at [97, 375] on span "Dismiss" at bounding box center [98, 376] width 22 height 8
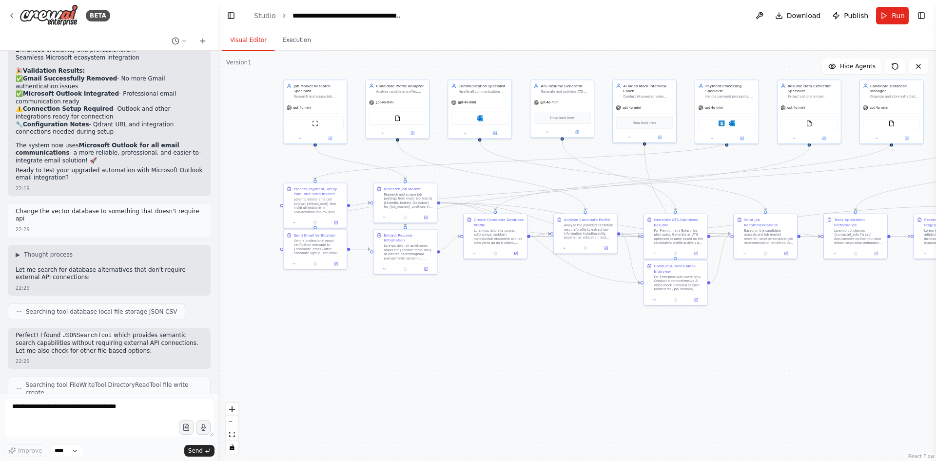
scroll to position [17053, 0]
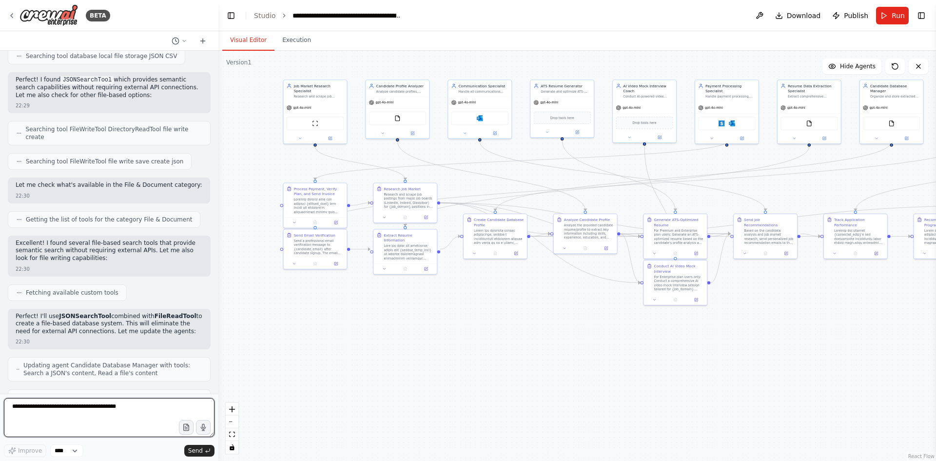
click at [102, 414] on textarea at bounding box center [109, 417] width 211 height 39
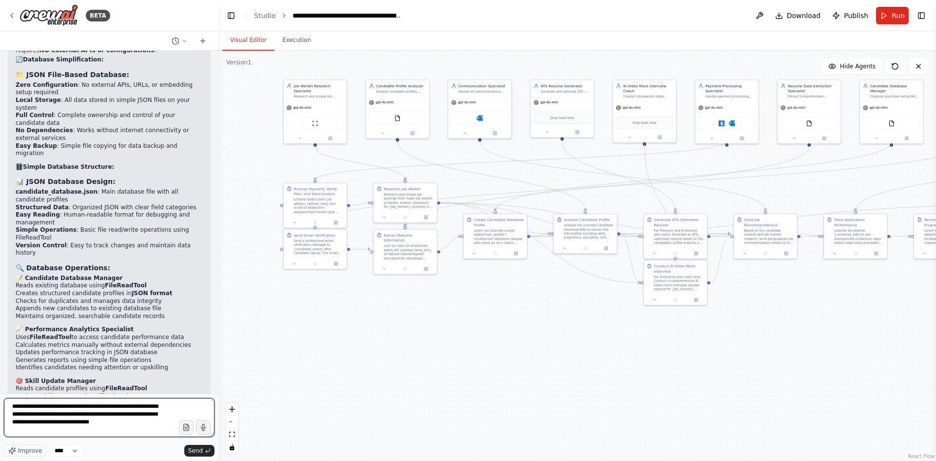
scroll to position [18200, 0]
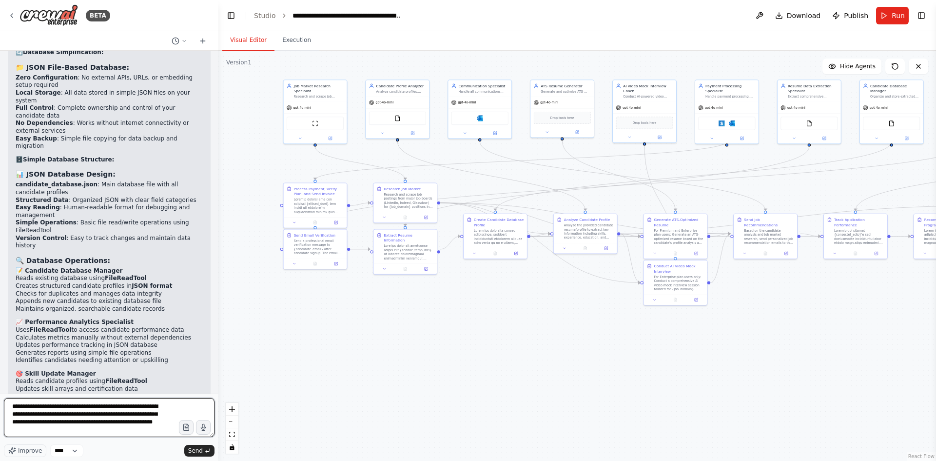
type textarea "**********"
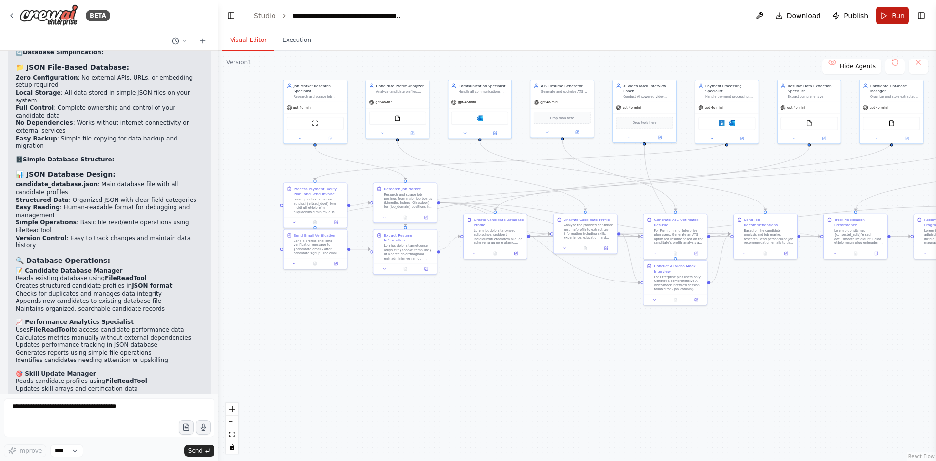
click at [889, 18] on button "Run" at bounding box center [892, 16] width 33 height 18
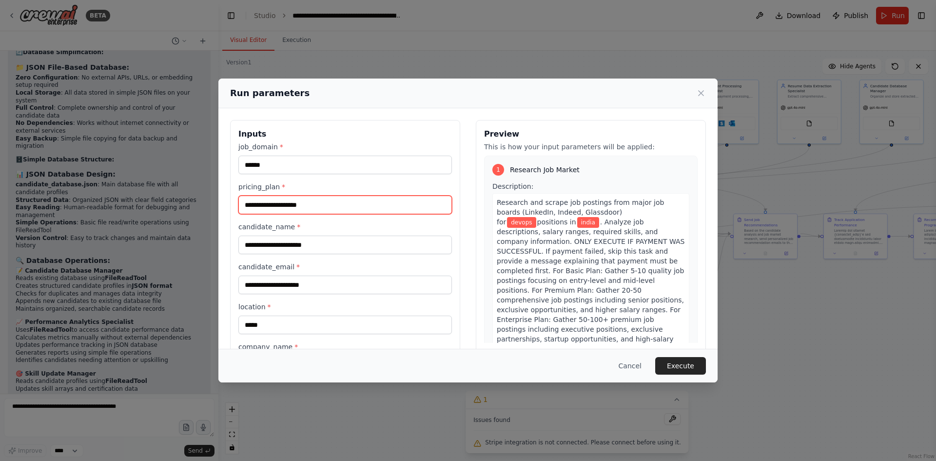
click at [334, 209] on input "pricing_plan *" at bounding box center [344, 204] width 213 height 19
type input "*******"
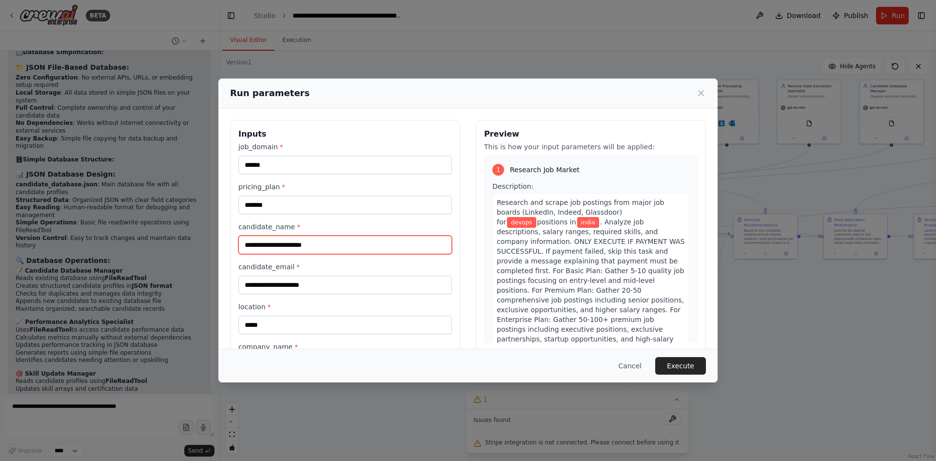
click at [319, 248] on input "candidate_name *" at bounding box center [344, 244] width 213 height 19
type input "*"
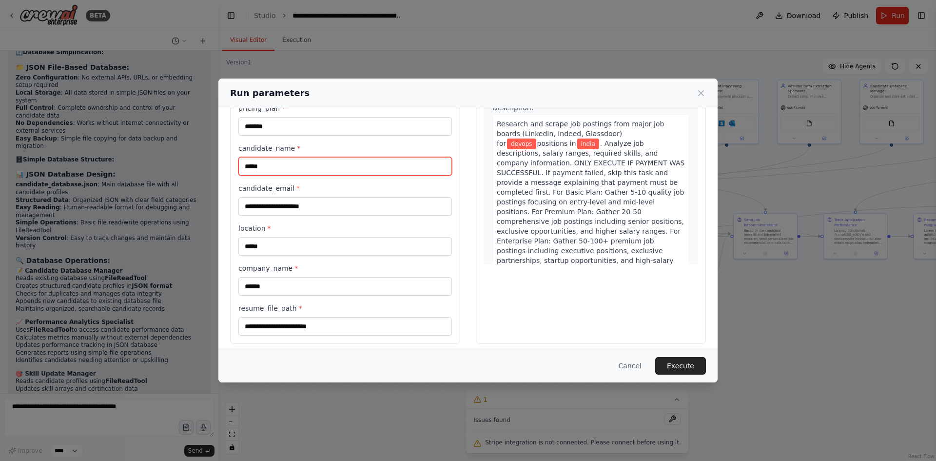
scroll to position [85, 0]
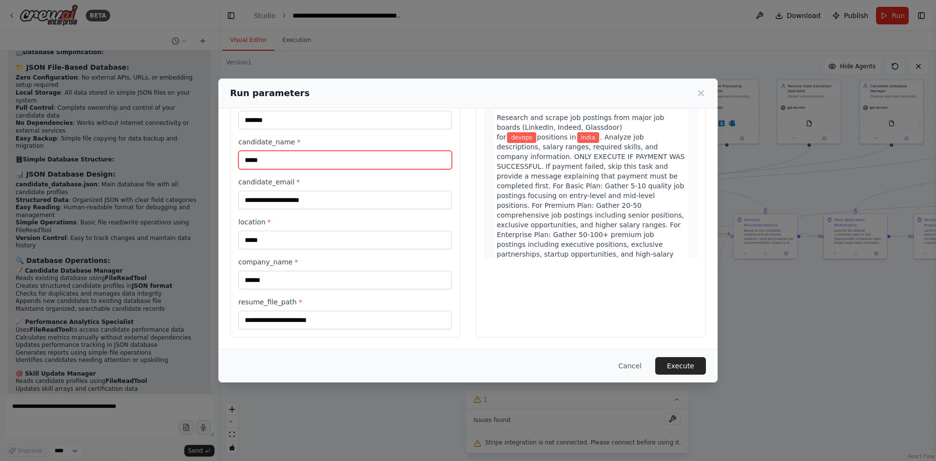
type input "*****"
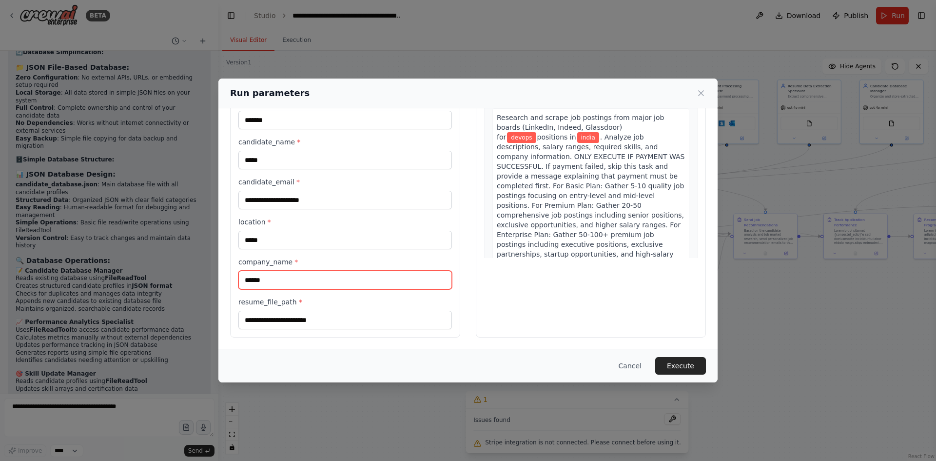
drag, startPoint x: 292, startPoint y: 278, endPoint x: 197, endPoint y: 272, distance: 94.7
click at [197, 272] on div "**********" at bounding box center [468, 230] width 936 height 461
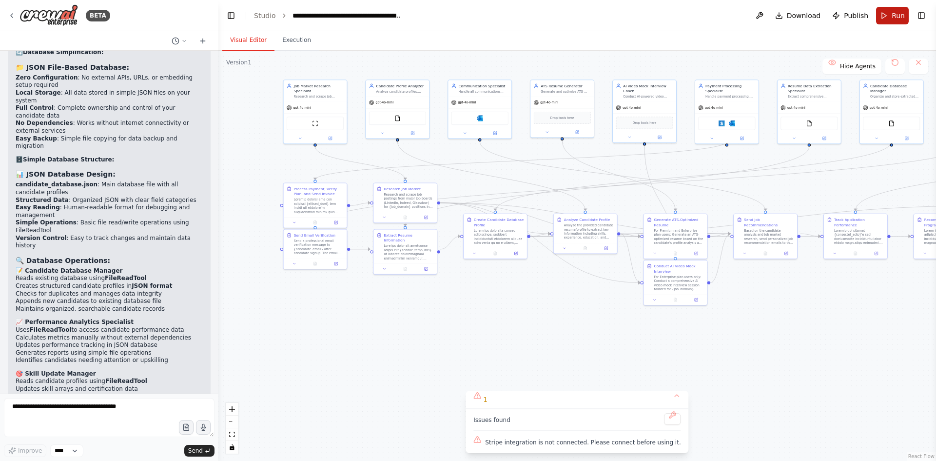
click at [900, 18] on span "Run" at bounding box center [898, 16] width 13 height 10
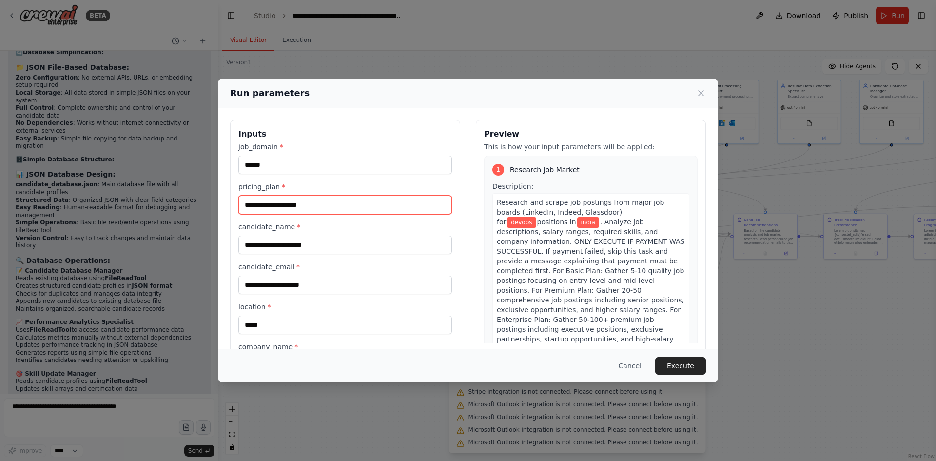
click at [309, 206] on input "pricing_plan *" at bounding box center [344, 204] width 213 height 19
type input "*******"
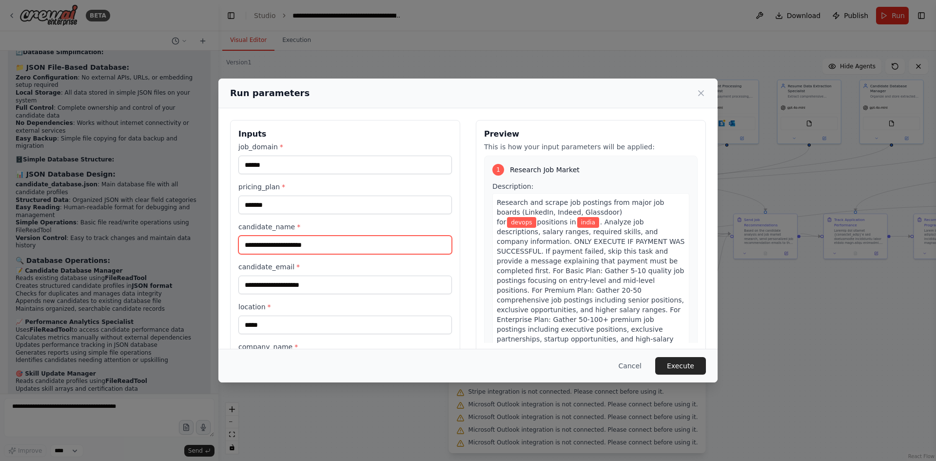
click at [302, 245] on input "candidate_name *" at bounding box center [344, 244] width 213 height 19
type input "*****"
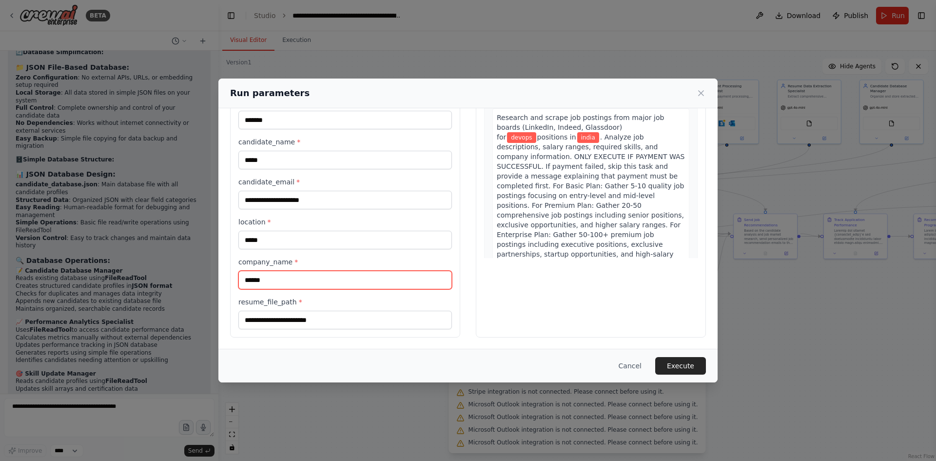
drag, startPoint x: 279, startPoint y: 275, endPoint x: 196, endPoint y: 265, distance: 83.4
click at [196, 265] on div "**********" at bounding box center [468, 230] width 936 height 461
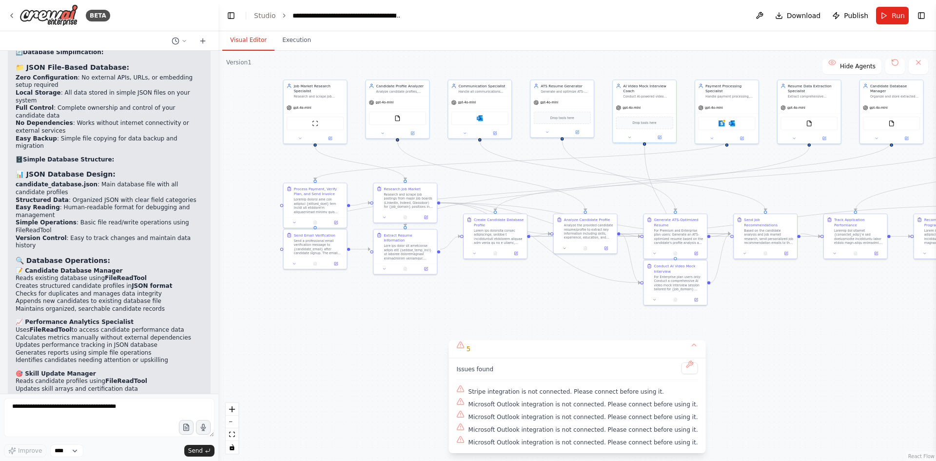
drag, startPoint x: 891, startPoint y: 9, endPoint x: 882, endPoint y: 56, distance: 47.6
click at [882, 56] on main "**********" at bounding box center [576, 230] width 717 height 461
click at [471, 347] on div "5" at bounding box center [464, 349] width 14 height 10
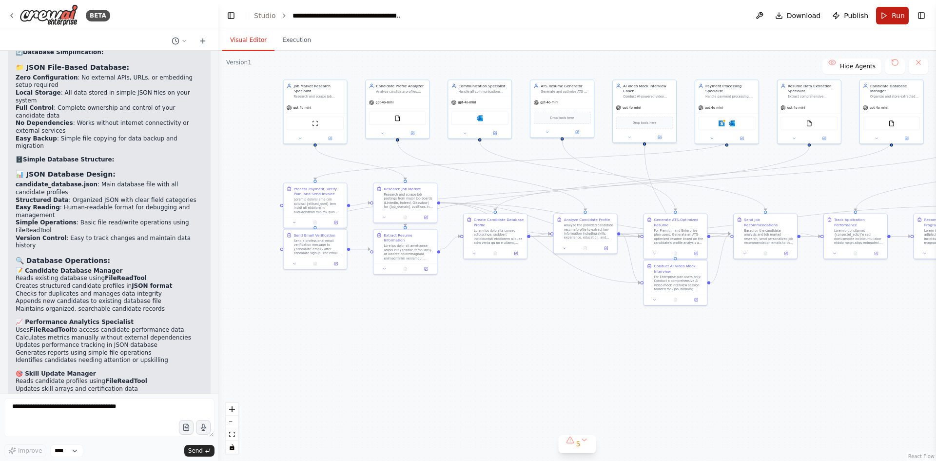
click at [900, 16] on span "Run" at bounding box center [898, 16] width 13 height 10
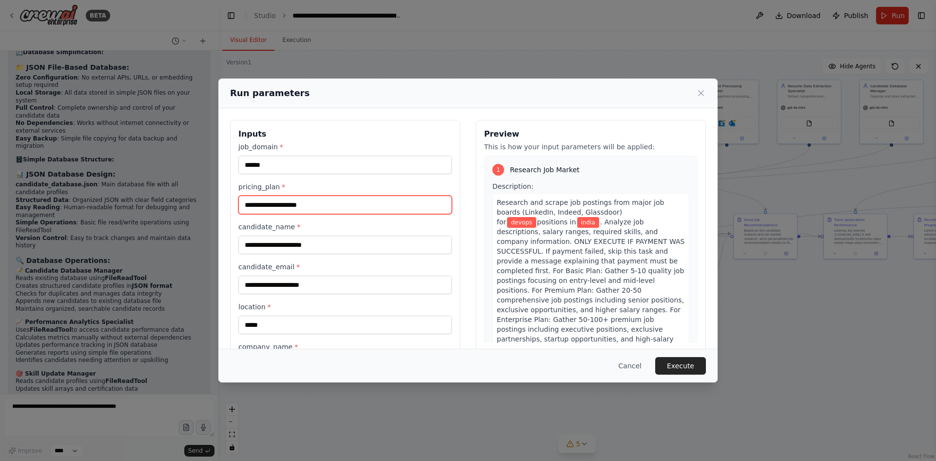
click at [316, 199] on input "pricing_plan *" at bounding box center [344, 204] width 213 height 19
type input "*******"
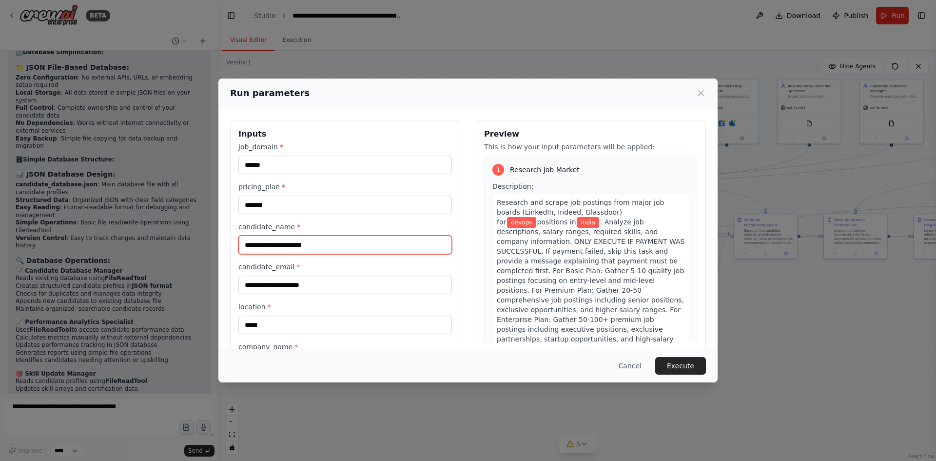
click at [310, 251] on input "candidate_name *" at bounding box center [344, 244] width 213 height 19
type input "*****"
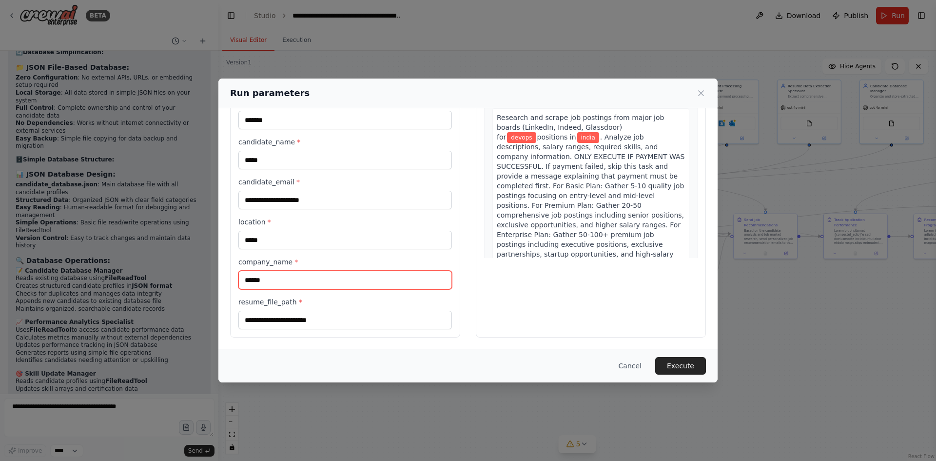
click at [396, 272] on input "******" at bounding box center [344, 280] width 213 height 19
type input "*"
type input "********"
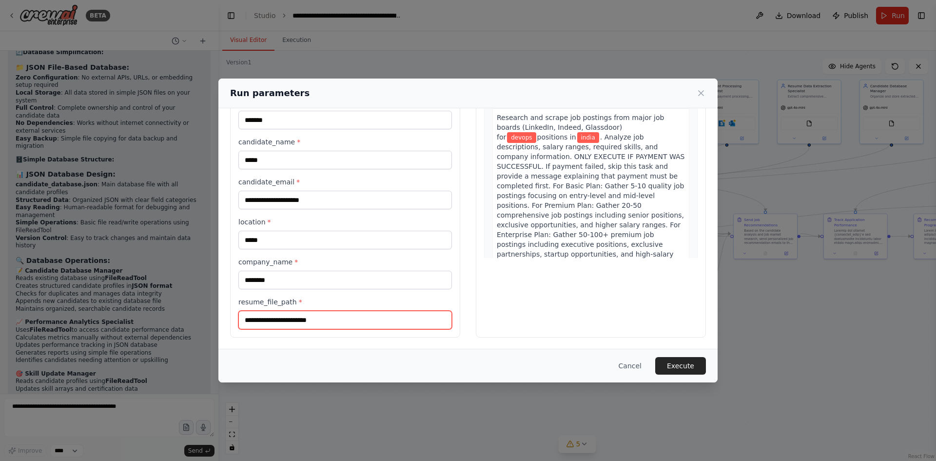
click at [424, 315] on input "resume_file_path *" at bounding box center [344, 319] width 213 height 19
click at [692, 365] on button "Execute" at bounding box center [680, 366] width 51 height 18
click at [644, 366] on button "Cancel" at bounding box center [630, 366] width 39 height 18
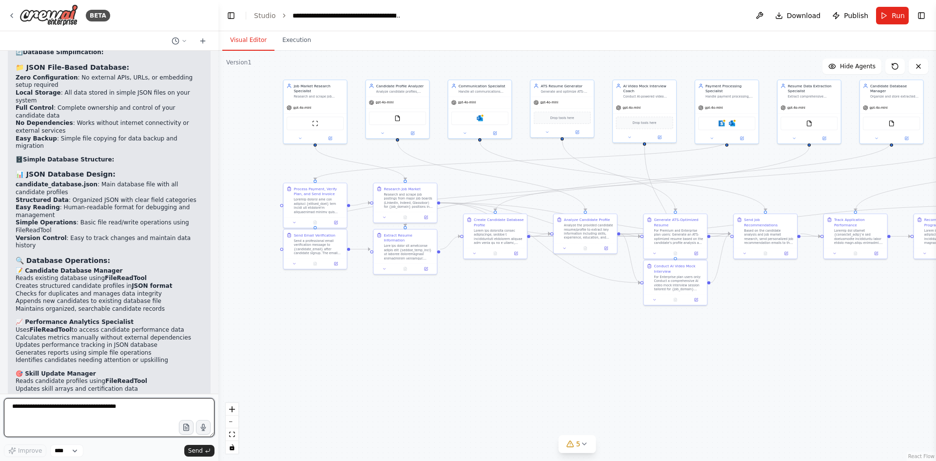
click at [116, 410] on textarea at bounding box center [109, 417] width 211 height 39
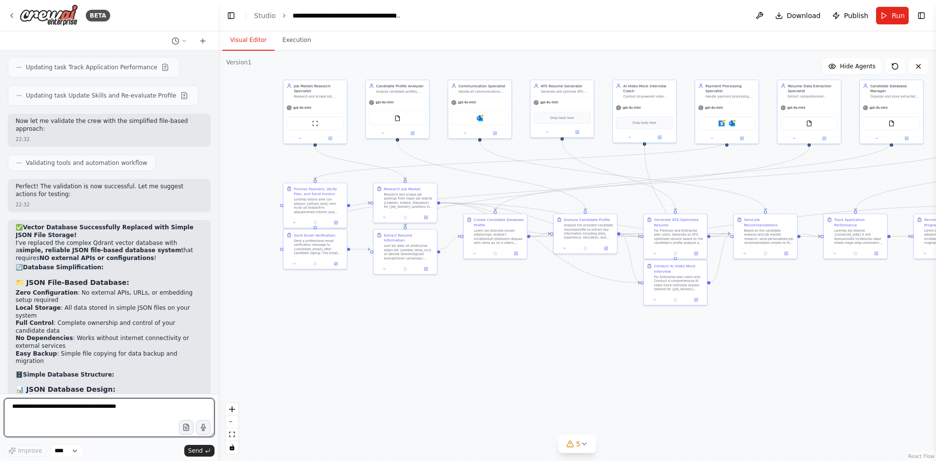
scroll to position [17990, 0]
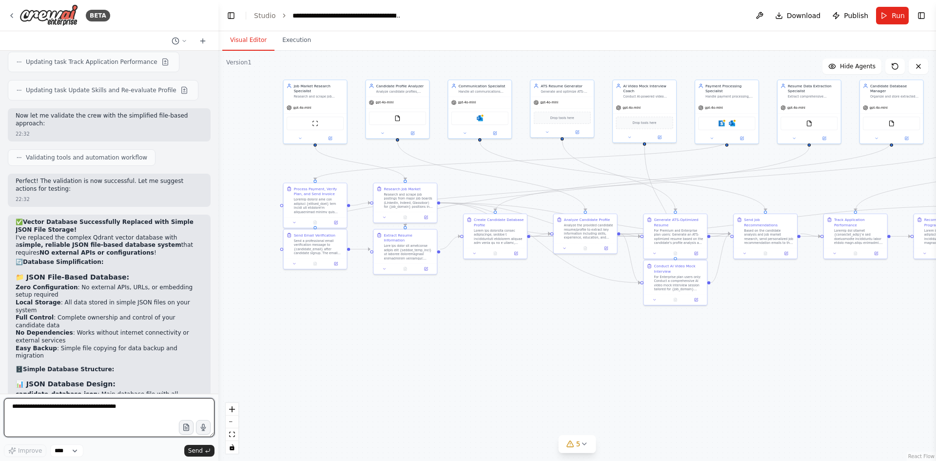
click at [118, 414] on textarea at bounding box center [109, 417] width 211 height 39
paste textarea "**********"
type textarea "**********"
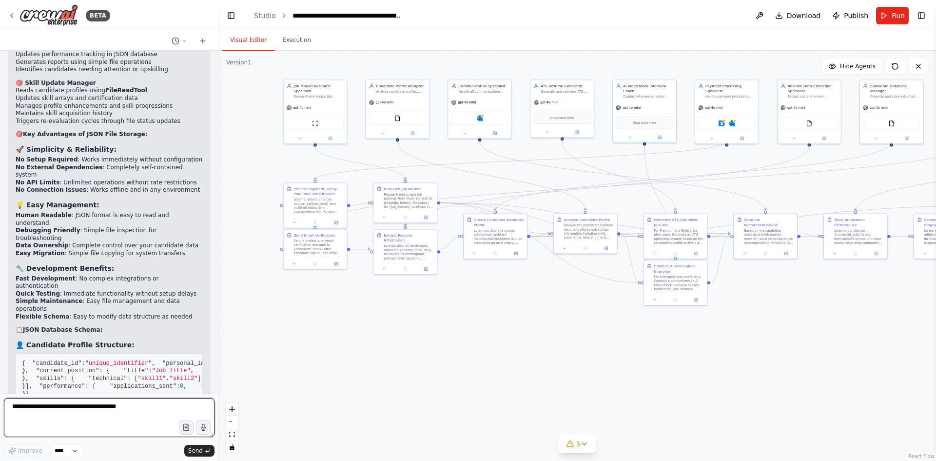
scroll to position [18498, 0]
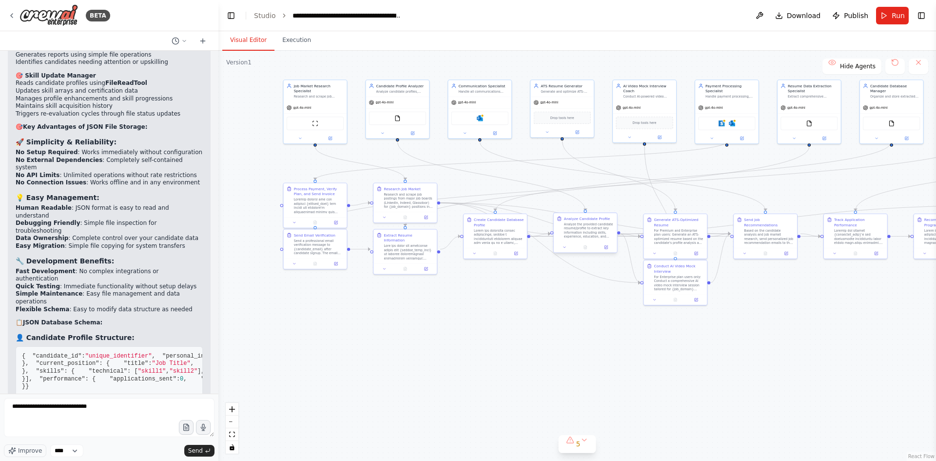
click at [585, 230] on div "Analyze the provided candidate resume/profile to extract key information includ…" at bounding box center [589, 230] width 50 height 17
click at [562, 248] on icon at bounding box center [564, 247] width 4 height 4
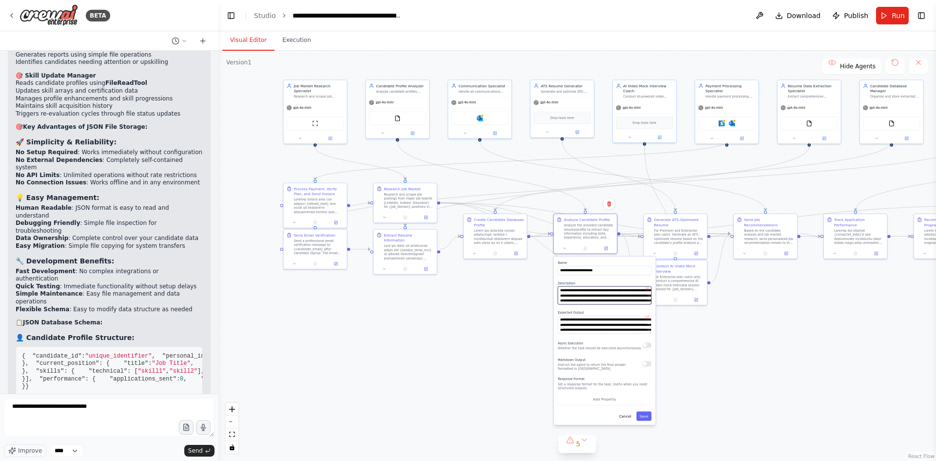
click at [587, 298] on textarea "**********" at bounding box center [605, 295] width 94 height 18
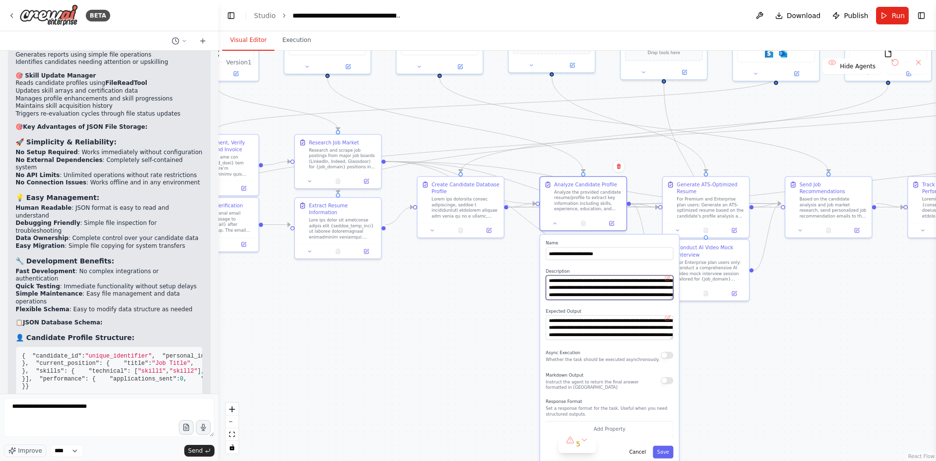
click at [613, 293] on textarea "**********" at bounding box center [610, 287] width 128 height 24
click at [604, 330] on textarea "**********" at bounding box center [610, 327] width 128 height 24
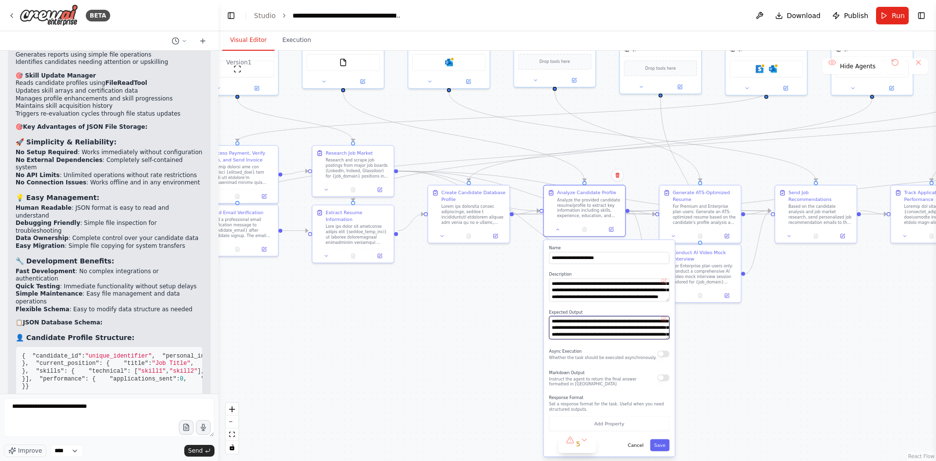
click at [604, 330] on textarea "**********" at bounding box center [609, 327] width 120 height 23
click at [630, 446] on button "Cancel" at bounding box center [635, 445] width 23 height 12
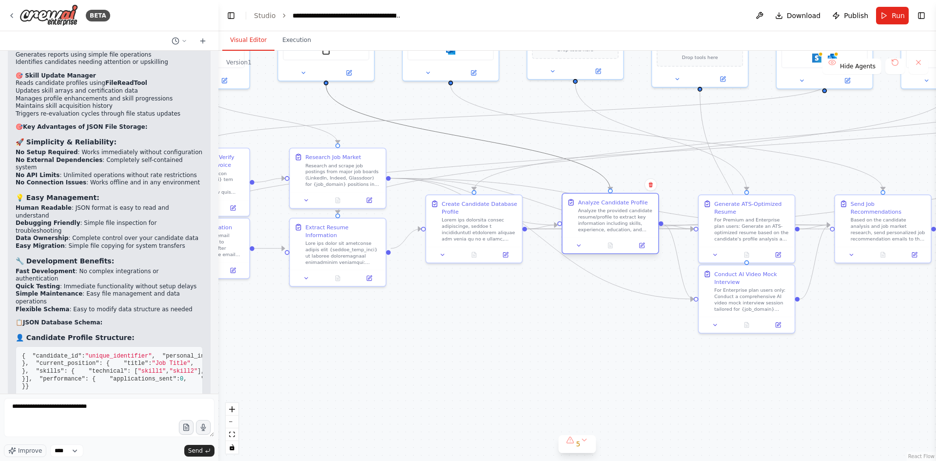
drag, startPoint x: 439, startPoint y: 131, endPoint x: 648, endPoint y: 223, distance: 228.5
click at [648, 223] on div ".deletable-edge-delete-btn { width: 20px; height: 20px; border: 0px solid #ffff…" at bounding box center [400, 117] width 573 height 328
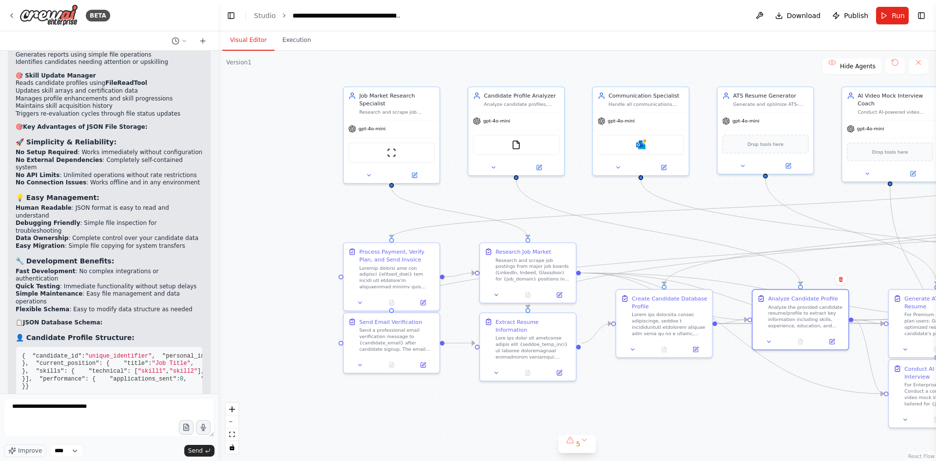
drag, startPoint x: 477, startPoint y: 335, endPoint x: 667, endPoint y: 430, distance: 212.3
click at [667, 430] on div ".deletable-edge-delete-btn { width: 20px; height: 20px; border: 0px solid #ffff…" at bounding box center [576, 256] width 717 height 410
click at [101, 410] on textarea "**********" at bounding box center [109, 417] width 211 height 39
type textarea "**********"
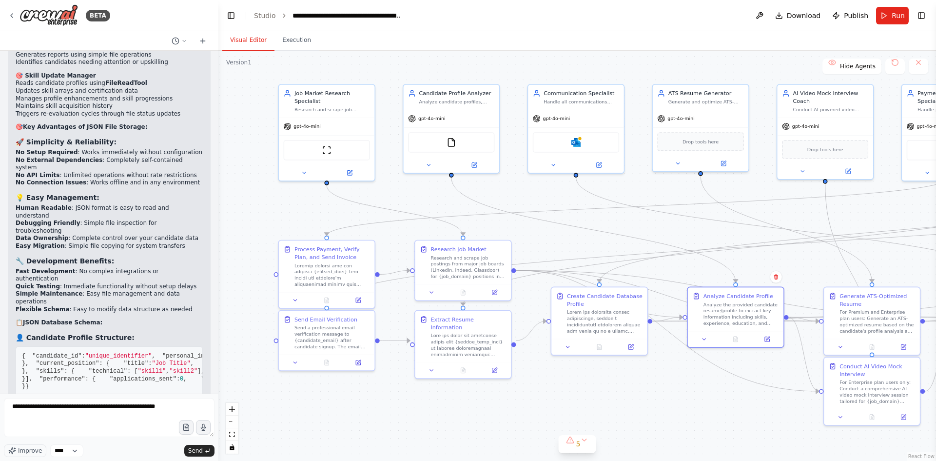
drag, startPoint x: 685, startPoint y: 227, endPoint x: 620, endPoint y: 225, distance: 64.9
click at [620, 225] on div ".deletable-edge-delete-btn { width: 20px; height: 20px; border: 0px solid #ffff…" at bounding box center [576, 256] width 717 height 410
click at [708, 144] on div "Drop tools here" at bounding box center [700, 140] width 86 height 19
click at [712, 119] on div "gpt-4o-mini" at bounding box center [701, 116] width 96 height 17
click at [716, 102] on div "Generate and optimize ATS-friendly resumes for {job_domain} positions based on …" at bounding box center [706, 100] width 76 height 6
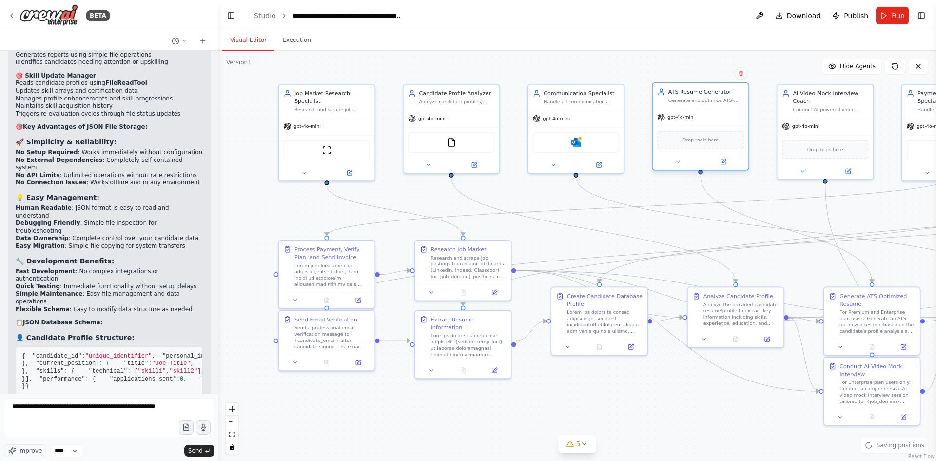
click at [711, 99] on div "Generate and optimize ATS-friendly resumes for {job_domain} positions based on …" at bounding box center [706, 100] width 76 height 6
click at [685, 101] on div "Generate and optimize ATS-friendly resumes for {job_domain} positions based on …" at bounding box center [706, 100] width 76 height 6
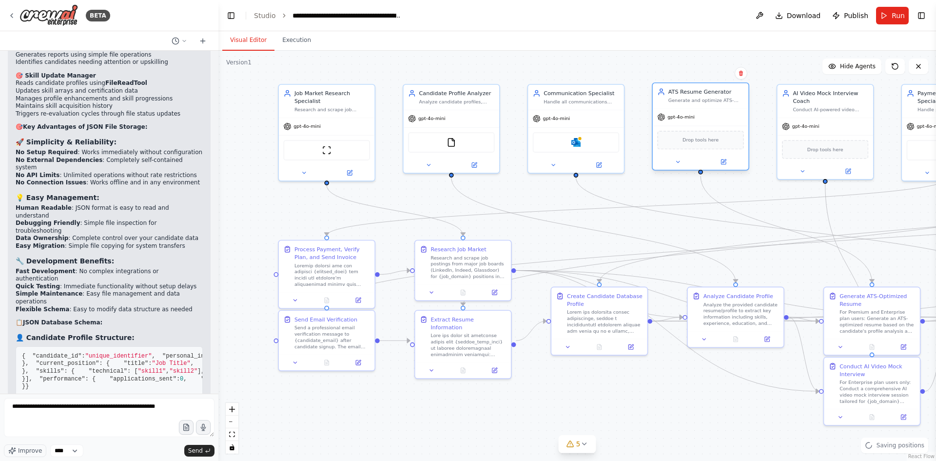
click at [685, 101] on div "Generate and optimize ATS-friendly resumes for {job_domain} positions based on …" at bounding box center [706, 100] width 76 height 6
click at [802, 104] on div "AI Video Mock Interview Coach Conduct AI-powered video mock interviews for {job…" at bounding box center [831, 99] width 76 height 23
click at [839, 126] on div "gpt-4o-mini" at bounding box center [825, 124] width 96 height 17
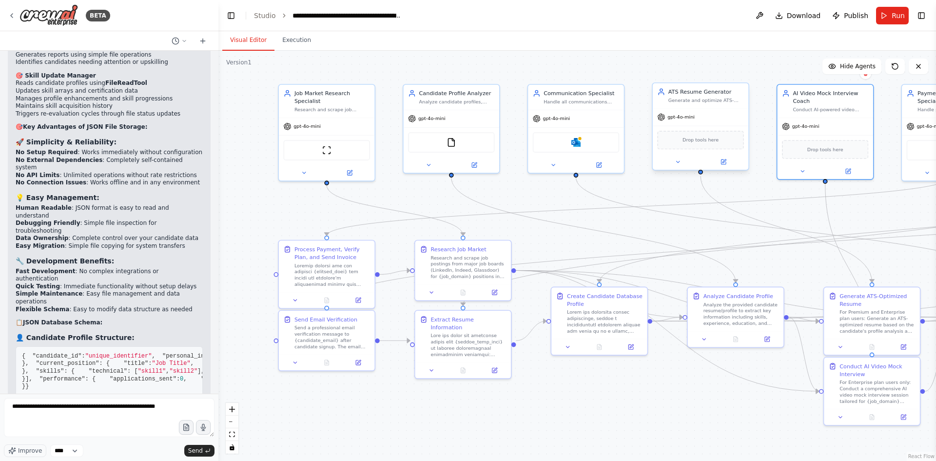
click at [725, 167] on div at bounding box center [701, 162] width 96 height 16
click at [725, 163] on icon at bounding box center [723, 161] width 5 height 5
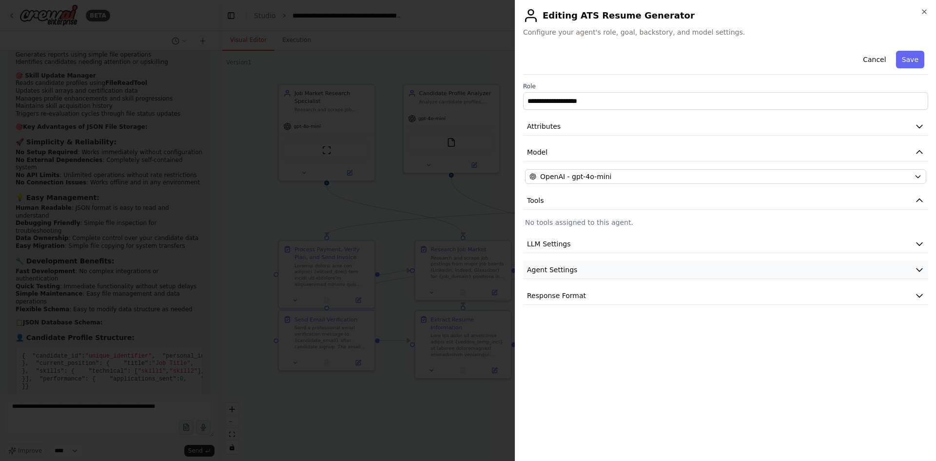
click at [778, 273] on button "Agent Settings" at bounding box center [725, 270] width 405 height 18
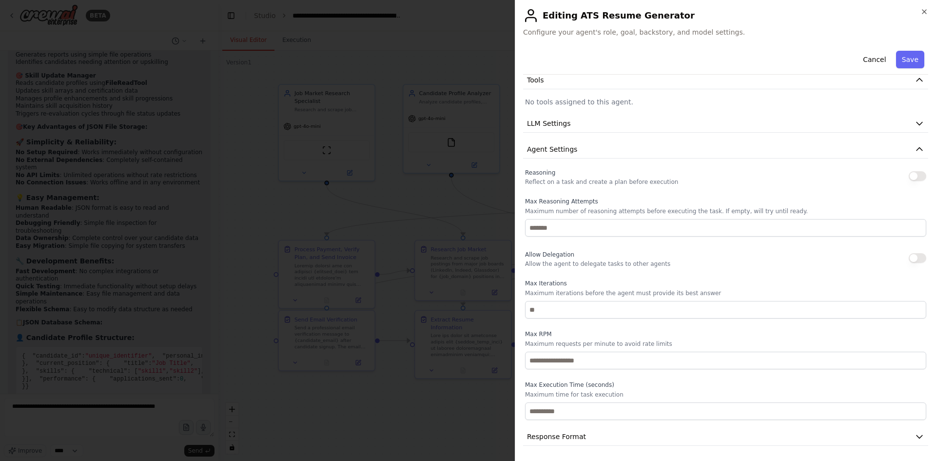
scroll to position [121, 0]
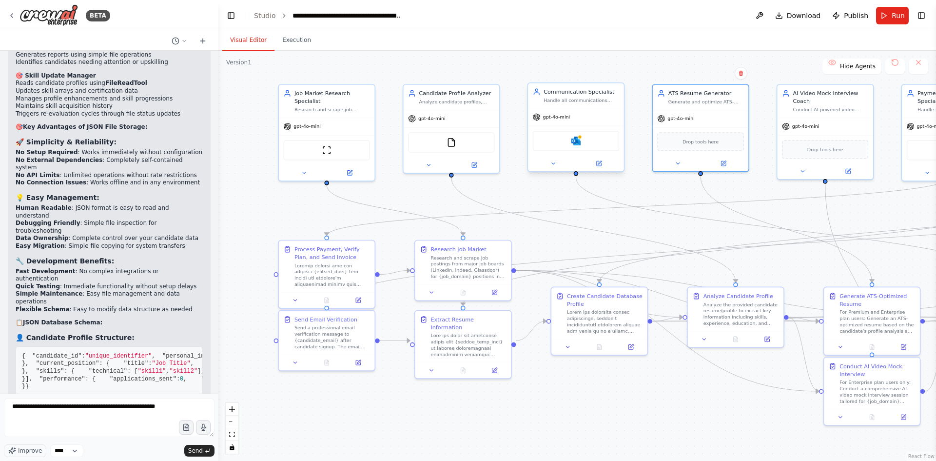
click at [577, 132] on div "Microsoft Outlook" at bounding box center [576, 141] width 86 height 20
click at [616, 77] on button at bounding box center [616, 73] width 13 height 13
click at [587, 79] on div ".deletable-edge-delete-btn { width: 20px; height: 20px; border: 0px solid #ffff…" at bounding box center [576, 256] width 717 height 410
click at [702, 116] on div "gpt-4o-mini" at bounding box center [701, 116] width 96 height 17
click at [738, 78] on button at bounding box center [741, 73] width 13 height 13
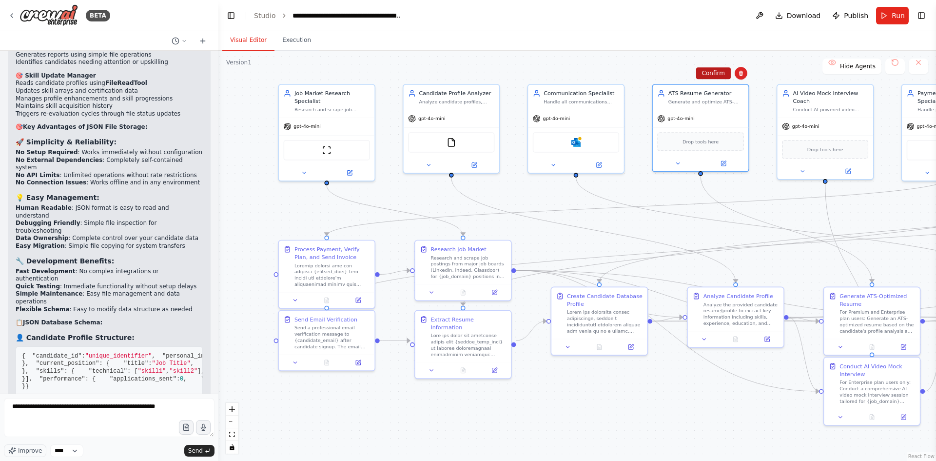
click at [715, 69] on button "Confirm" at bounding box center [713, 73] width 35 height 12
click at [574, 116] on div "gpt-4o-mini" at bounding box center [576, 116] width 96 height 17
click at [614, 75] on icon at bounding box center [616, 73] width 6 height 6
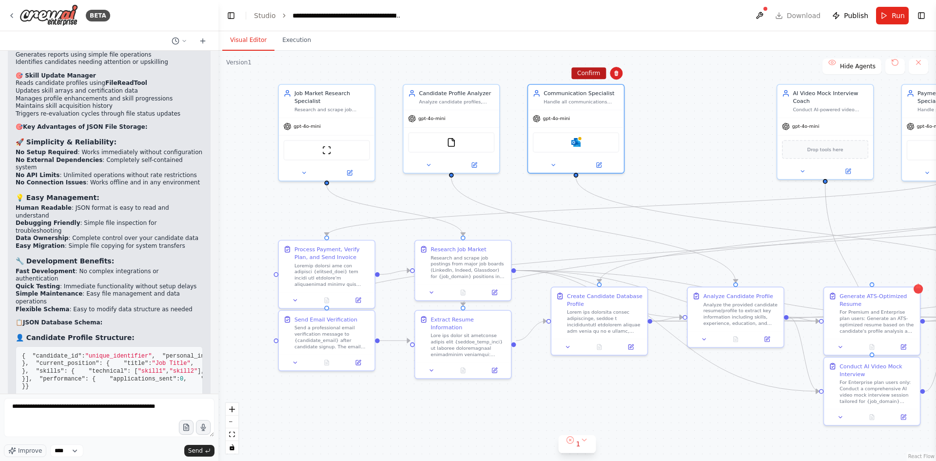
click at [590, 76] on button "Confirm" at bounding box center [588, 73] width 35 height 12
click at [814, 133] on div "gpt-4o-mini" at bounding box center [825, 124] width 96 height 17
click at [866, 79] on button at bounding box center [865, 73] width 13 height 13
click at [826, 75] on button "Confirm" at bounding box center [837, 73] width 35 height 12
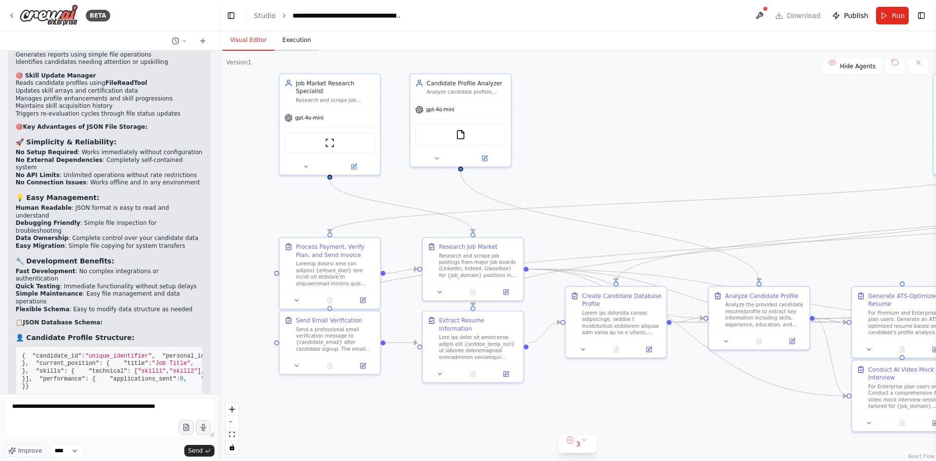
click at [300, 47] on button "Execution" at bounding box center [296, 40] width 44 height 20
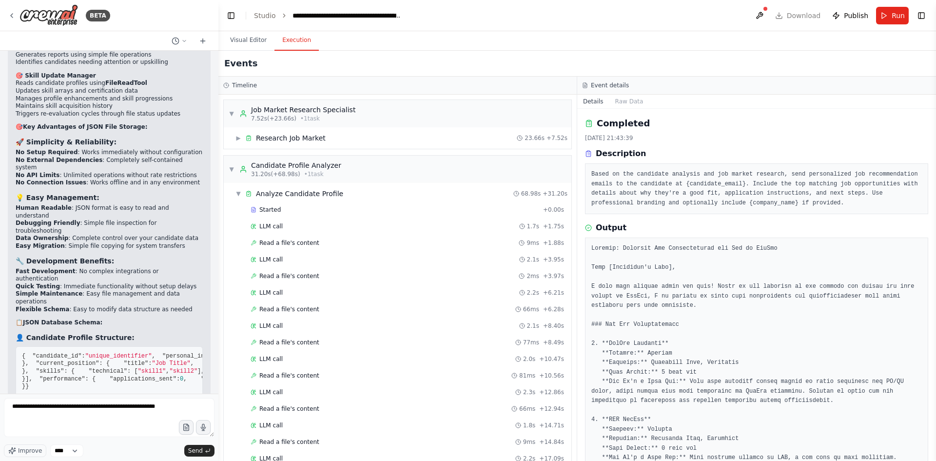
scroll to position [738, 0]
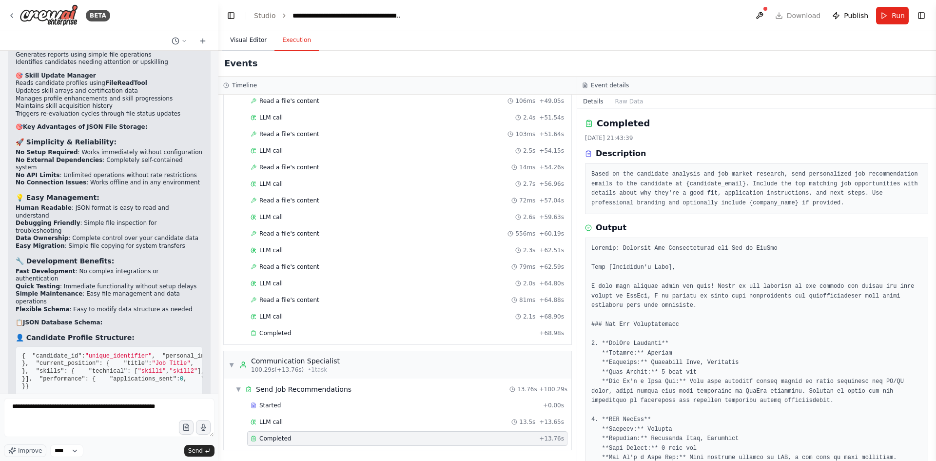
click at [246, 39] on button "Visual Editor" at bounding box center [248, 40] width 52 height 20
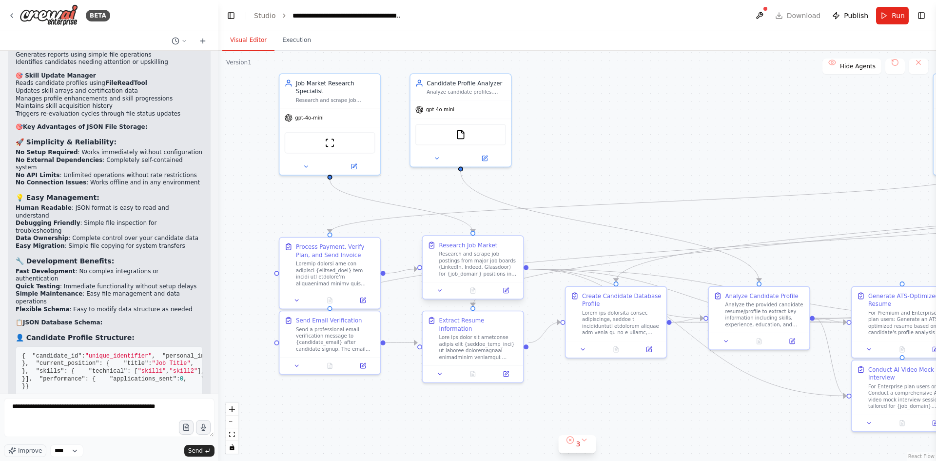
click at [480, 246] on div "Research Job Market" at bounding box center [468, 245] width 58 height 8
click at [514, 228] on icon at bounding box center [516, 226] width 4 height 5
click at [488, 227] on button "Confirm" at bounding box center [488, 227] width 35 height 12
click at [490, 332] on div at bounding box center [478, 345] width 79 height 26
click at [515, 304] on button at bounding box center [515, 300] width 13 height 13
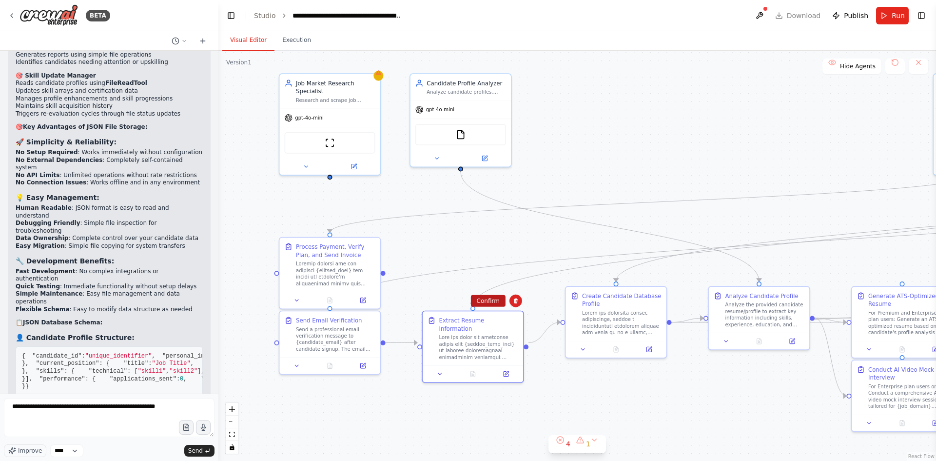
click at [495, 301] on button "Confirm" at bounding box center [488, 301] width 35 height 12
click at [351, 254] on div "Process Payment, Verify Plan, and Send Invoice" at bounding box center [335, 249] width 79 height 17
click at [369, 228] on button at bounding box center [372, 227] width 13 height 13
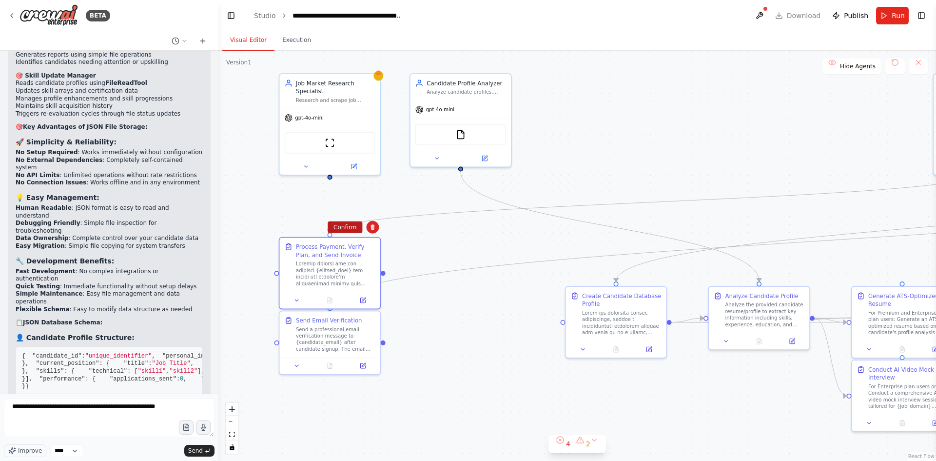
click at [348, 227] on button "Confirm" at bounding box center [345, 227] width 35 height 12
click at [350, 328] on div "Send a professional email verification message to {candidate_email} after candi…" at bounding box center [335, 337] width 79 height 26
click at [374, 298] on icon at bounding box center [372, 301] width 6 height 6
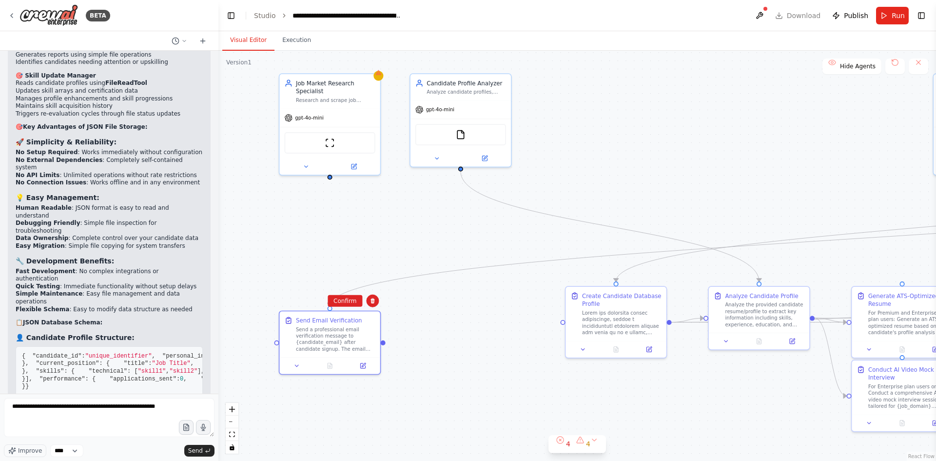
click at [363, 298] on div ".deletable-edge-delete-btn { width: 20px; height: 20px; border: 0px solid #ffff…" at bounding box center [576, 256] width 717 height 410
click at [365, 330] on div "Send a professional email verification message to {candidate_email} after candi…" at bounding box center [335, 337] width 79 height 26
click at [374, 306] on button at bounding box center [372, 300] width 13 height 13
click at [356, 303] on button "Confirm" at bounding box center [345, 301] width 35 height 12
click at [620, 309] on div "Create Candidate Database Profile" at bounding box center [621, 312] width 79 height 44
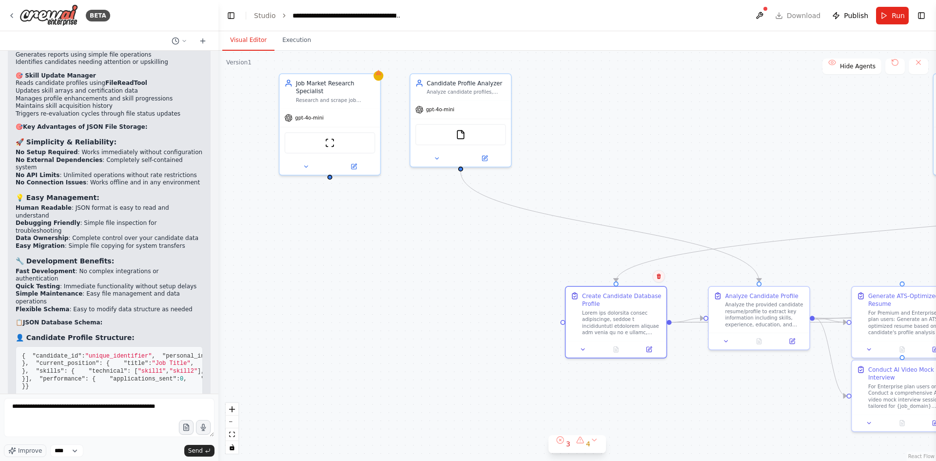
click at [658, 278] on icon at bounding box center [659, 275] width 4 height 5
click at [634, 274] on button "Confirm" at bounding box center [631, 276] width 35 height 12
click at [744, 317] on div "Analyze the provided candidate resume/profile to extract key information includ…" at bounding box center [764, 313] width 79 height 26
click at [800, 278] on icon at bounding box center [802, 275] width 4 height 5
click at [763, 276] on button "Confirm" at bounding box center [774, 276] width 35 height 12
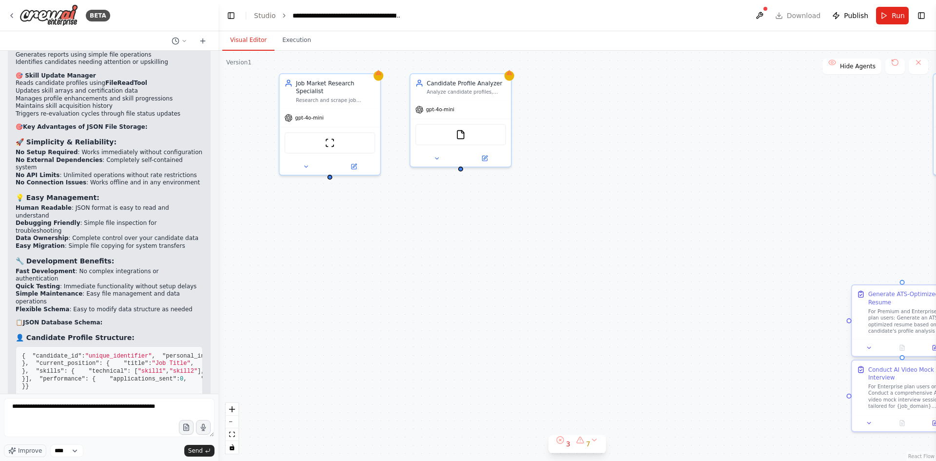
click at [880, 324] on div "For Premium and Enterprise plan users: Generate an ATS-optimized resume based o…" at bounding box center [907, 321] width 79 height 26
click at [642, 226] on div ".deletable-edge-delete-btn { width: 20px; height: 20px; border: 0px solid #ffff…" at bounding box center [576, 256] width 717 height 410
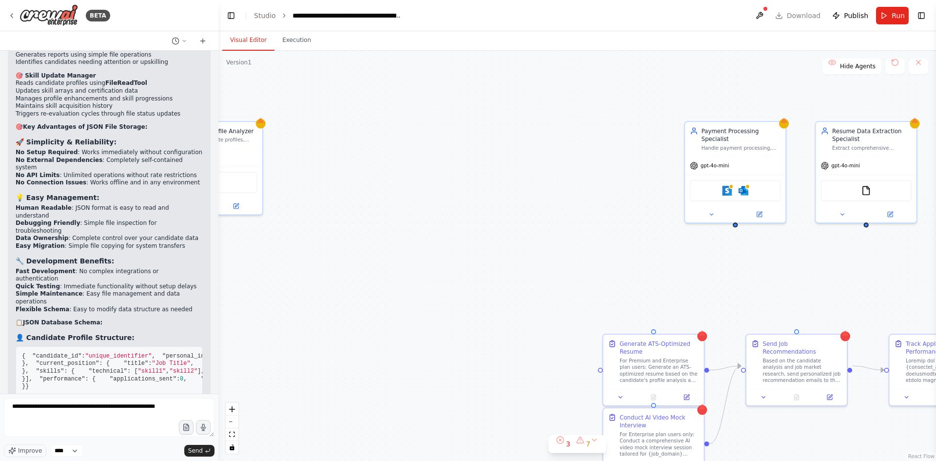
drag, startPoint x: 642, startPoint y: 226, endPoint x: 389, endPoint y: 272, distance: 257.7
click at [389, 272] on div ".deletable-edge-delete-btn { width: 20px; height: 20px; border: 0px solid #ffff…" at bounding box center [576, 256] width 717 height 410
click at [681, 345] on div "Generate ATS-Optimized Resume" at bounding box center [654, 344] width 79 height 17
click at [694, 327] on button at bounding box center [691, 322] width 13 height 13
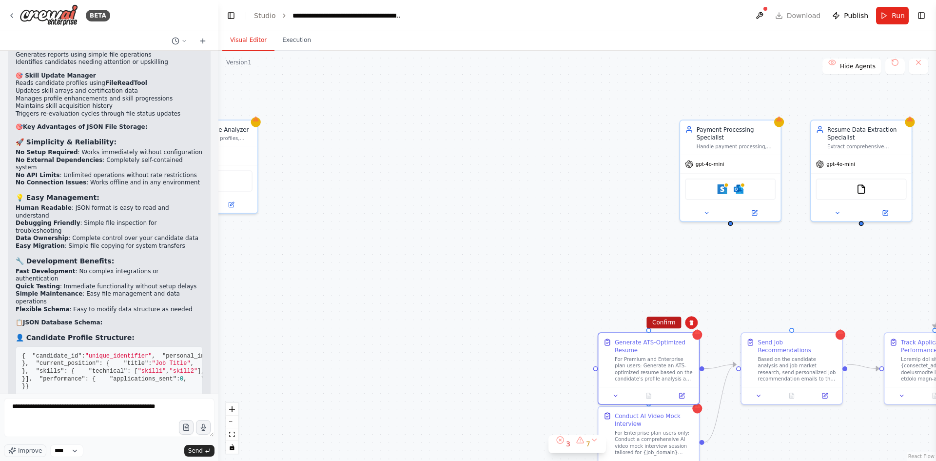
click at [676, 324] on button "Confirm" at bounding box center [663, 322] width 35 height 12
click at [679, 426] on div "Conduct AI Video Mock Interview" at bounding box center [654, 418] width 79 height 17
click at [696, 398] on button at bounding box center [691, 395] width 13 height 13
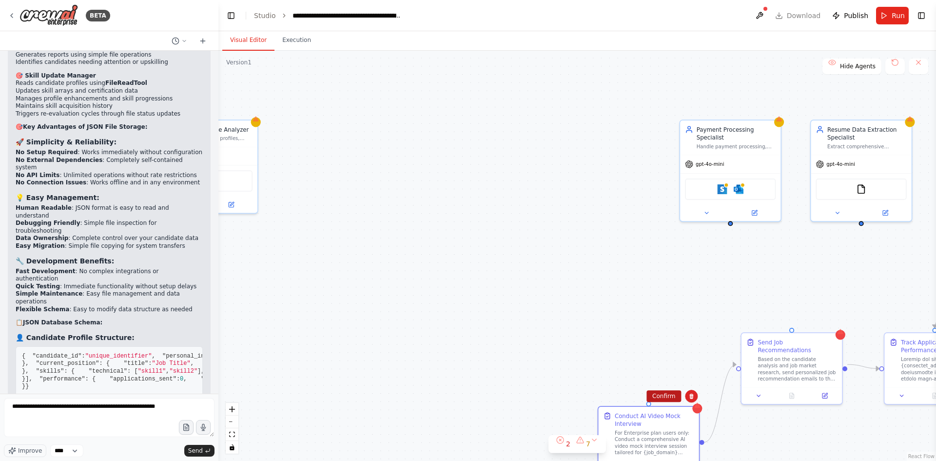
click at [676, 394] on button "Confirm" at bounding box center [663, 396] width 35 height 12
click at [802, 354] on div "Based on the candidate analysis and job market research, send personalized job …" at bounding box center [796, 367] width 79 height 26
click at [835, 323] on icon at bounding box center [835, 322] width 6 height 6
click at [803, 320] on button "Confirm" at bounding box center [807, 322] width 35 height 12
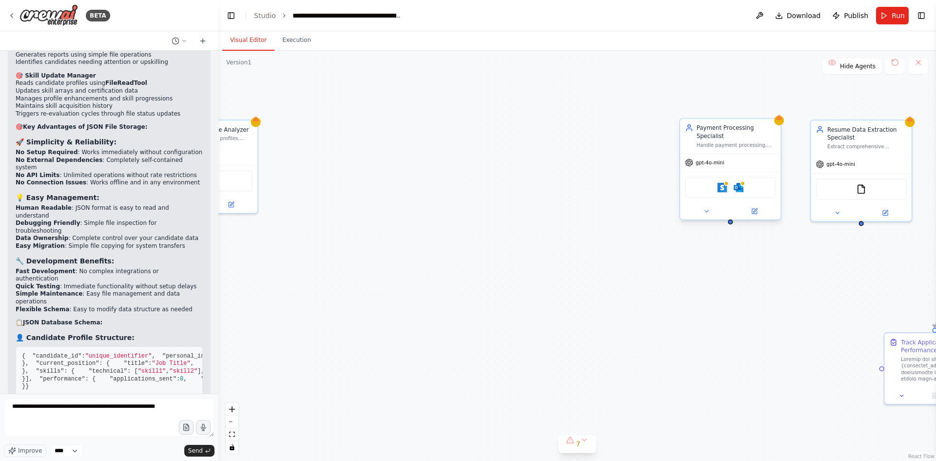
click at [723, 154] on div "gpt-4o-mini" at bounding box center [730, 163] width 100 height 18
click at [776, 110] on icon at bounding box center [773, 109] width 6 height 6
click at [749, 118] on div "Payment Processing Specialist Handle payment processing, subscription managemen…" at bounding box center [730, 169] width 102 height 102
click at [756, 113] on button "Confirm" at bounding box center [745, 109] width 35 height 12
click at [882, 164] on div "gpt-4o-mini" at bounding box center [861, 163] width 100 height 18
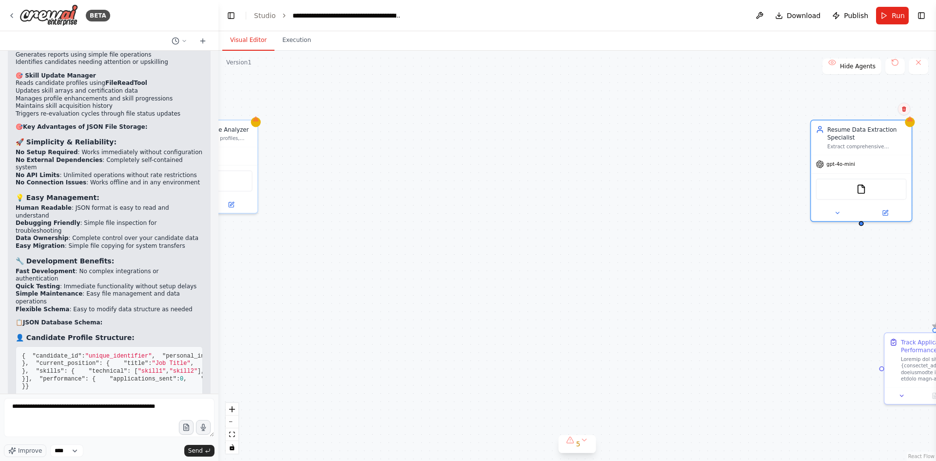
click at [908, 112] on button at bounding box center [903, 108] width 13 height 13
click at [877, 115] on button "Confirm" at bounding box center [876, 109] width 35 height 12
drag, startPoint x: 904, startPoint y: 370, endPoint x: 933, endPoint y: 371, distance: 29.7
click at [933, 371] on button "Toggle Sidebar" at bounding box center [936, 230] width 8 height 461
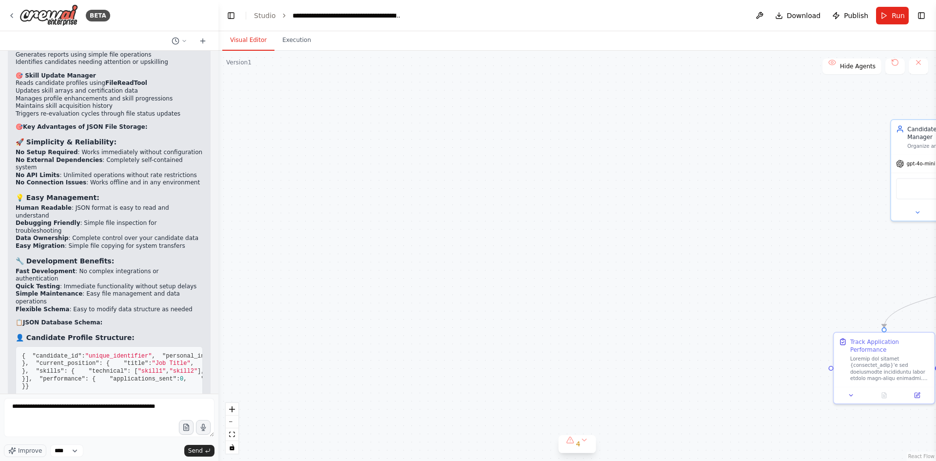
drag, startPoint x: 822, startPoint y: 345, endPoint x: 549, endPoint y: 335, distance: 273.1
click at [549, 335] on div ".deletable-edge-delete-btn { width: 20px; height: 20px; border: 0px solid #ffff…" at bounding box center [576, 256] width 717 height 410
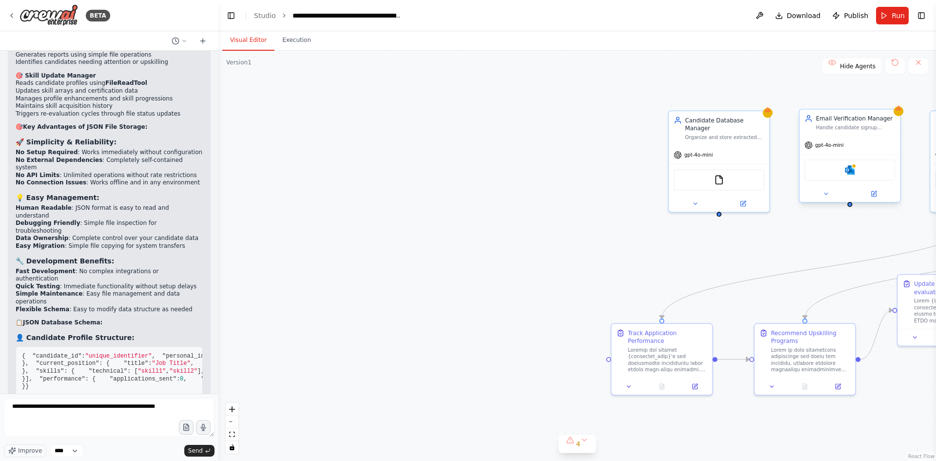
click at [862, 129] on div "Handle candidate signup verification process by sending verification emails, tr…" at bounding box center [855, 127] width 79 height 6
click at [893, 102] on icon at bounding box center [893, 99] width 4 height 5
click at [872, 95] on button "Confirm" at bounding box center [865, 100] width 35 height 12
click at [728, 144] on div "gpt-4o-mini" at bounding box center [719, 153] width 100 height 18
click at [759, 98] on icon at bounding box center [762, 100] width 6 height 6
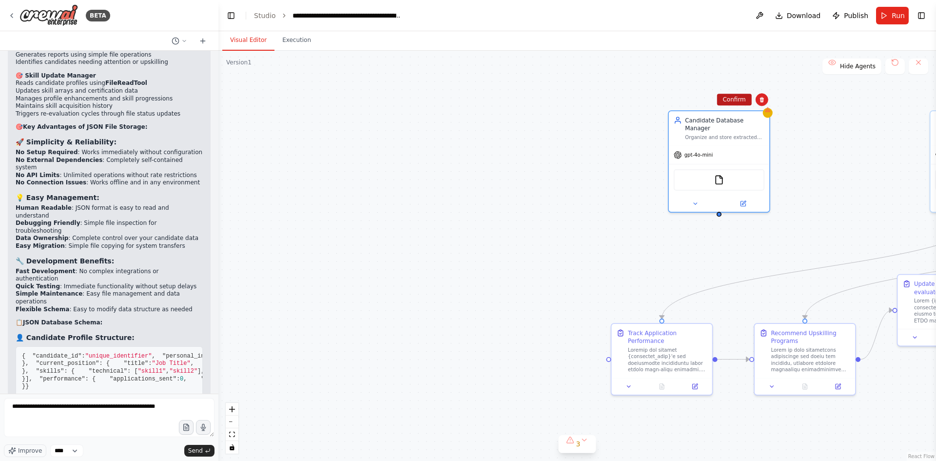
click at [734, 99] on button "Confirm" at bounding box center [734, 100] width 35 height 12
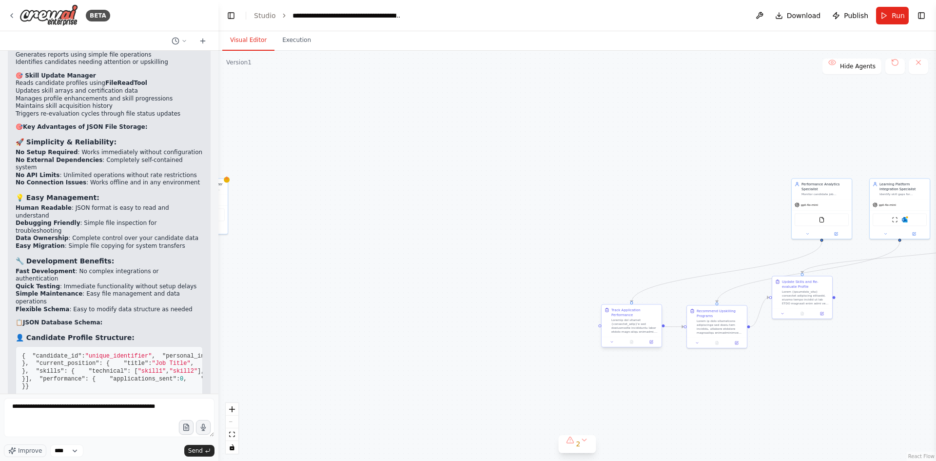
click at [654, 322] on div at bounding box center [634, 326] width 47 height 16
click at [658, 298] on button at bounding box center [653, 295] width 13 height 13
click at [628, 293] on button "Confirm" at bounding box center [626, 295] width 35 height 12
click at [731, 315] on div "Recommend Upskilling Programs" at bounding box center [720, 312] width 47 height 10
click at [738, 300] on button at bounding box center [739, 295] width 13 height 13
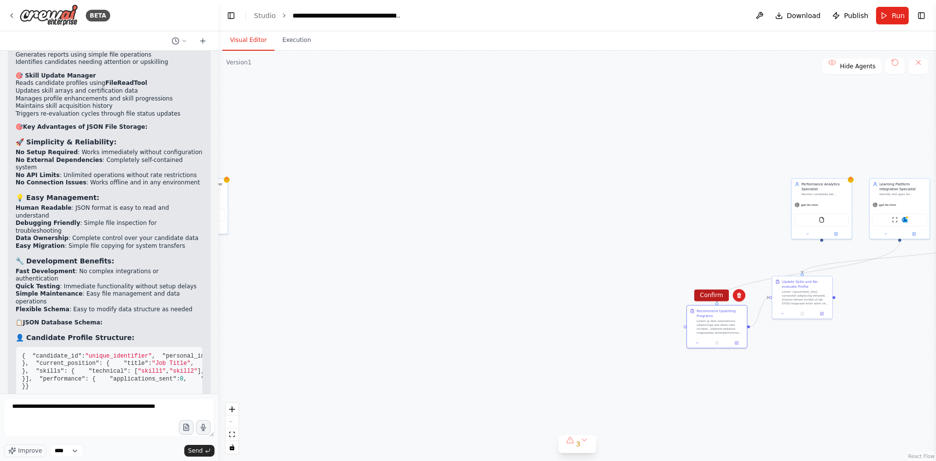
click at [713, 296] on button "Confirm" at bounding box center [711, 295] width 35 height 12
click at [812, 303] on div at bounding box center [805, 297] width 47 height 16
click at [825, 267] on icon at bounding box center [824, 266] width 6 height 6
click at [797, 266] on button "Confirm" at bounding box center [796, 266] width 35 height 12
click at [837, 184] on div "Performance Analytics Specialist" at bounding box center [824, 185] width 47 height 10
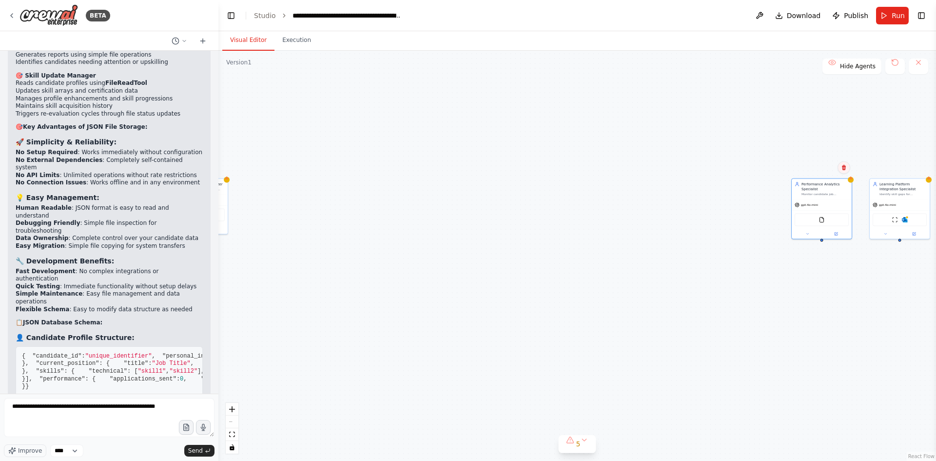
click at [846, 165] on icon at bounding box center [844, 167] width 6 height 6
click at [817, 163] on button "Confirm" at bounding box center [816, 167] width 35 height 12
click at [903, 204] on div "gpt-4o-mini" at bounding box center [900, 203] width 60 height 11
click at [920, 173] on button at bounding box center [921, 167] width 13 height 13
click at [903, 171] on button "Confirm" at bounding box center [894, 167] width 35 height 12
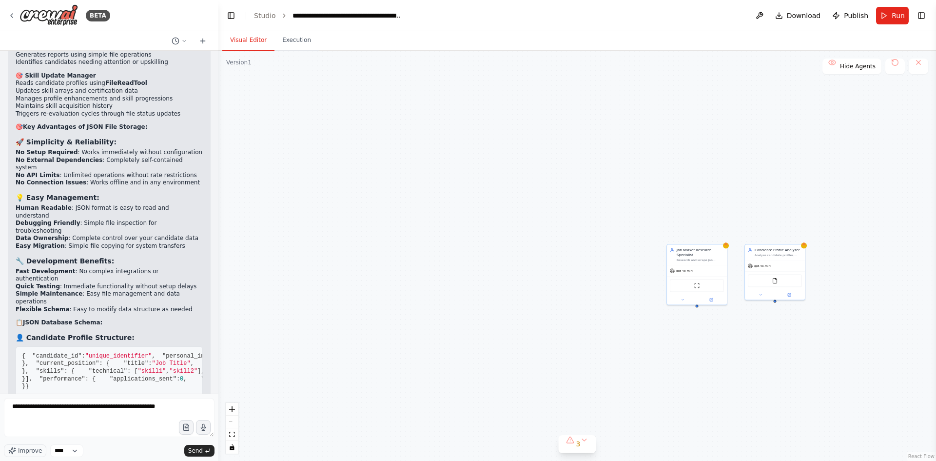
drag, startPoint x: 679, startPoint y: 290, endPoint x: 1207, endPoint y: 356, distance: 531.6
click at [935, 356] on html "BETA i want to create a job portal 21:36 ▶ Thought process I'll help you create…" at bounding box center [468, 230] width 936 height 461
click at [726, 269] on div "gpt-4o-mini" at bounding box center [725, 265] width 60 height 11
click at [749, 230] on button at bounding box center [747, 234] width 13 height 13
click at [719, 233] on button "Confirm" at bounding box center [719, 234] width 35 height 12
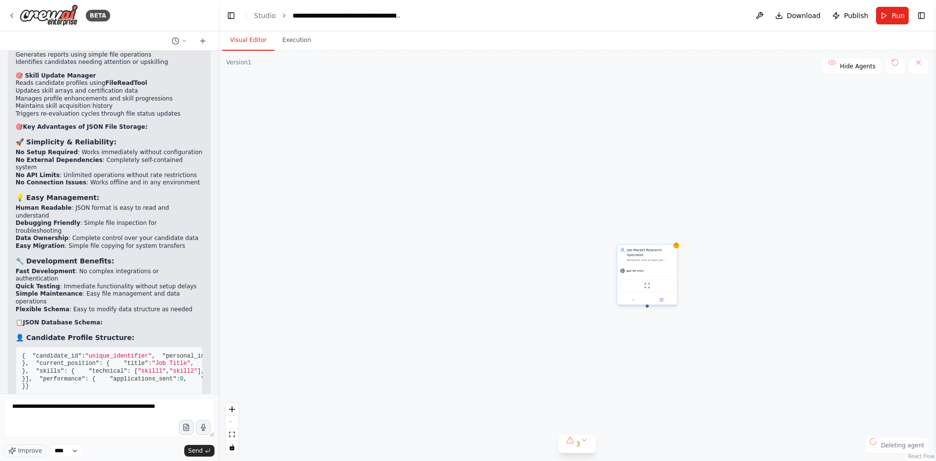
click at [651, 259] on div "Research and scrape job postings from major job boards for {job_domain} positio…" at bounding box center [650, 260] width 47 height 4
click at [668, 233] on icon at bounding box center [669, 234] width 4 height 5
click at [647, 232] on button "Confirm" at bounding box center [641, 234] width 35 height 12
drag, startPoint x: 788, startPoint y: 338, endPoint x: 484, endPoint y: 230, distance: 322.5
click at [484, 230] on div "Skill Update and Re-evaluation Manager Update candidate profiles in JSON databa…" at bounding box center [576, 256] width 717 height 410
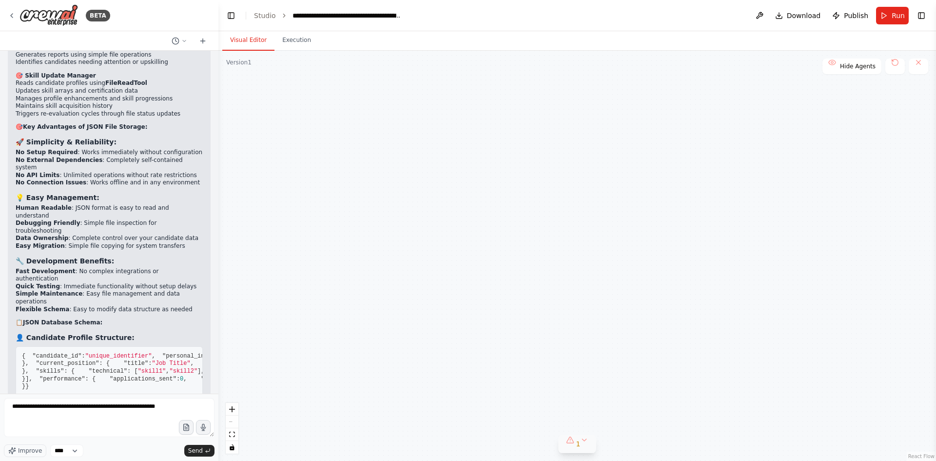
click at [588, 448] on button "1" at bounding box center [578, 444] width 38 height 18
click at [594, 427] on div "Issues found" at bounding box center [577, 422] width 212 height 18
click at [666, 416] on button at bounding box center [674, 419] width 17 height 12
click at [684, 256] on div "Skill Update and Re-evaluation Manager Update candidate profiles in JSON databa…" at bounding box center [576, 256] width 717 height 410
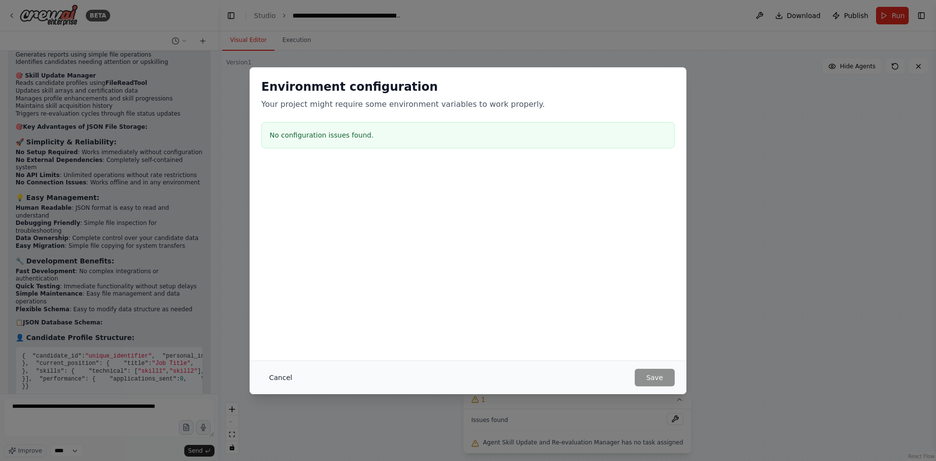
click at [275, 375] on button "Cancel" at bounding box center [280, 377] width 39 height 18
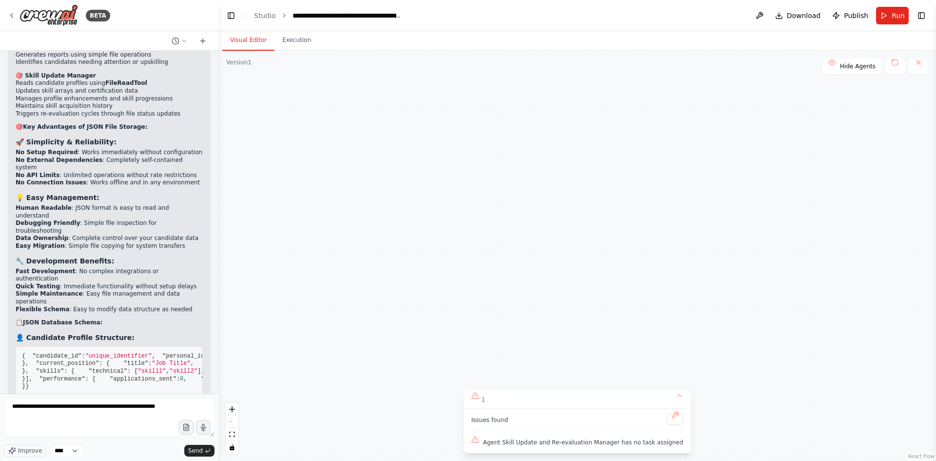
drag, startPoint x: 644, startPoint y: 179, endPoint x: 84, endPoint y: 182, distance: 560.5
click at [84, 182] on div "BETA i want to create a job portal 21:36 ▶ Thought process I'll help you create…" at bounding box center [468, 230] width 936 height 461
click at [630, 154] on div "Update candidate profiles in JSON database files with newly acquired skills, re…" at bounding box center [643, 154] width 47 height 4
click at [664, 131] on icon at bounding box center [663, 128] width 4 height 5
click at [637, 129] on button "Confirm" at bounding box center [635, 128] width 35 height 12
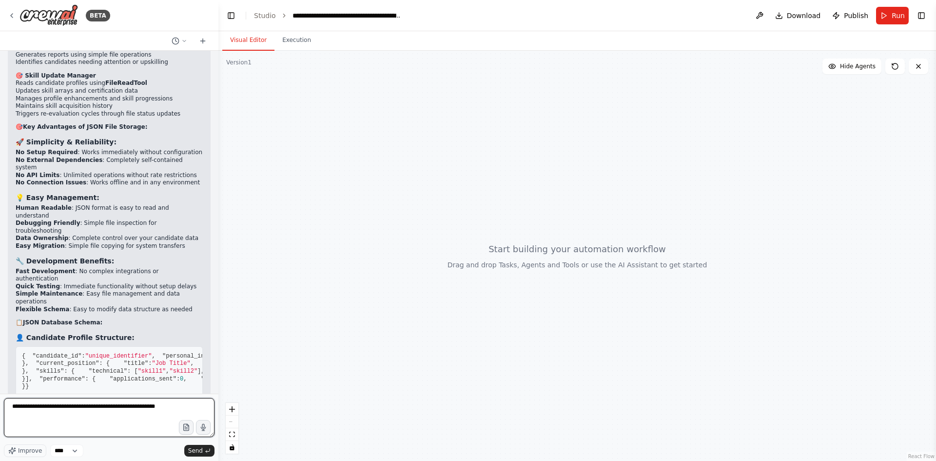
drag, startPoint x: 79, startPoint y: 426, endPoint x: 0, endPoint y: 345, distance: 113.4
click at [0, 345] on div "BETA i want to create a job portal 21:36 ▶ Thought process I'll help you create…" at bounding box center [109, 230] width 218 height 461
click at [186, 39] on icon at bounding box center [184, 41] width 6 height 6
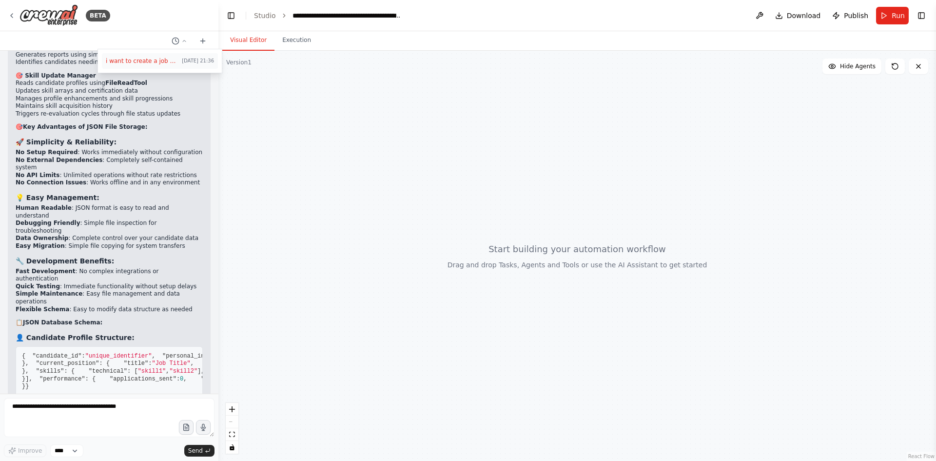
click at [196, 62] on span "Today 21:36" at bounding box center [198, 61] width 32 height 8
click at [73, 452] on select "****" at bounding box center [66, 450] width 33 height 13
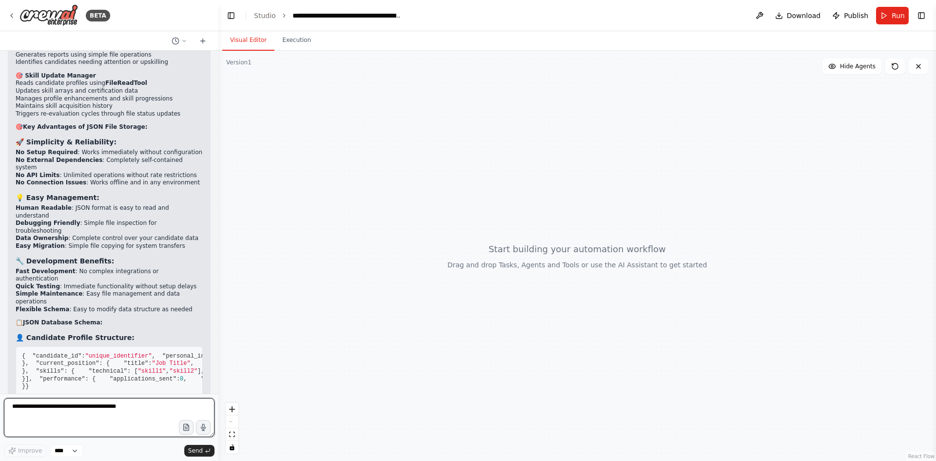
click at [115, 402] on textarea at bounding box center [109, 417] width 211 height 39
click at [100, 419] on textarea at bounding box center [109, 417] width 211 height 39
type textarea "**********"
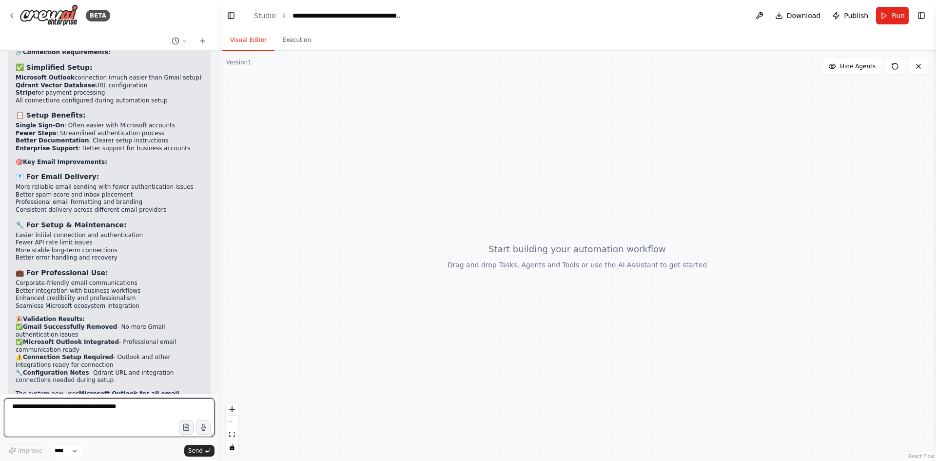
scroll to position [16550, 0]
click at [11, 13] on icon at bounding box center [12, 16] width 8 height 8
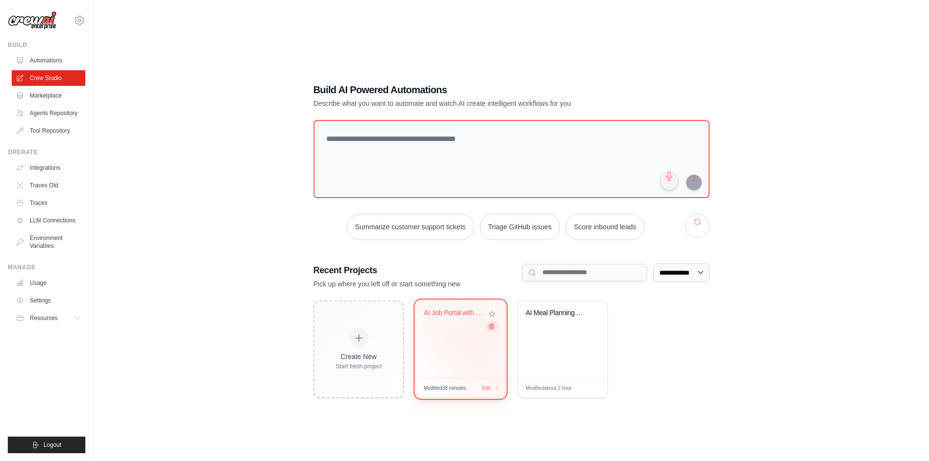
click at [490, 325] on icon at bounding box center [491, 326] width 4 height 5
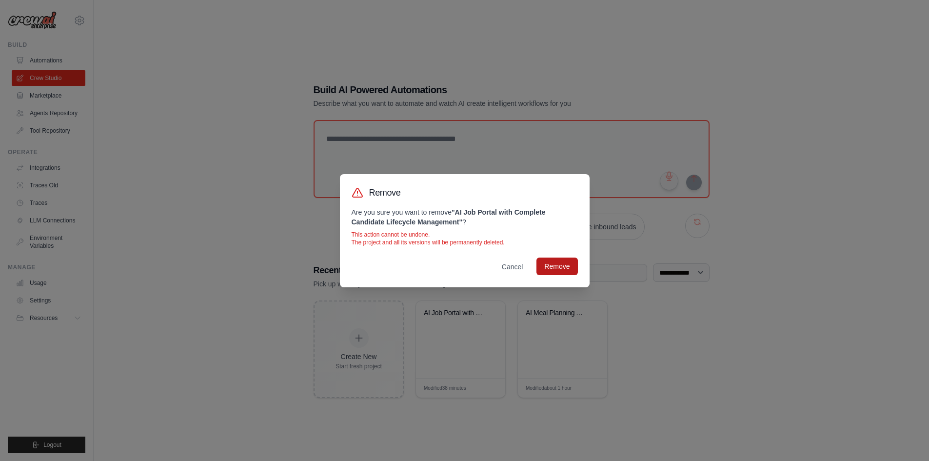
click at [560, 268] on button "Remove" at bounding box center [556, 266] width 41 height 18
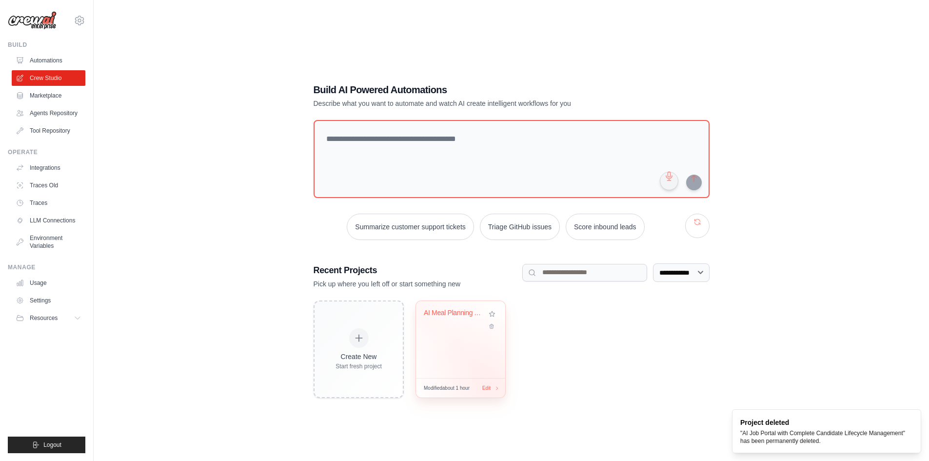
drag, startPoint x: 485, startPoint y: 386, endPoint x: 487, endPoint y: 350, distance: 36.1
click at [487, 373] on div "AI Meal Planning Assistant Modified about 1 hour Edit" at bounding box center [460, 348] width 90 height 97
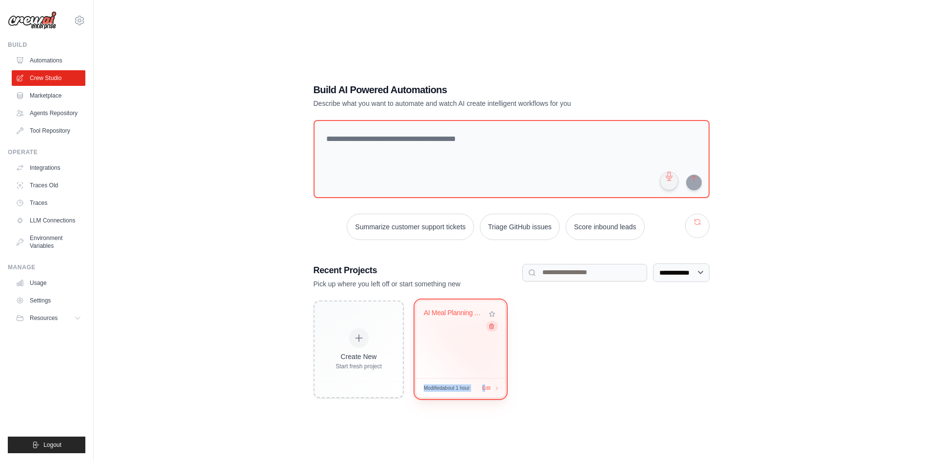
click at [490, 328] on icon at bounding box center [491, 326] width 6 height 6
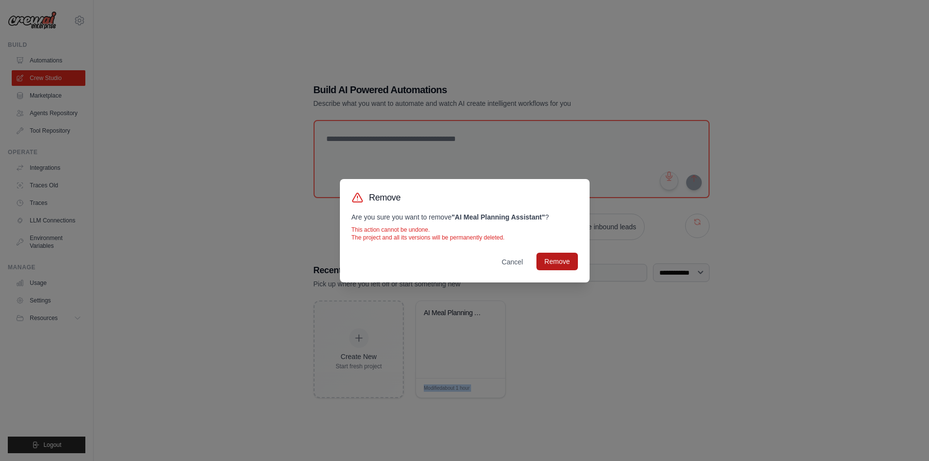
click at [567, 261] on button "Remove" at bounding box center [556, 261] width 41 height 18
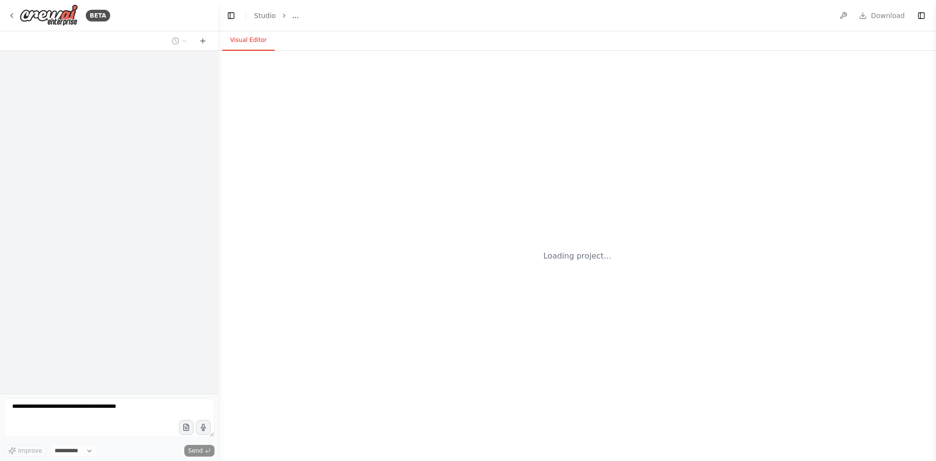
select select "****"
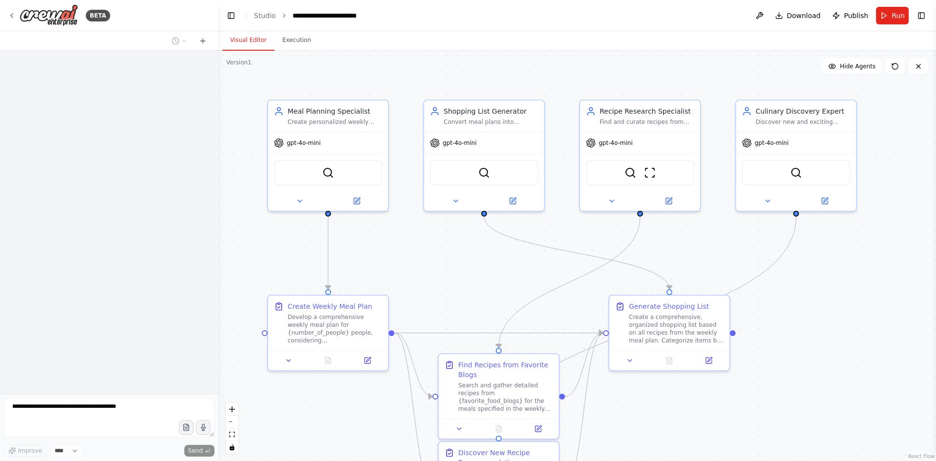
scroll to position [1045, 0]
